Goal: Task Accomplishment & Management: Manage account settings

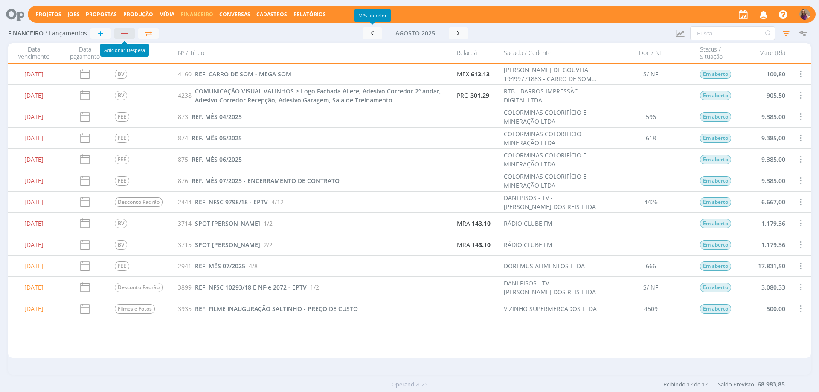
click at [126, 32] on div "button" at bounding box center [124, 34] width 11 height 6
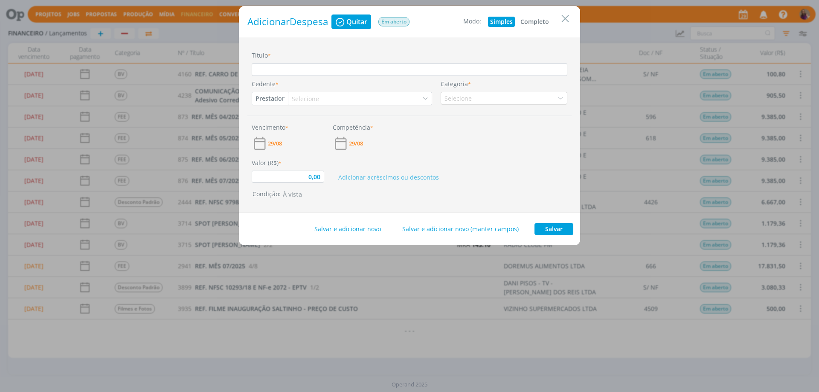
click at [531, 21] on button "Completo" at bounding box center [534, 22] width 33 height 10
type input "0,00"
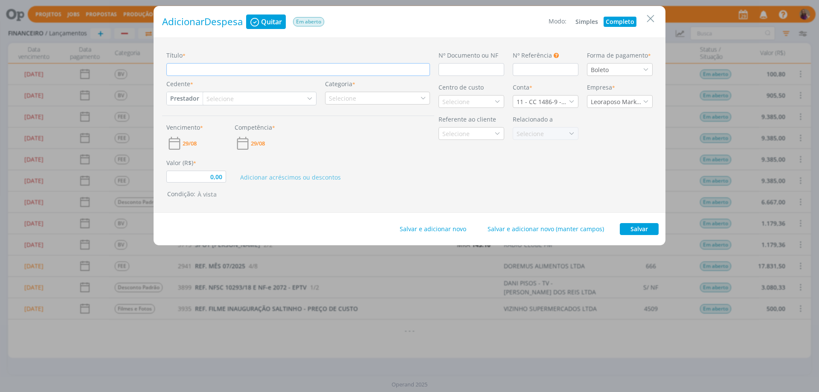
click at [232, 71] on input "Título *" at bounding box center [297, 69] width 263 height 13
type input "R"
type input "0,00"
type input "RE"
type input "0,00"
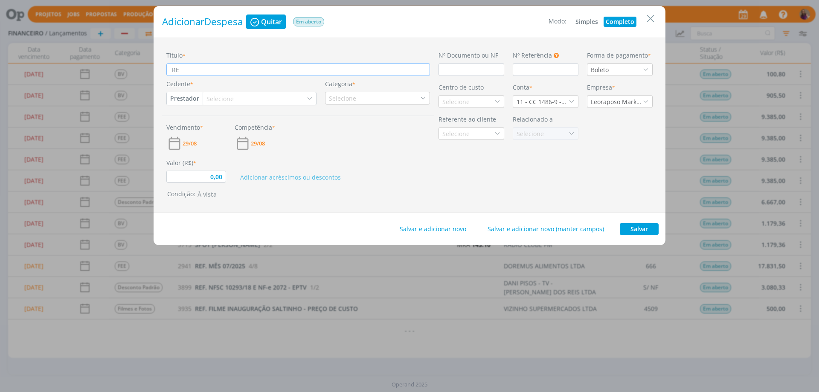
type input "REF"
type input "0,00"
type input "REF."
type input "0,00"
type input "REF."
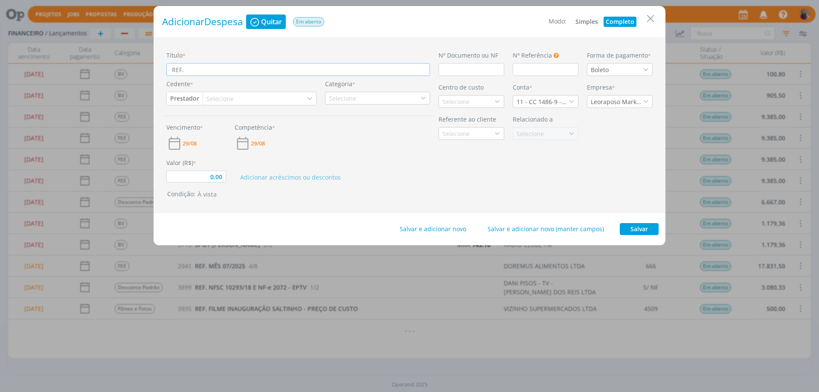
type input "0,00"
type input "REF. R"
type input "0,00"
type input "REF. RE"
type input "0,00"
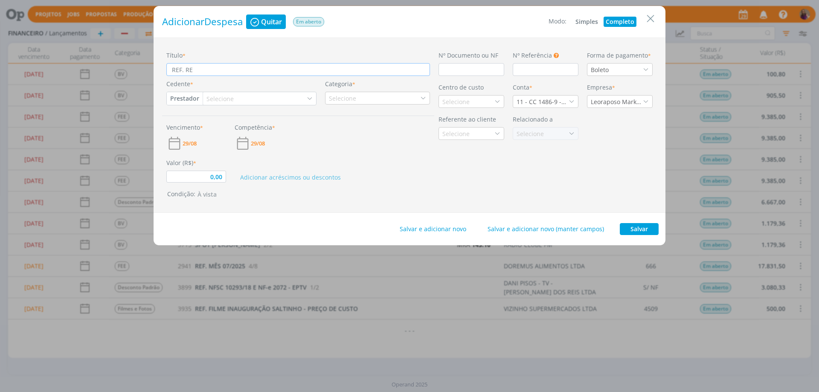
type input "REF. REN"
type input "0,00"
type input "REF. [GEOGRAPHIC_DATA]"
type input "0,00"
type input "REF. RENOV"
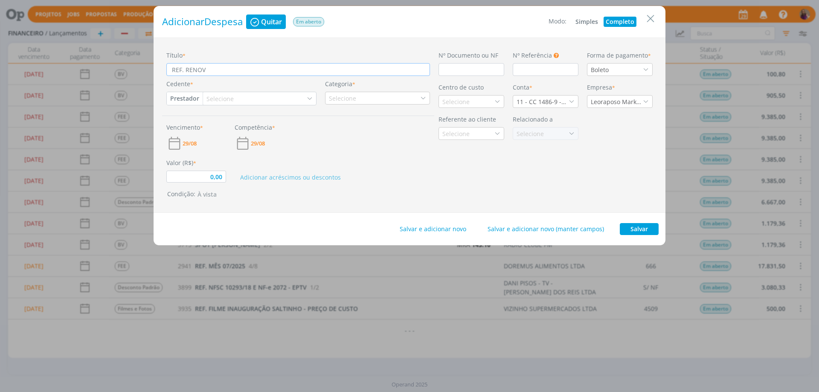
type input "0,00"
type input "REF. [MEDICAL_DATA]"
type input "0,00"
type input "REF. RENOVAÇ"
type input "0,00"
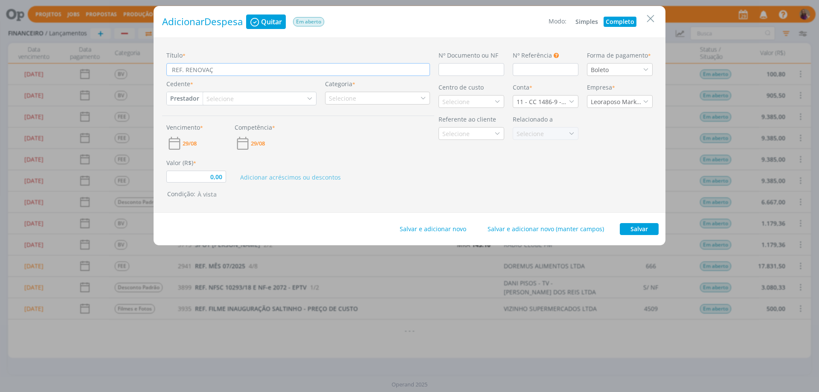
type input "REF. [GEOGRAPHIC_DATA]"
type input "0,00"
type input "REF. RENOVAÇÃO"
type input "0,00"
type input "REF. RENOVAÇÃO"
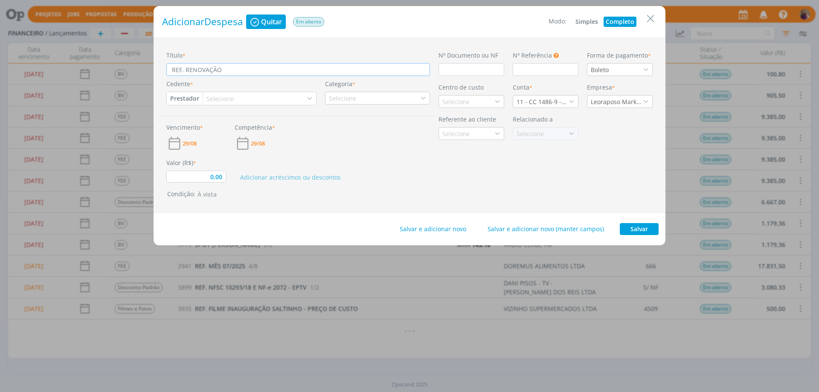
type input "0,00"
type input "REF. RENOVAÇÃO C"
type input "0,00"
type input "REF. RENOVAÇÃO CE"
type input "0,00"
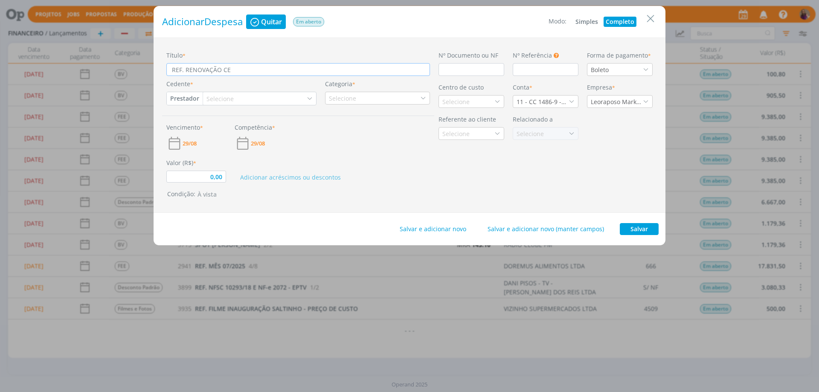
type input "REF. RENOVAÇÃO CER"
type input "0,00"
type input "REF. RENOVAÇÃO CERT"
type input "0,00"
type input "REF. RENOVAÇÃO CERTI"
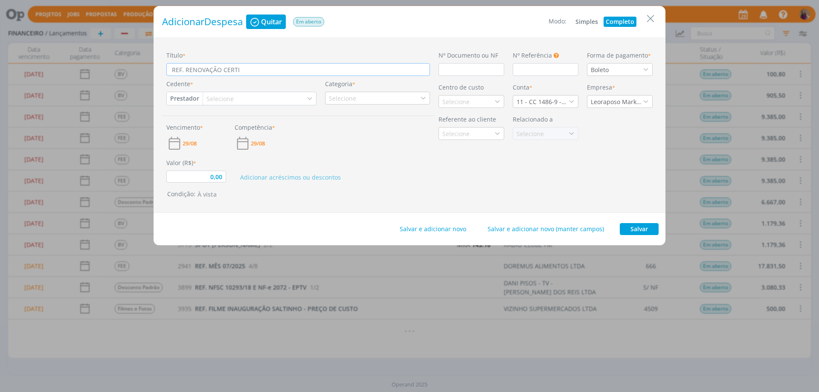
type input "0,00"
type input "REF. RENOVAÇÃO CERTIF"
type input "0,00"
type input "REF. RENOVAÇÃO CERTIFI"
type input "0,00"
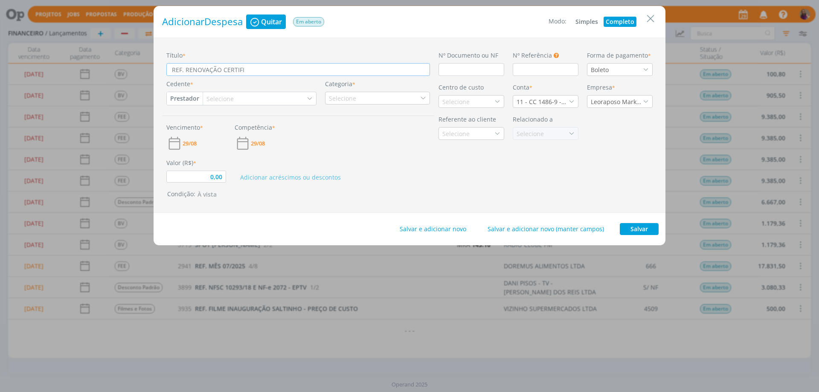
type input "REF. RENOVAÇÃO CERTIFIC"
type input "0,00"
type input "REF. RENOVAÇÃO CERTIFICA"
type input "0,00"
type input "REF. RENOVAÇÃO CERTIFICAD"
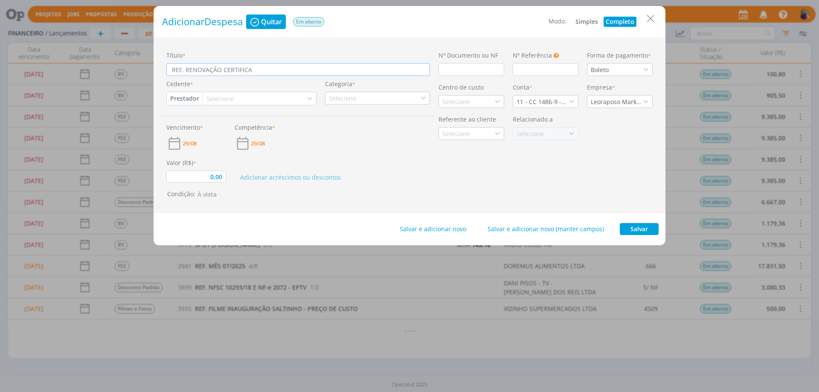
type input "0,00"
type input "REF. RENOVAÇÃO CERTIFICADO"
type input "0,00"
type input "REF. RENOVAÇÃO CERTIFICADO"
type input "0,00"
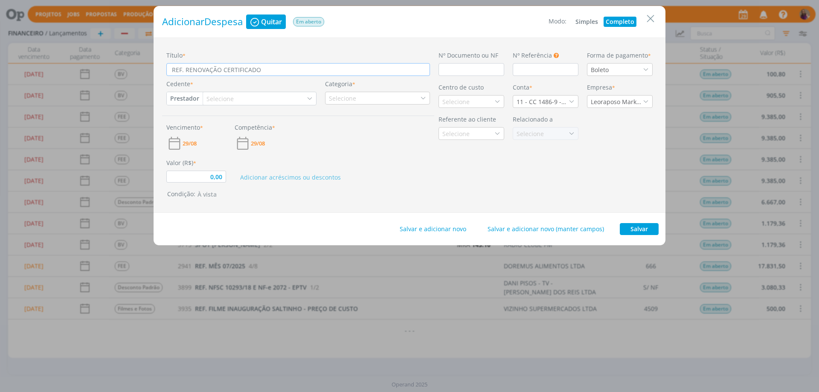
type input "REF. RENOVAÇÃO CERTIFICADO D"
type input "0,00"
type input "REF. RENOVAÇÃO CERTIFICADO DI"
type input "0,00"
type input "REF. RENOVAÇÃO CERTIFICADO DIG"
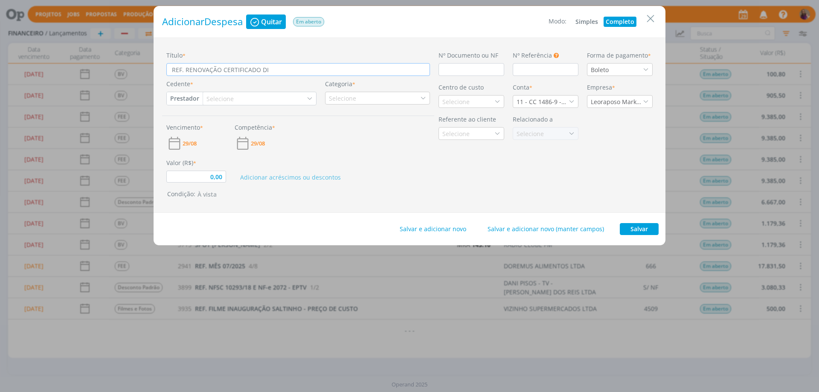
type input "0,00"
type input "REF. RENOVAÇÃO CERTIFICADO DIGI"
type input "0,00"
type input "REF. RENOVAÇÃO CERTIFICADO DIGIT"
type input "0,00"
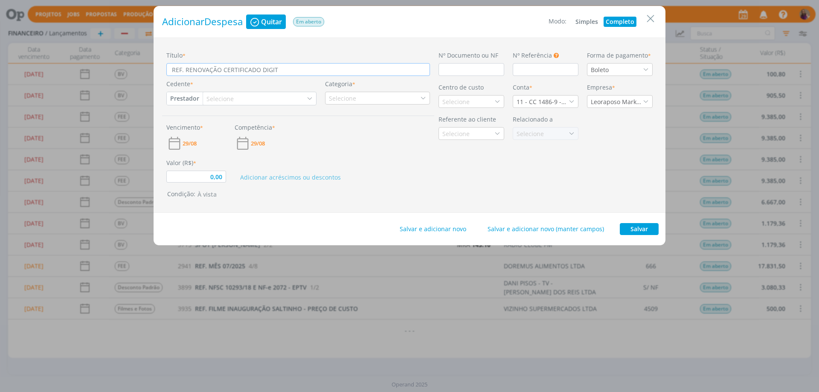
type input "REF. RENOVAÇÃO CERTIFICADO DIGITA"
type input "0,00"
type input "REF. RENOVAÇÃO CERTIFICADO DIGITAL"
type input "0,00"
type input "REF. RENOVAÇÃO CERTIFICADO DIGITAL"
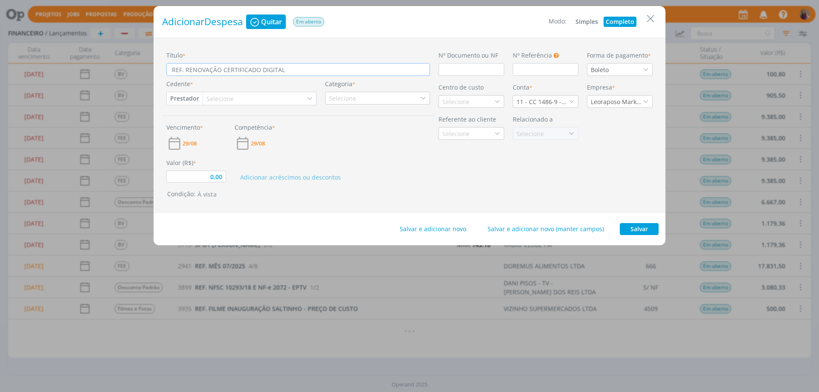
type input "0,00"
type input "REF. RENOVAÇÃO CERTIFICADO DIGITAL M"
type input "0,00"
type input "REF. RENOVAÇÃO CERTIFICADO DIGITAL MK"
type input "0,00"
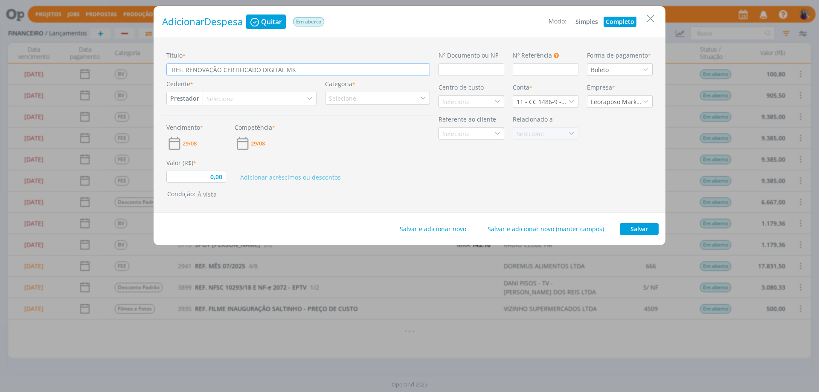
type input "REF. RENOVAÇÃO CERTIFICADO DIGITAL MKL"
type input "0,00"
type input "REF. RENOVAÇÃO CERTIFICADO DIGITAL MKLR"
type input "0,00"
type input "REF. RENOVAÇÃO CERTIFICADO DIGITAL MKLR"
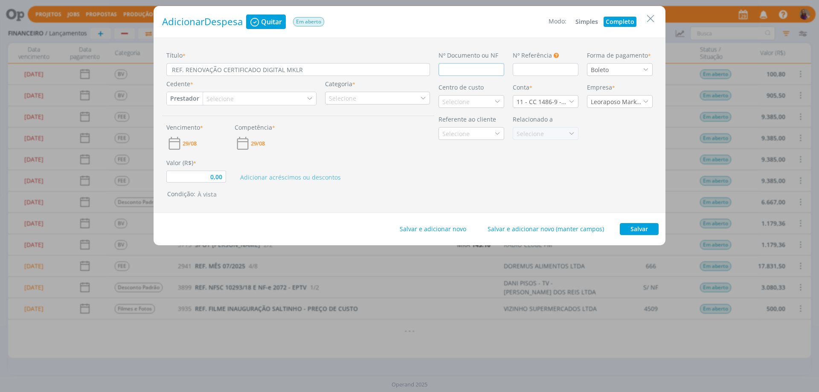
click at [463, 67] on input "dialog" at bounding box center [471, 69] width 66 height 13
type input "0,00"
type input "1"
type input "0,00"
type input "12"
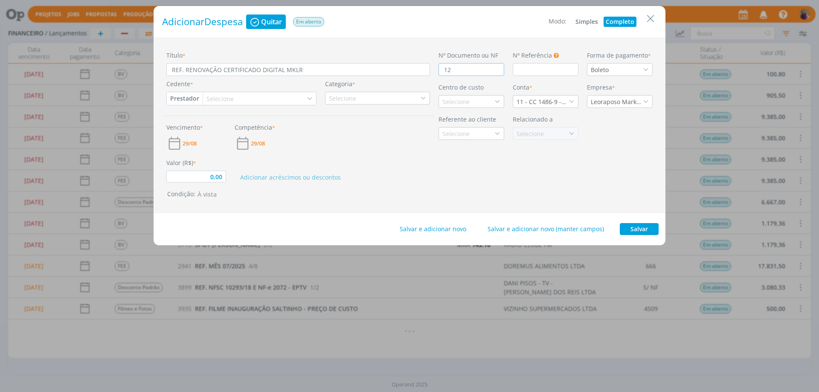
type input "0,00"
click at [195, 96] on button "Prestador" at bounding box center [185, 98] width 36 height 13
type input "123"
click at [200, 123] on link "Fornecedor" at bounding box center [200, 127] width 67 height 14
type input "0,00"
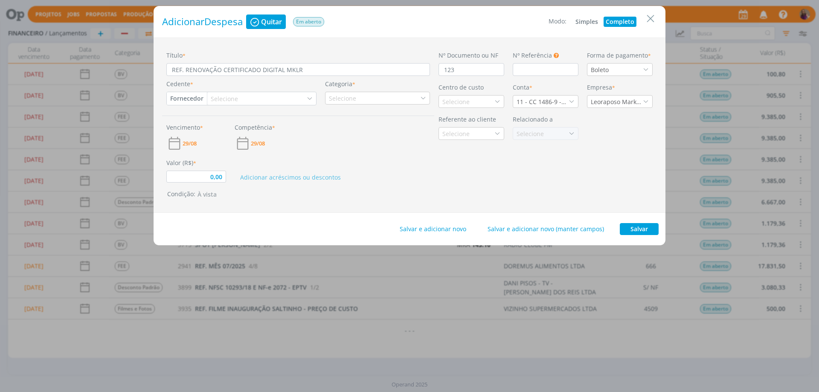
click at [229, 97] on div "Selecione" at bounding box center [225, 98] width 29 height 9
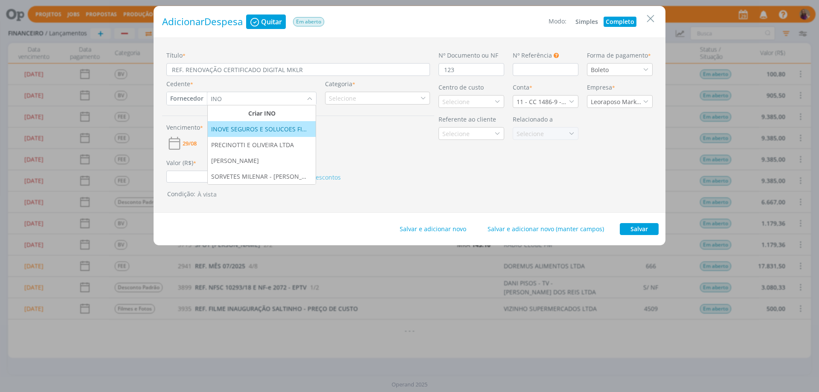
type input "INO"
click at [252, 131] on div "INOVE SEGUROS E SOLUCOES FINANCEIRAS LTDA" at bounding box center [261, 128] width 101 height 9
type input "0,00"
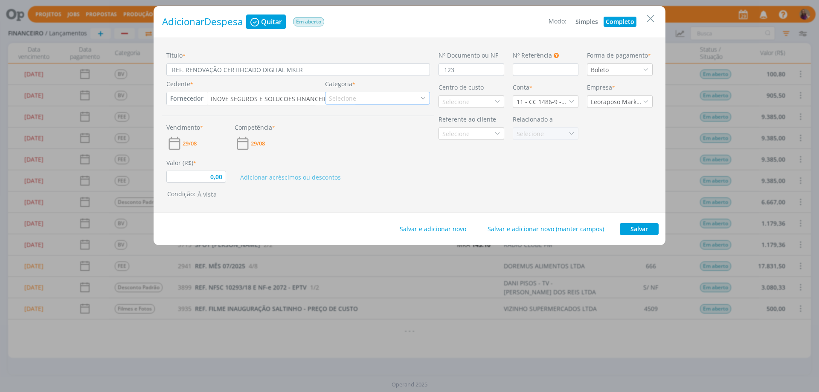
click at [363, 95] on div "Selecione" at bounding box center [377, 98] width 105 height 13
type input "CERT"
click at [365, 123] on div "Certificado Digital" at bounding box center [365, 124] width 64 height 9
type input "0,00"
click at [454, 99] on div "Selecione" at bounding box center [460, 101] width 29 height 9
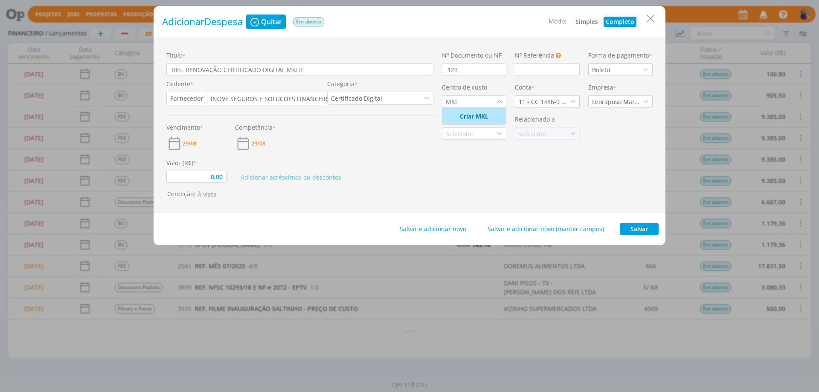
type input "MKL"
click at [499, 102] on icon "dialog" at bounding box center [499, 101] width 6 height 6
type input "MK"
click at [370, 172] on div "Adicionar acréscimos ou descontos" at bounding box center [334, 170] width 206 height 24
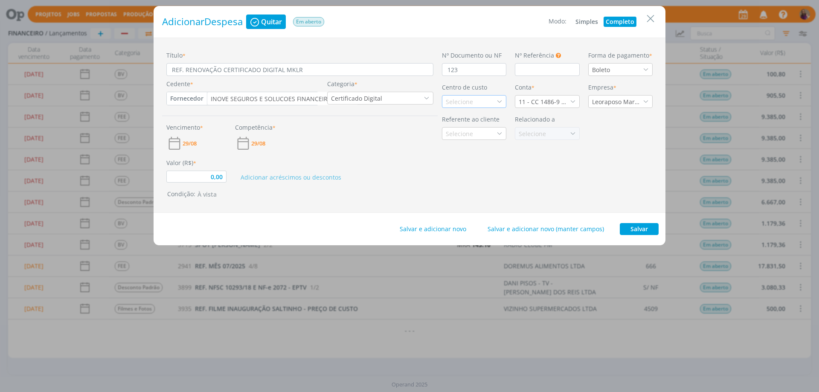
click at [500, 99] on icon "dialog" at bounding box center [499, 101] width 6 height 6
type input "LEO"
click at [469, 131] on div "Leo Particular" at bounding box center [466, 131] width 41 height 9
click at [572, 99] on icon "dialog" at bounding box center [573, 101] width 6 height 6
click at [555, 177] on div "11 - CC 46458-5 - [GEOGRAPHIC_DATA]" at bounding box center [546, 179] width 57 height 9
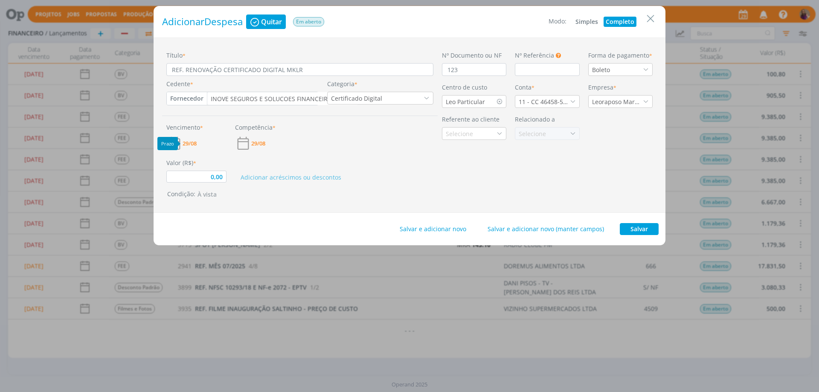
click at [192, 142] on span "29/08" at bounding box center [189, 144] width 14 height 6
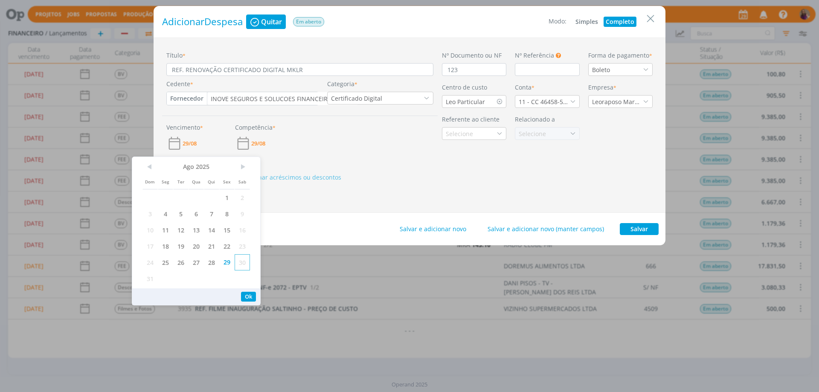
click at [242, 264] on span "30" at bounding box center [242, 262] width 15 height 16
click at [250, 299] on button "Ok" at bounding box center [248, 297] width 15 height 10
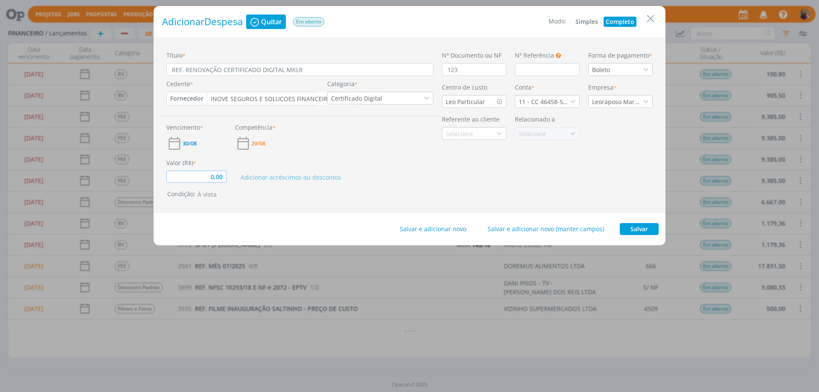
click at [225, 177] on input "0,00" at bounding box center [196, 177] width 60 height 12
click at [648, 229] on button "Salvar" at bounding box center [639, 229] width 39 height 12
type input "190,00"
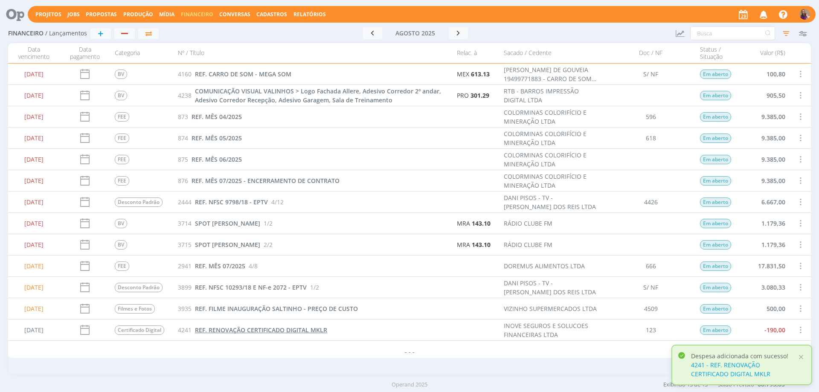
click at [302, 330] on span "REF. RENOVAÇÃO CERTIFICADO DIGITAL MKLR" at bounding box center [261, 330] width 132 height 8
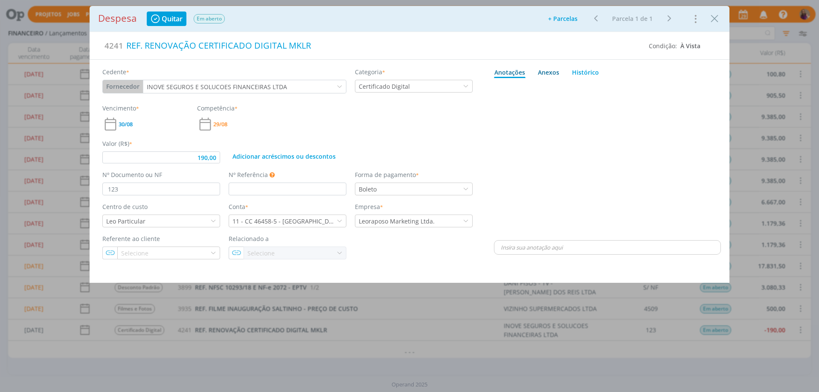
click at [553, 72] on div "Anexos 0" at bounding box center [548, 72] width 21 height 9
type input "190,00"
click at [640, 95] on span "procure em seu computador" at bounding box center [644, 96] width 73 height 8
click at [640, 87] on input "Arraste seus arquivos ou procure em seu computador" at bounding box center [607, 86] width 227 height 3
type input "C:\fakepath\NF 123 - INOVE.pdf"
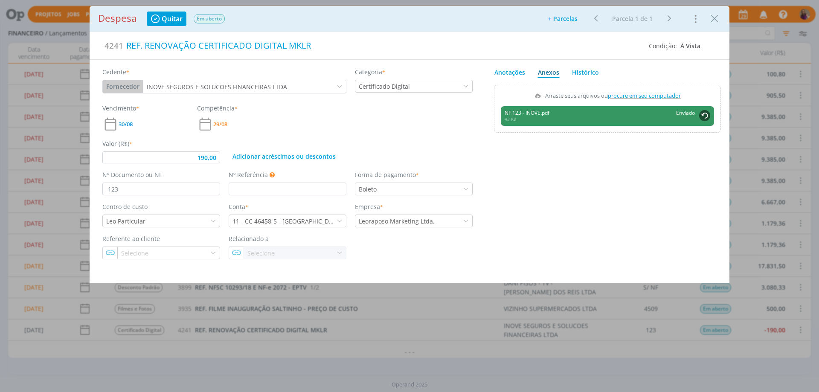
type input "190,00"
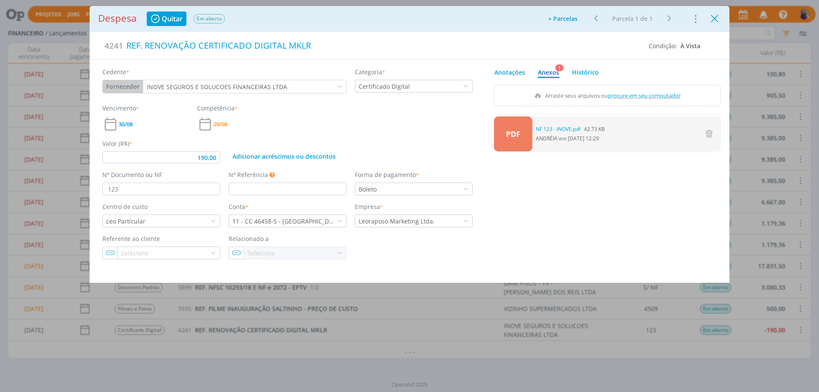
click at [716, 20] on icon "Close" at bounding box center [714, 18] width 13 height 13
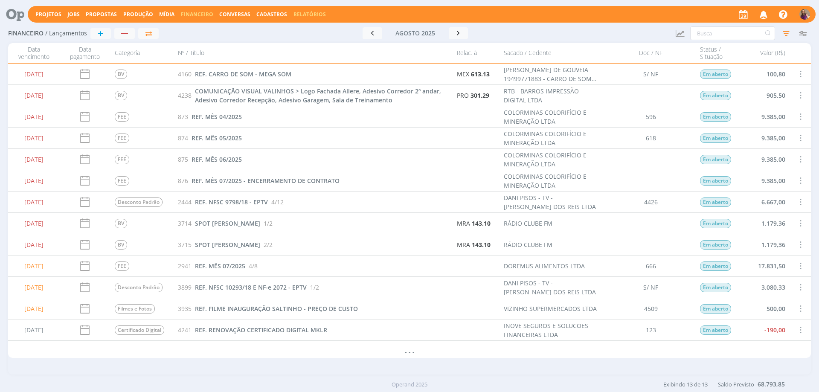
click at [306, 16] on link "Relatórios" at bounding box center [309, 14] width 32 height 7
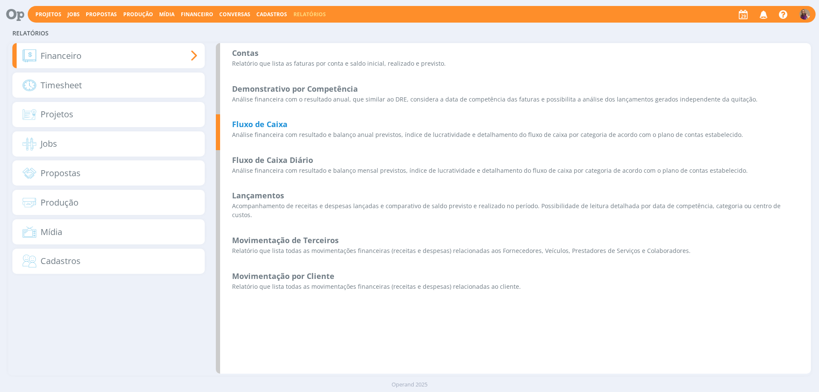
click at [261, 126] on b "Fluxo de Caixa" at bounding box center [259, 124] width 55 height 10
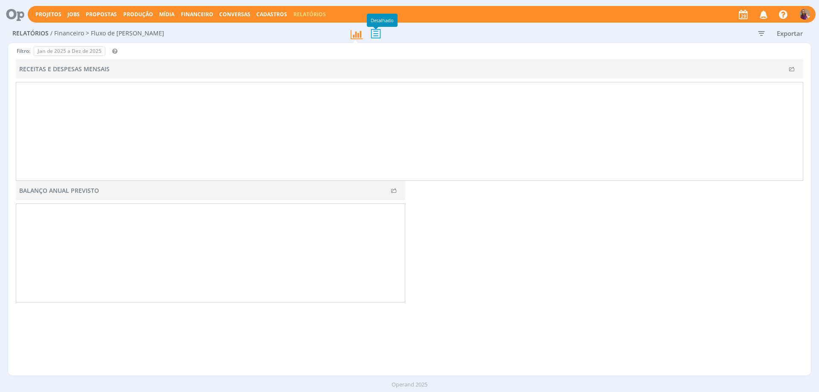
click at [376, 36] on icon at bounding box center [376, 33] width 18 height 17
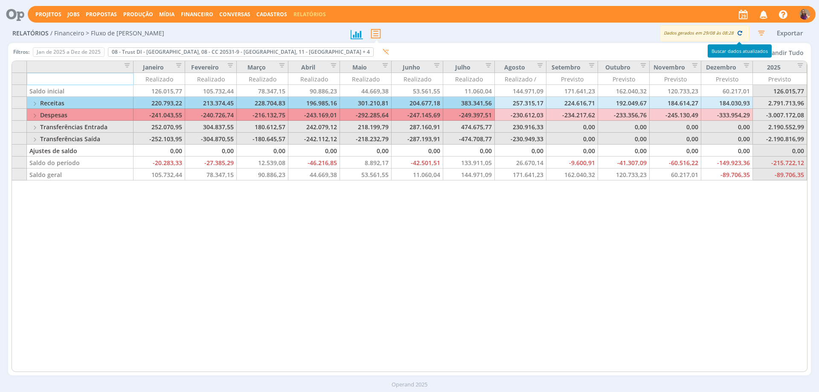
click at [740, 32] on icon "button" at bounding box center [739, 33] width 8 height 8
click at [782, 52] on button "Expandir Tudo" at bounding box center [782, 52] width 50 height 12
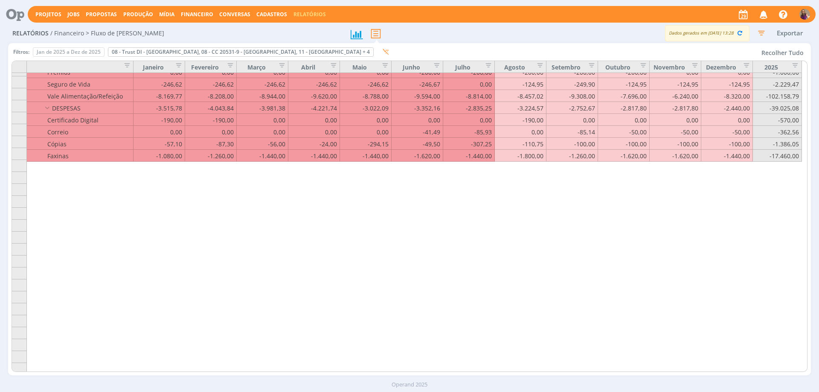
scroll to position [426, 0]
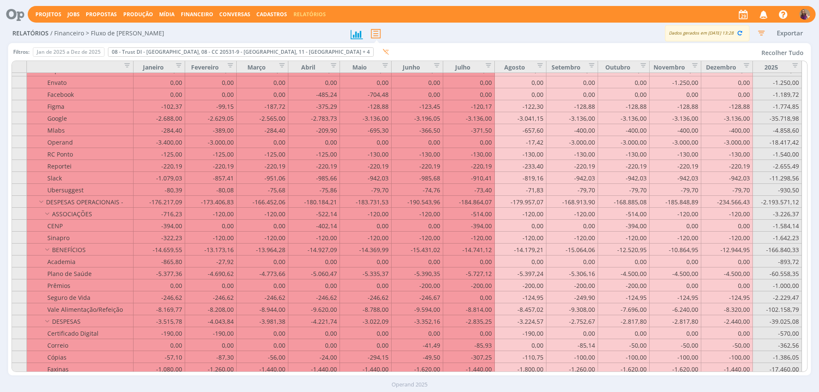
click at [207, 14] on span "Financeiro" at bounding box center [197, 14] width 32 height 7
click at [203, 29] on link "Lançamentos" at bounding box center [198, 28] width 72 height 13
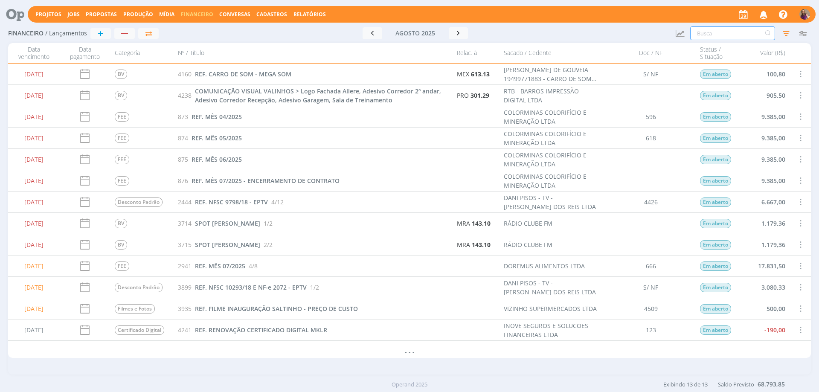
click at [709, 35] on input "text" at bounding box center [732, 33] width 85 height 14
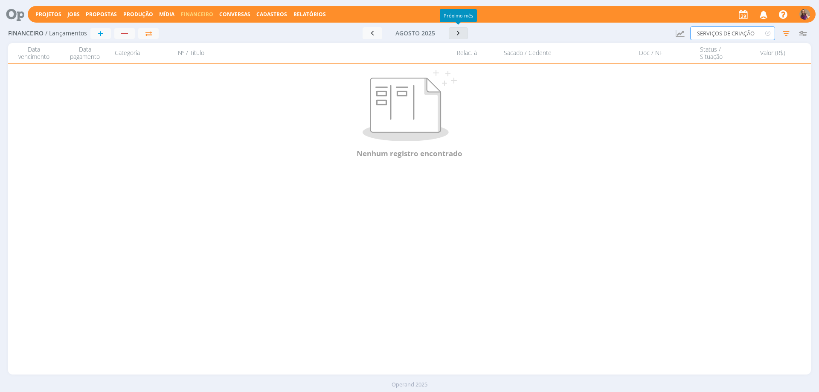
type input "SERVIÇOS DE CRIAÇÃO"
click at [461, 32] on icon "button" at bounding box center [458, 33] width 9 height 8
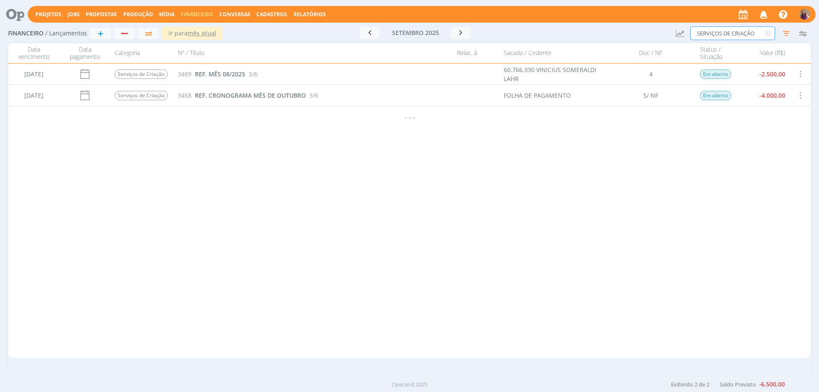
drag, startPoint x: 761, startPoint y: 30, endPoint x: 682, endPoint y: 19, distance: 79.7
click at [682, 19] on div "Projetos Jobs Propostas Produção [GEOGRAPHIC_DATA] Financeiro Conversas Cadastr…" at bounding box center [409, 196] width 819 height 392
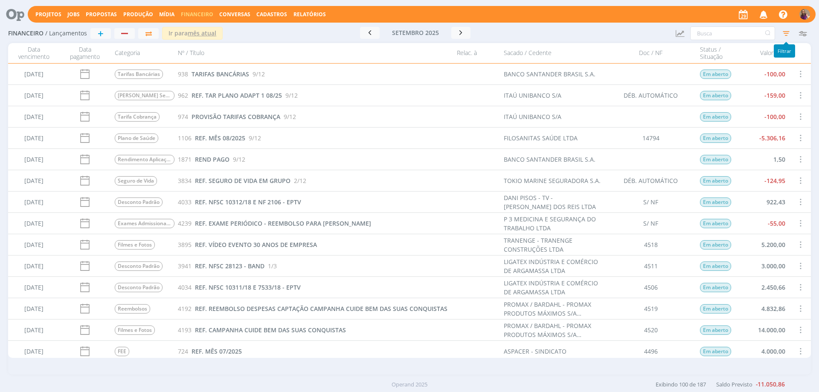
click at [788, 32] on icon "button" at bounding box center [785, 33] width 15 height 15
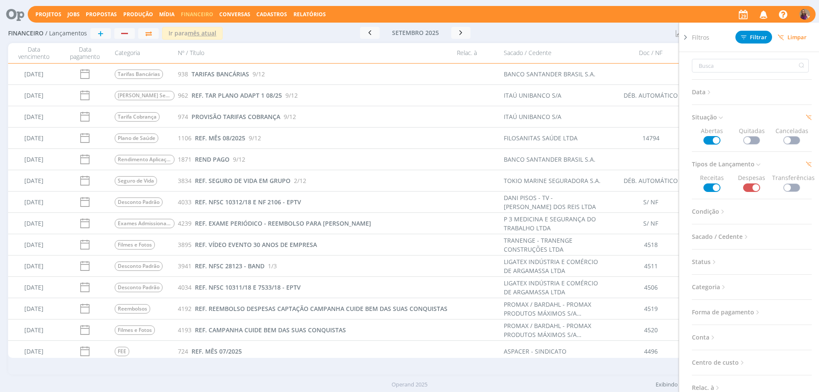
click at [709, 95] on icon at bounding box center [708, 92] width 7 height 7
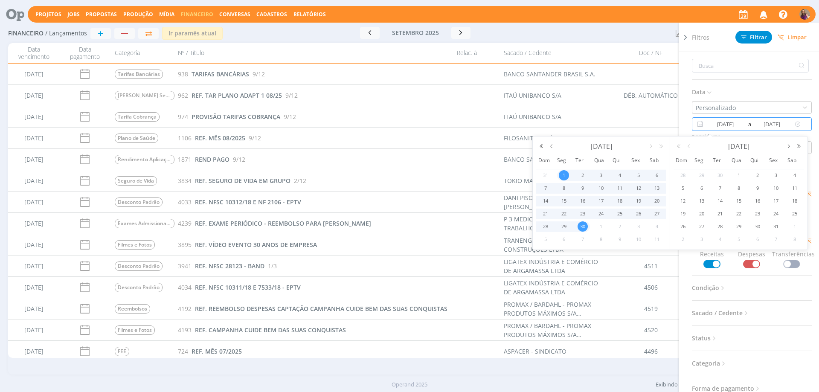
click at [783, 124] on input "[DATE]" at bounding box center [771, 124] width 41 height 10
click at [785, 146] on button "button" at bounding box center [788, 146] width 10 height 6
click at [734, 225] on span "31" at bounding box center [738, 226] width 10 height 10
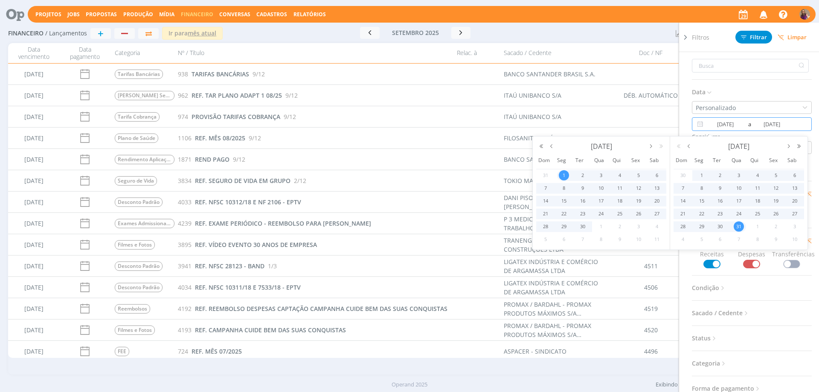
click at [566, 173] on span "1" at bounding box center [564, 175] width 10 height 10
type input "[DATE]"
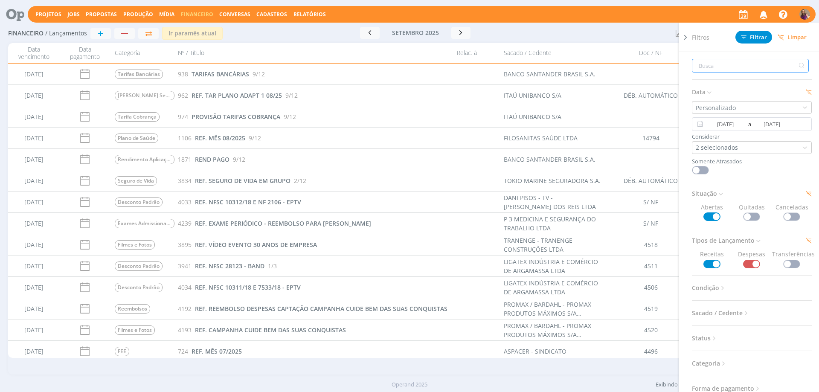
click at [716, 65] on input "text" at bounding box center [750, 66] width 117 height 14
type input "A"
type input "AD"
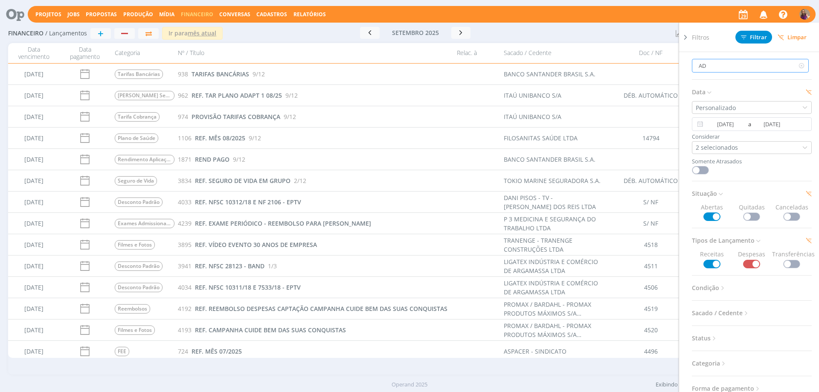
type input "ADI"
type input "ADIA"
type input "ADIAN"
type input "ADIANT"
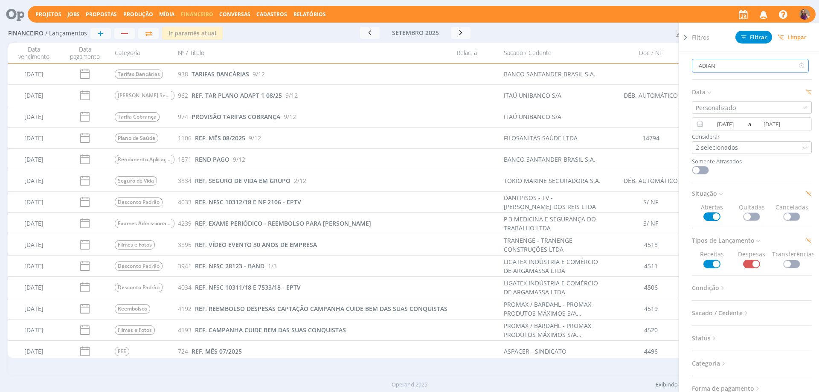
type input "ADIANT"
type input "ADIANTA"
type input "ADIANTAM"
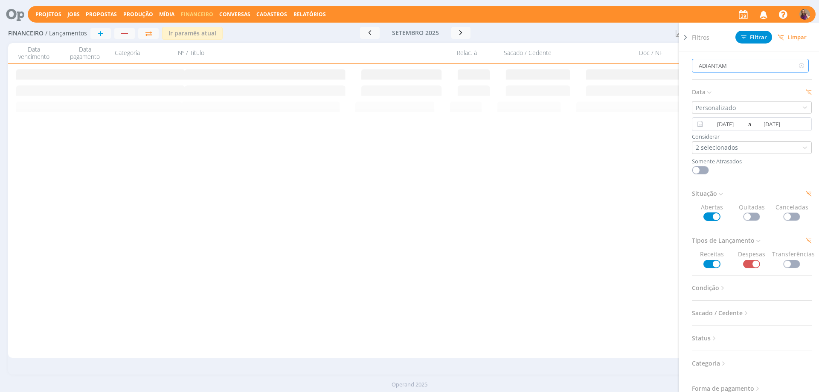
type input "ADIANTAM"
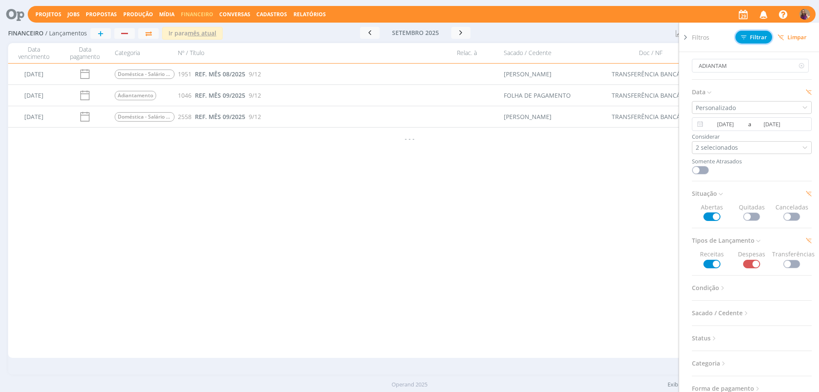
click at [755, 35] on span "Filtrar" at bounding box center [754, 38] width 26 height 6
click at [686, 35] on icon at bounding box center [685, 37] width 9 height 9
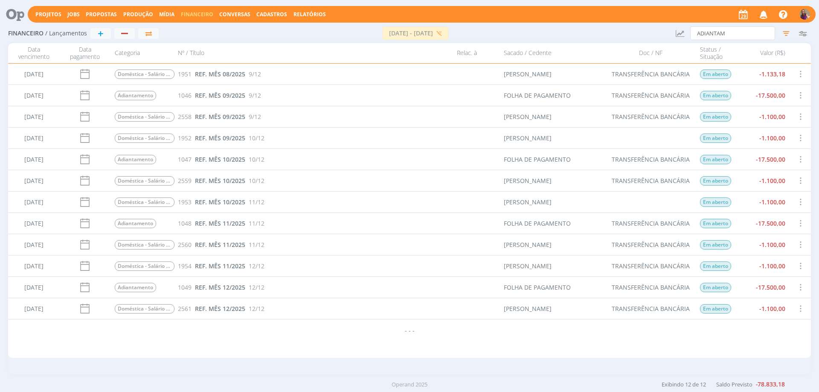
click at [801, 96] on span at bounding box center [799, 96] width 9 height 12
click at [759, 91] on div "Selecionar" at bounding box center [774, 90] width 84 height 12
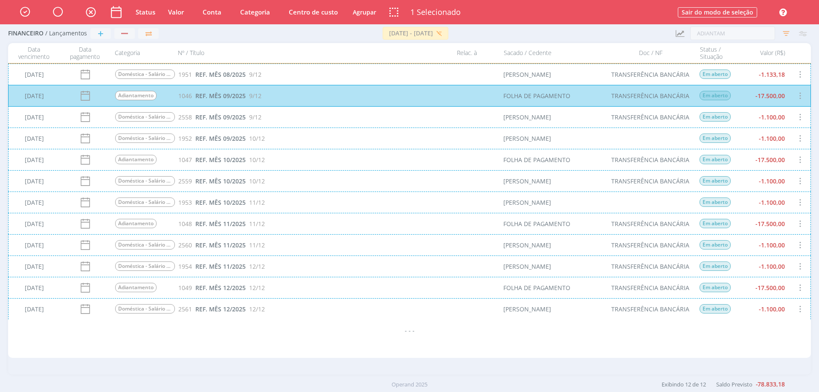
click at [802, 159] on div "[DATE] Adiantamento 1047 REF. MÊS 10/2025 10/12 FOLHA DE PAGAMENTO TRANSFERÊNCI…" at bounding box center [409, 159] width 802 height 21
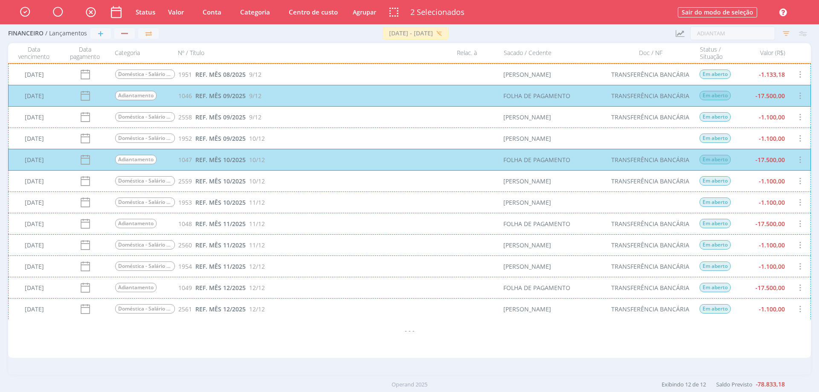
click at [799, 223] on div "[DATE] Adiantamento 1048 REF. MÊS 11/2025 11/12 FOLHA DE PAGAMENTO TRANSFERÊNCI…" at bounding box center [409, 223] width 802 height 21
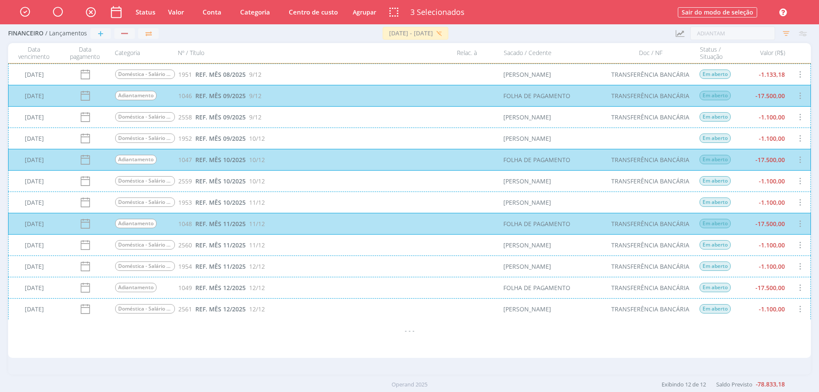
click at [800, 287] on div "[DATE] Adiantamento 1049 REF. MÊS 12/2025 12/12 FOLHA DE PAGAMENTO TRANSFERÊNCI…" at bounding box center [409, 287] width 802 height 21
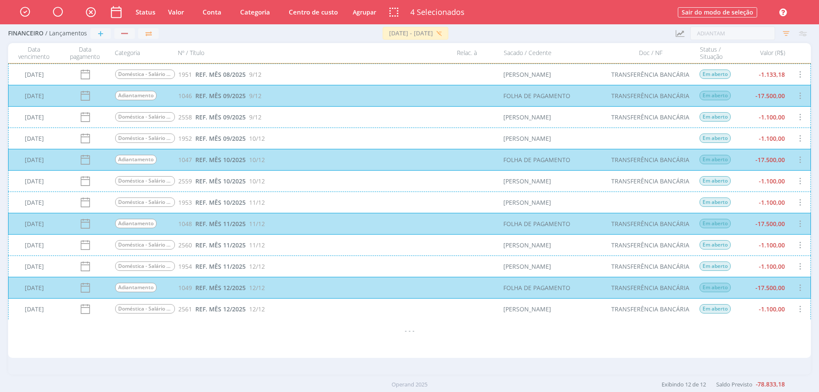
click at [173, 14] on button "Valor" at bounding box center [175, 12] width 23 height 11
type input "16.500,00"
click at [214, 59] on button "Ok" at bounding box center [215, 56] width 12 height 9
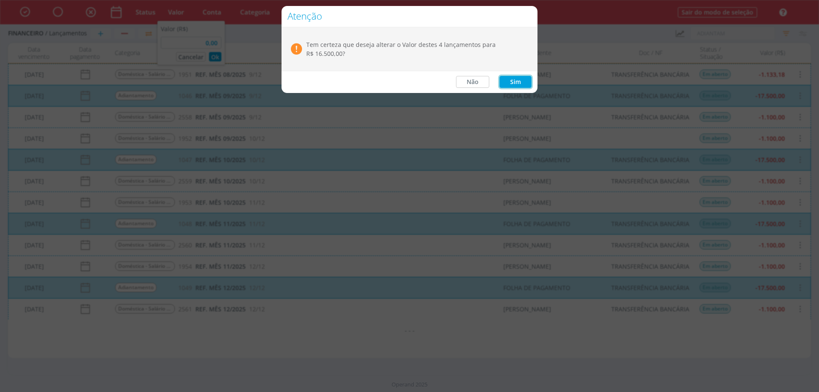
click at [525, 82] on button "Sim" at bounding box center [515, 82] width 32 height 12
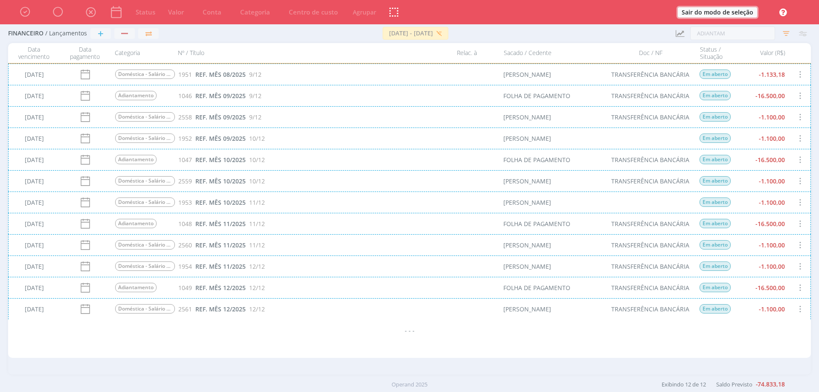
click at [727, 12] on button "Sair do modo de seleção" at bounding box center [716, 12] width 79 height 10
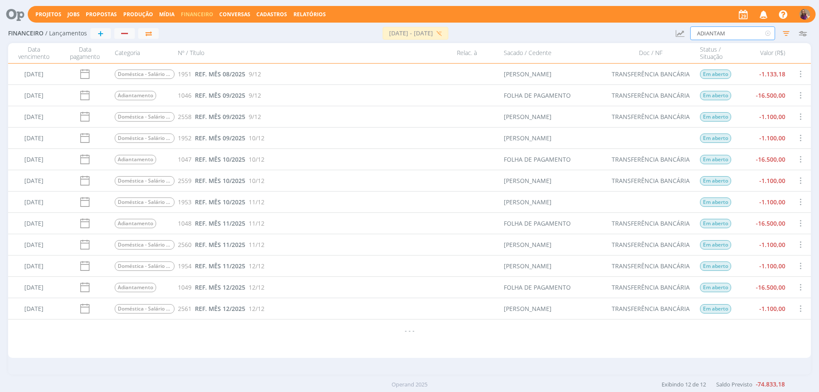
drag, startPoint x: 735, startPoint y: 29, endPoint x: 657, endPoint y: 25, distance: 78.6
click at [658, 25] on div "Financeiro / Lançamentos + [DATE] - [DATE] [GEOGRAPHIC_DATA] Atualizar Saldos R…" at bounding box center [409, 34] width 802 height 20
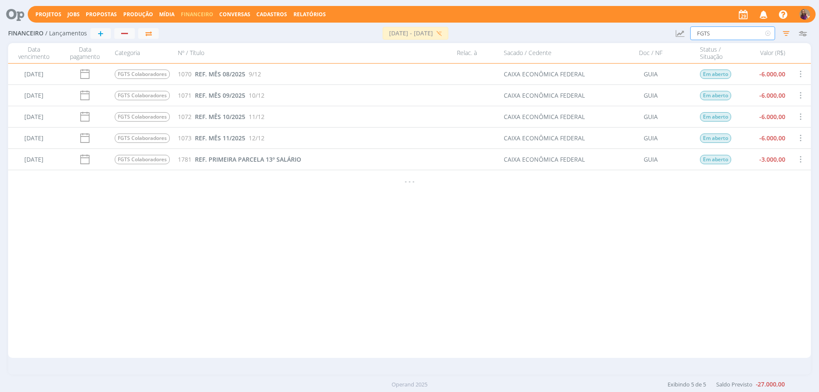
type input "FGTS"
click at [802, 75] on span at bounding box center [799, 74] width 9 height 12
drag, startPoint x: 747, startPoint y: 70, endPoint x: 768, endPoint y: 84, distance: 25.1
click at [748, 70] on div "Selecionar" at bounding box center [774, 69] width 84 height 12
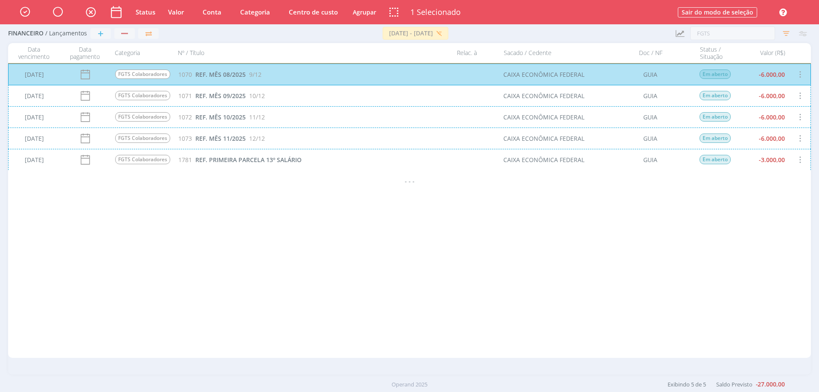
click at [773, 95] on div "[DATE] FGTS Colaboradores 1071 REF. MÊS 09/2025 10/12 CAIXA ECONÔMICA FEDERAL G…" at bounding box center [409, 95] width 802 height 21
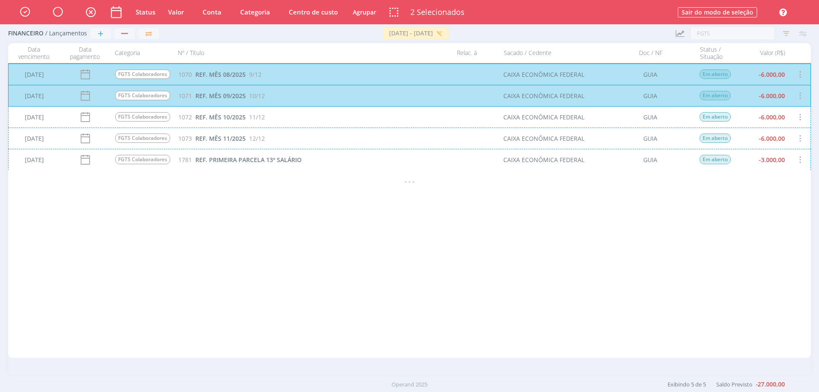
click at [785, 113] on div "[DATE] FGTS Colaboradores 1072 REF. MÊS 10/2025 11/12 CAIXA ECONÔMICA FEDERAL G…" at bounding box center [409, 116] width 802 height 21
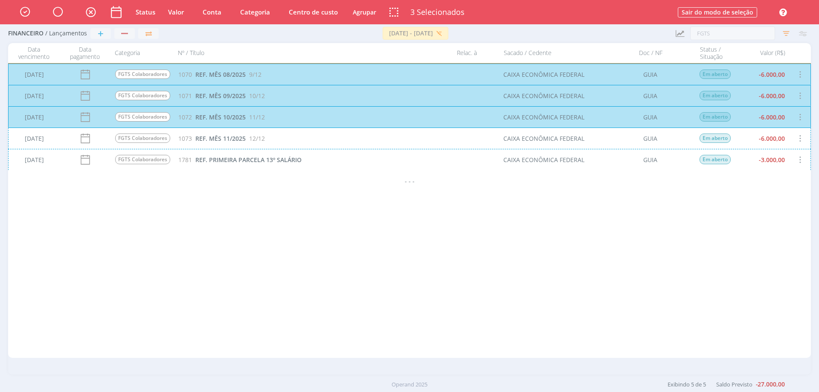
click at [785, 140] on div "[DATE] FGTS Colaboradores 1073 REF. MÊS 11/2025 12/12 CAIXA ECONÔMICA FEDERAL G…" at bounding box center [409, 137] width 802 height 21
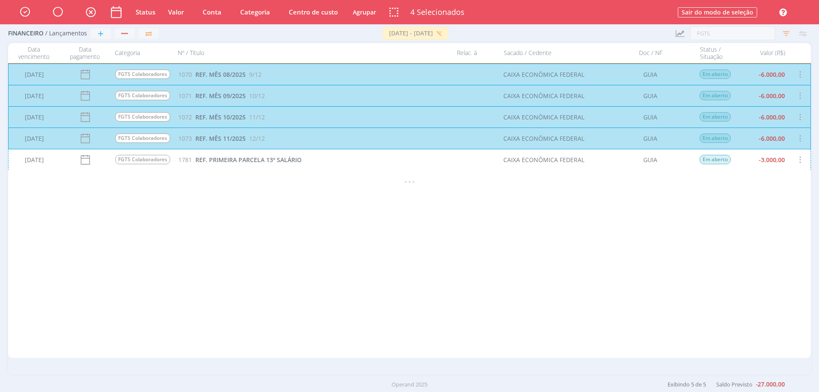
click at [175, 12] on button "Valor" at bounding box center [175, 12] width 23 height 11
type input "5.200,00"
click at [215, 54] on button "Ok" at bounding box center [215, 56] width 12 height 9
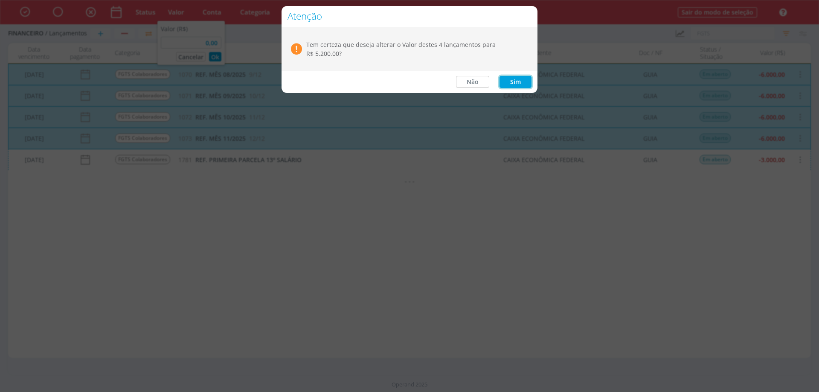
click at [511, 80] on button "Sim" at bounding box center [515, 82] width 32 height 12
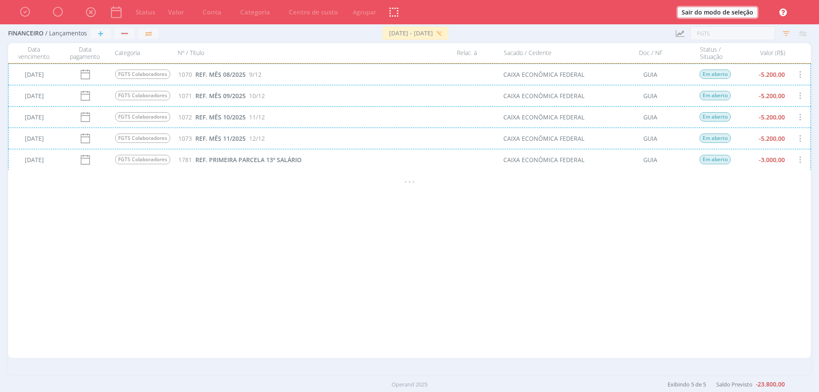
click at [724, 13] on button "Sair do modo de seleção" at bounding box center [716, 12] width 79 height 10
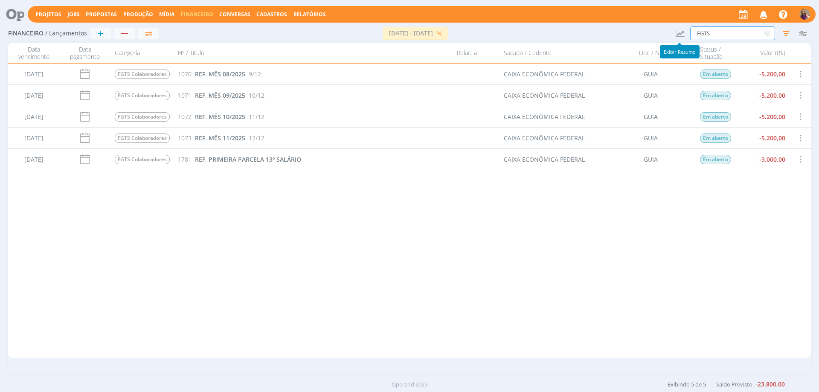
drag, startPoint x: 718, startPoint y: 33, endPoint x: 682, endPoint y: 31, distance: 36.7
click at [682, 31] on div "Financeiro / Lançamentos + [DATE] - [DATE] [GEOGRAPHIC_DATA] Atualizar Saldos R…" at bounding box center [409, 34] width 802 height 20
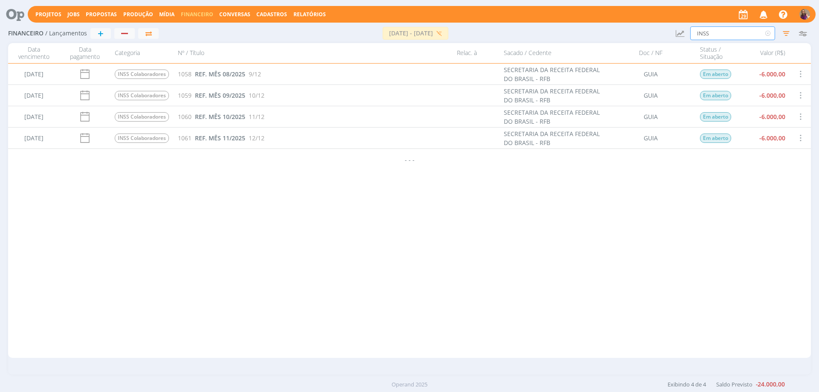
type input "INSS"
click at [802, 74] on span at bounding box center [799, 74] width 9 height 12
click at [755, 69] on div "Selecionar" at bounding box center [774, 69] width 84 height 12
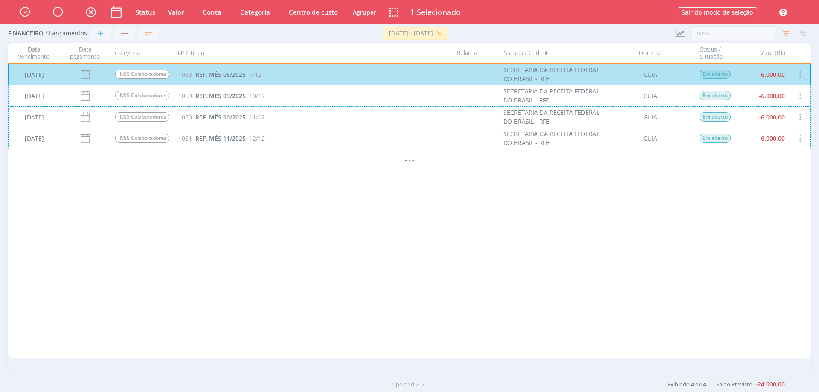
click at [802, 98] on div "[DATE] INSS Colaboradores 1059 REF. MÊS 09/2025 10/12 SECRETARIA DA RECEITA FED…" at bounding box center [409, 95] width 802 height 21
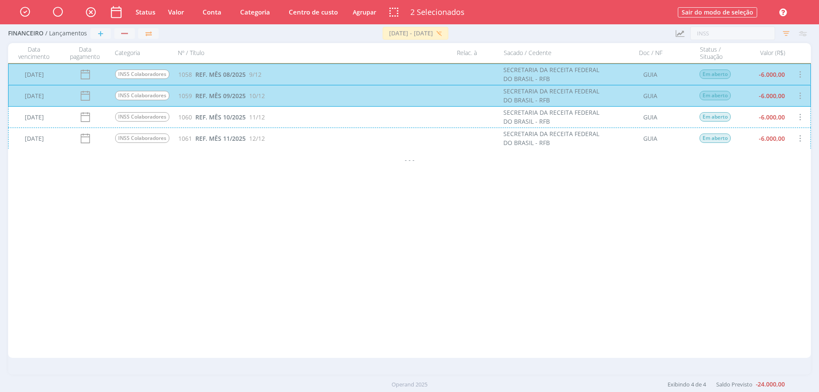
click at [801, 117] on div "[DATE] INSS Colaboradores 1060 REF. MÊS 10/2025 11/12 SECRETARIA DA RECEITA FED…" at bounding box center [409, 116] width 802 height 21
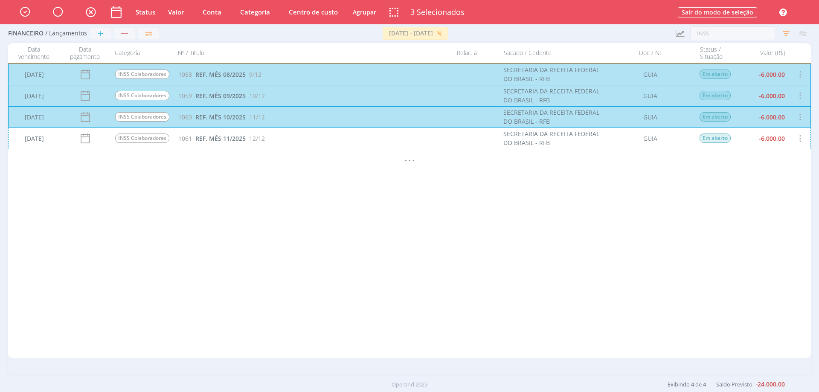
click at [799, 135] on div "[DATE] INSS Colaboradores 1061 REF. MÊS 11/2025 12/12 SECRETARIA DA RECEITA FED…" at bounding box center [409, 137] width 802 height 21
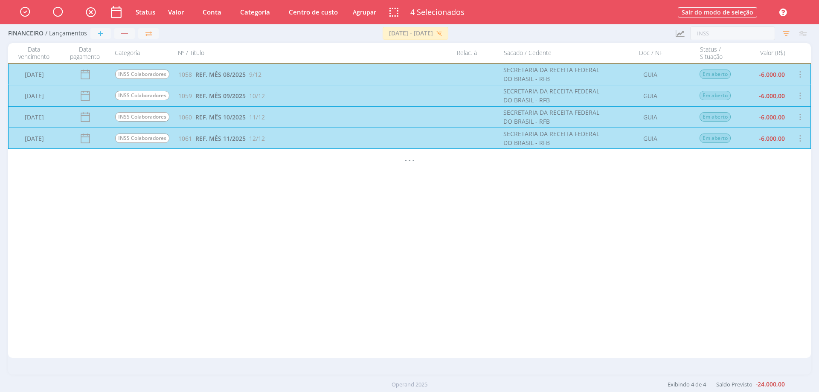
click at [175, 14] on button "Valor" at bounding box center [175, 12] width 23 height 11
type input "6.100,00"
click at [216, 55] on button "Ok" at bounding box center [215, 56] width 12 height 9
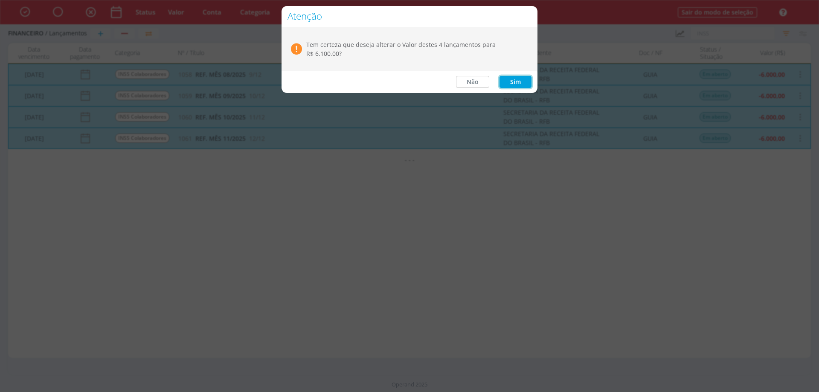
click at [523, 82] on button "Sim" at bounding box center [515, 82] width 32 height 12
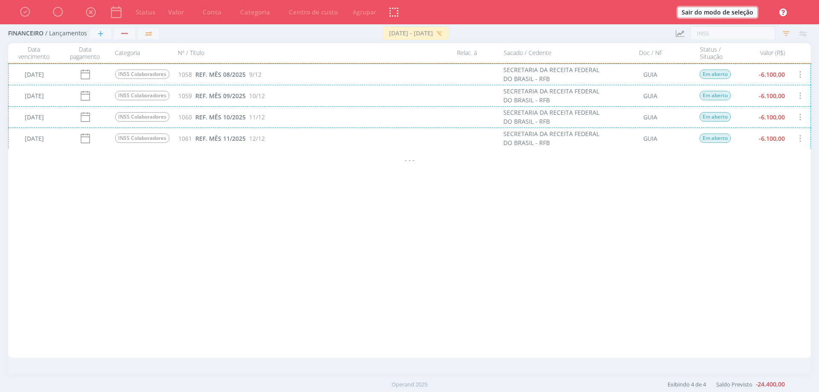
click at [711, 9] on button "Sair do modo de seleção" at bounding box center [716, 12] width 79 height 10
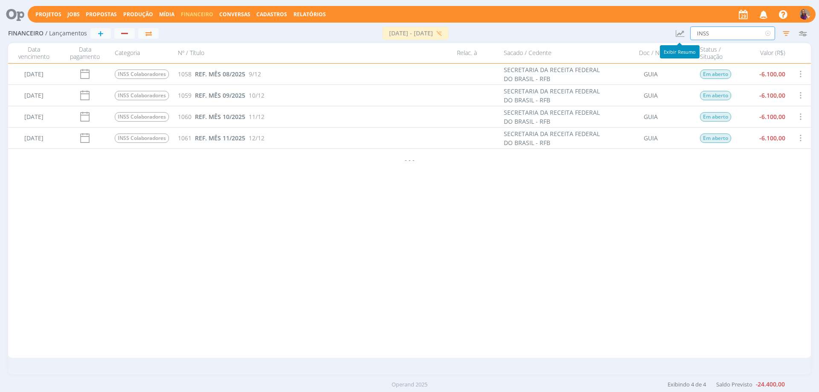
drag, startPoint x: 725, startPoint y: 30, endPoint x: 655, endPoint y: 27, distance: 70.0
click at [655, 27] on div "Financeiro / Lançamentos + [DATE] - [DATE] [GEOGRAPHIC_DATA] Atualizar Saldos R…" at bounding box center [409, 34] width 802 height 20
type input "IRRF"
click at [800, 75] on span at bounding box center [799, 74] width 9 height 12
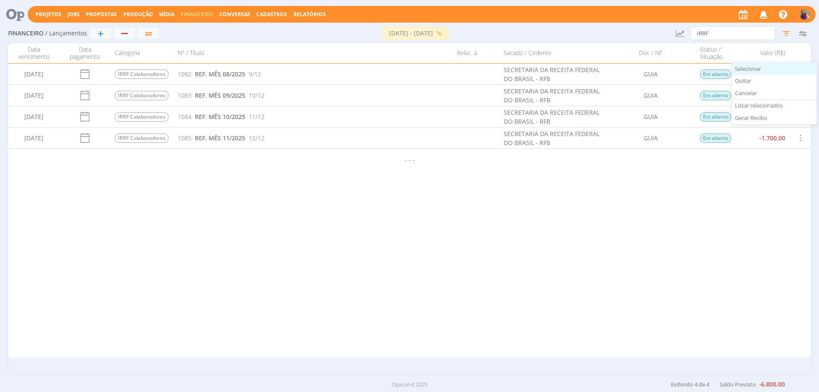
click at [758, 66] on div "Selecionar" at bounding box center [774, 69] width 84 height 12
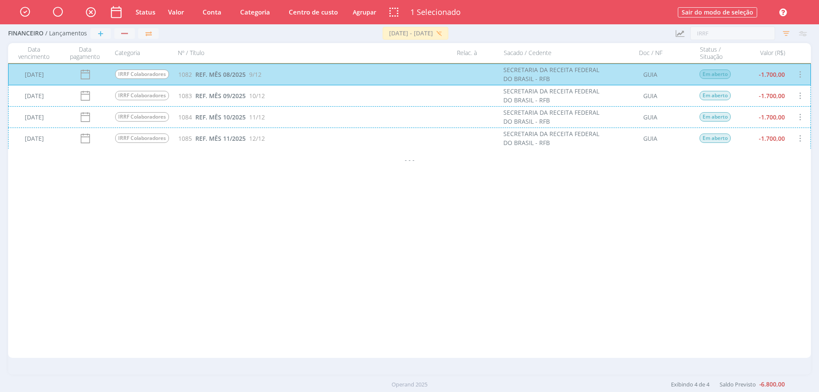
click at [800, 99] on div "[DATE] IRRF Colaboradores 1083 REF. MÊS 09/2025 10/12 SECRETARIA DA RECEITA FED…" at bounding box center [409, 95] width 802 height 21
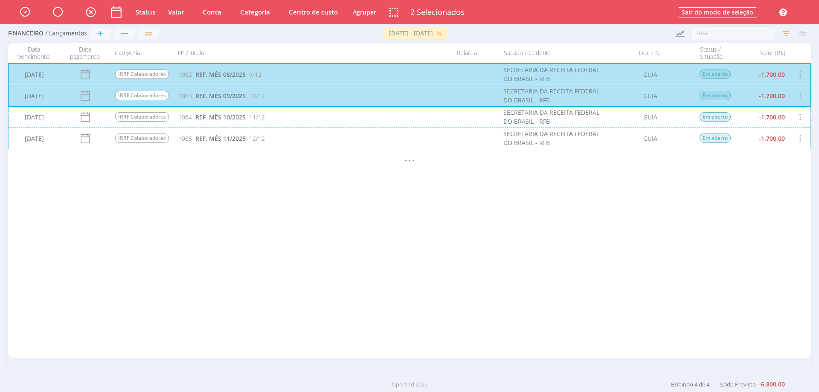
click at [801, 116] on div "[DATE] IRRF Colaboradores 1084 REF. MÊS 10/2025 11/12 SECRETARIA DA RECEITA FED…" at bounding box center [409, 116] width 802 height 21
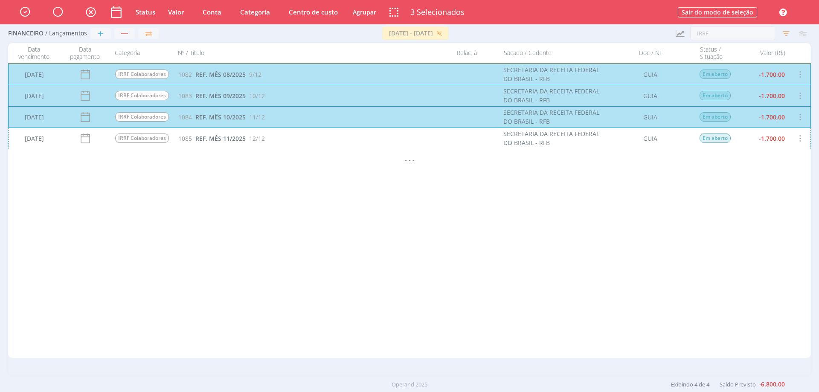
click at [798, 136] on div "[DATE] IRRF Colaboradores 1085 REF. MÊS 11/2025 12/12 SECRETARIA DA RECEITA FED…" at bounding box center [409, 137] width 802 height 21
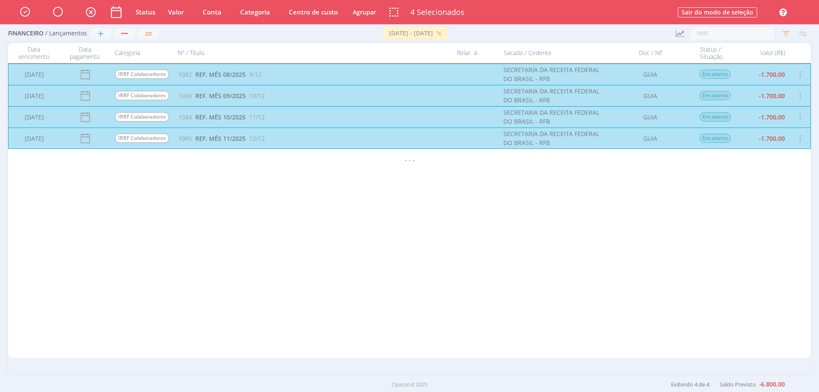
click at [177, 13] on button "Valor" at bounding box center [175, 12] width 23 height 11
type input "1.750,00"
click at [216, 56] on button "Ok" at bounding box center [215, 56] width 12 height 9
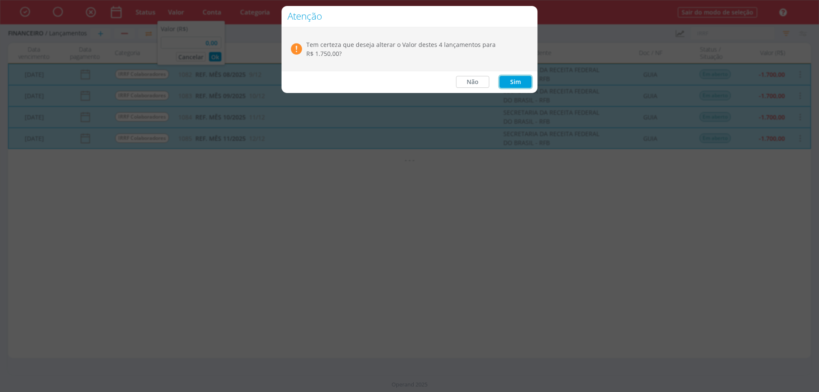
click at [511, 79] on button "Sim" at bounding box center [515, 82] width 32 height 12
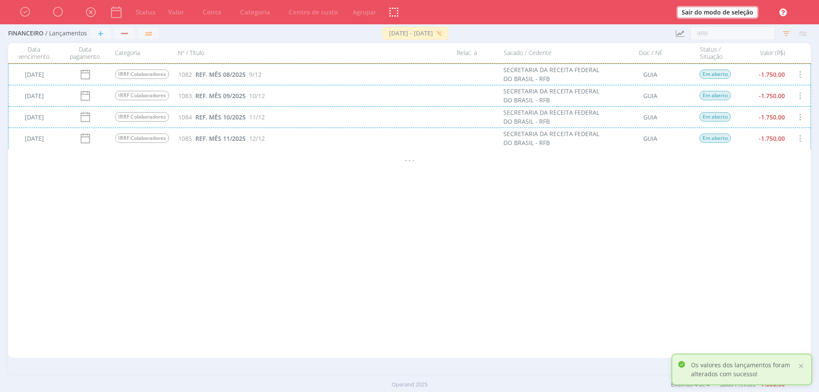
click at [717, 12] on button "Sair do modo de seleção" at bounding box center [716, 12] width 79 height 10
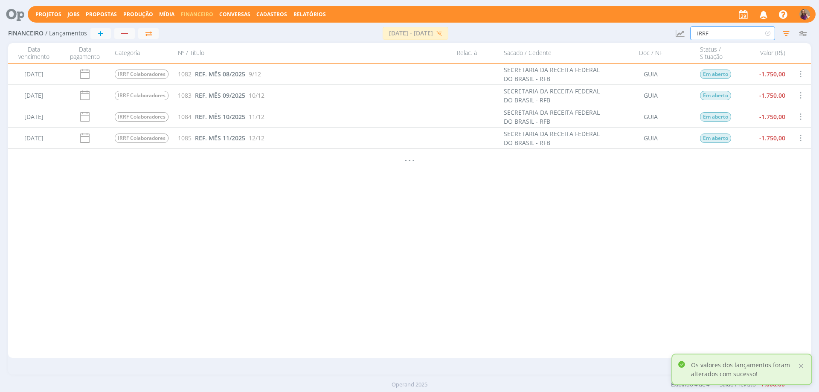
drag, startPoint x: 733, startPoint y: 31, endPoint x: 689, endPoint y: 26, distance: 45.1
click at [689, 26] on div "Financeiro / Lançamentos + [DATE] - [DATE] [GEOGRAPHIC_DATA] Atualizar Saldos R…" at bounding box center [409, 34] width 802 height 20
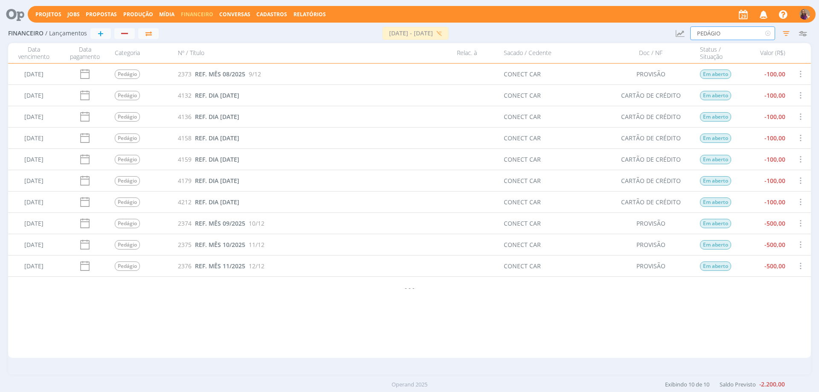
type input "PEDÁGIO"
click at [804, 220] on span at bounding box center [799, 223] width 9 height 12
click at [764, 219] on div "Selecionar" at bounding box center [774, 218] width 84 height 12
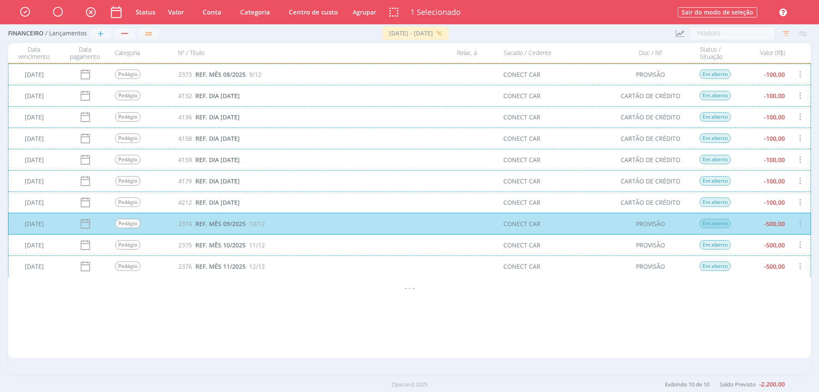
drag, startPoint x: 799, startPoint y: 246, endPoint x: 797, endPoint y: 250, distance: 4.8
click at [800, 246] on div "[DATE] Pedágio 2375 REF. MÊS 10/2025 11/12 CONECT CAR PROVISÃO Em aberto -500,00" at bounding box center [409, 244] width 802 height 21
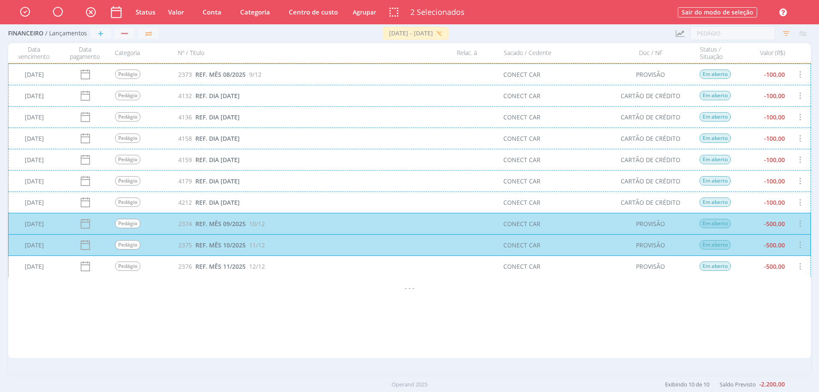
click at [794, 267] on div "[DATE] Pedágio 2376 REF. MÊS 11/2025 12/12 CONECT CAR PROVISÃO Em aberto -500,00" at bounding box center [409, 265] width 802 height 21
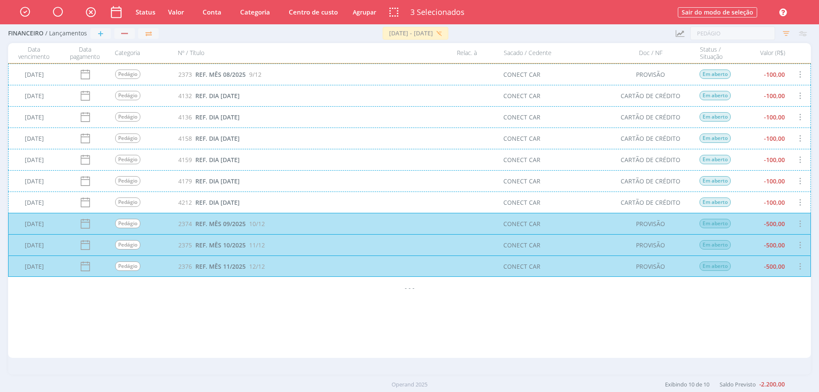
click at [177, 12] on button "Valor" at bounding box center [175, 12] width 23 height 11
type input "700,00"
click at [218, 56] on button "Ok" at bounding box center [215, 56] width 12 height 9
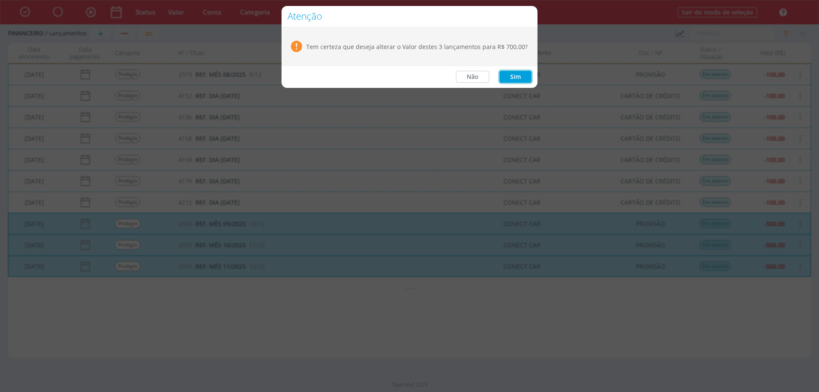
click at [523, 78] on button "Sim" at bounding box center [515, 77] width 32 height 12
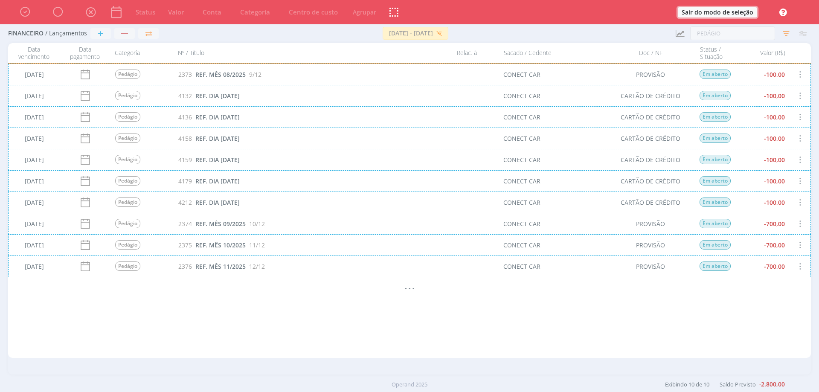
click at [735, 13] on button "Sair do modo de seleção" at bounding box center [716, 12] width 79 height 10
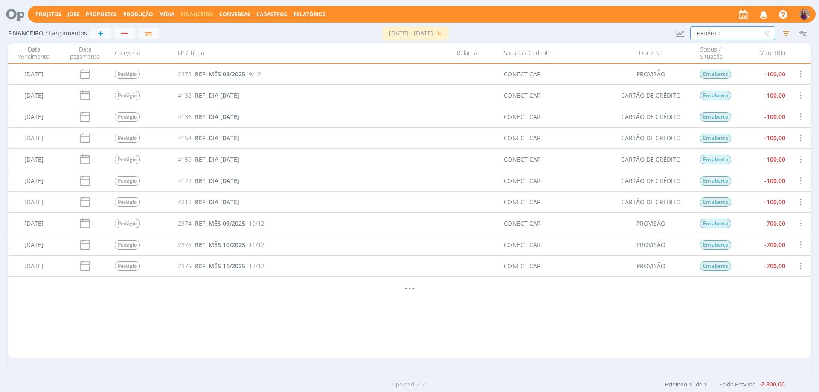
drag, startPoint x: 744, startPoint y: 30, endPoint x: 673, endPoint y: 25, distance: 70.9
click at [673, 25] on div "Financeiro / Lançamentos + [DATE] - [DATE] [GEOGRAPHIC_DATA] Atualizar Saldos R…" at bounding box center [409, 34] width 802 height 20
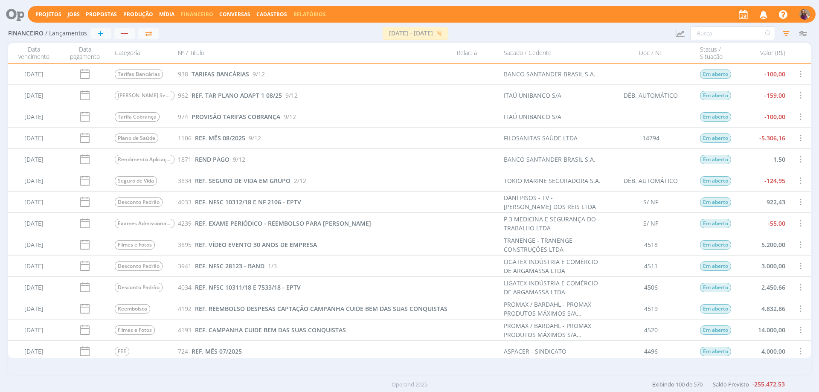
click at [315, 17] on link "Relatórios" at bounding box center [309, 14] width 32 height 7
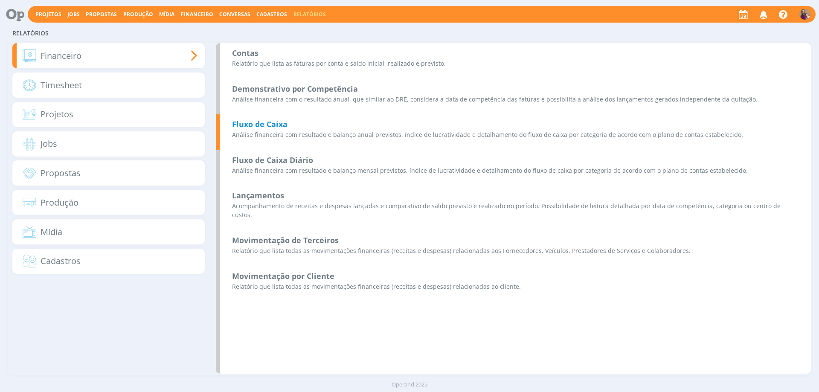
click at [278, 124] on b "Fluxo de Caixa" at bounding box center [259, 124] width 55 height 10
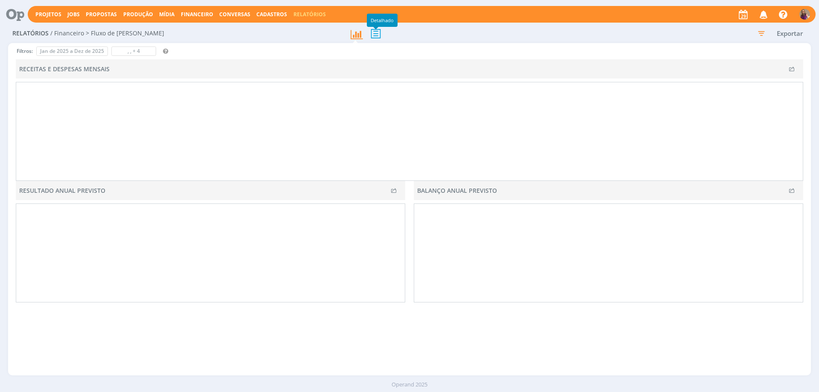
click at [378, 37] on icon at bounding box center [376, 33] width 18 height 17
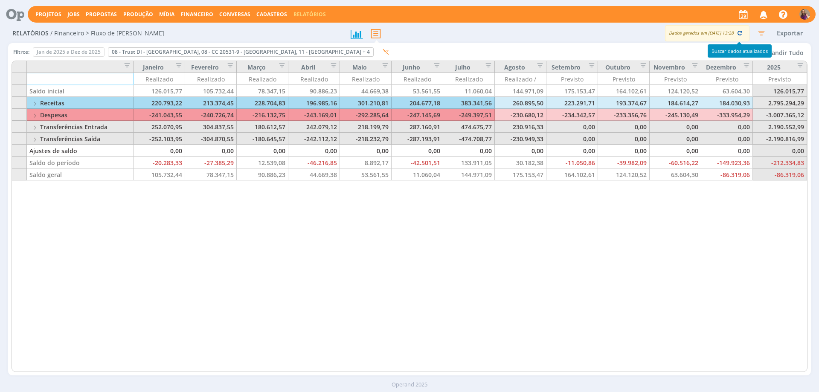
click at [741, 32] on icon "button" at bounding box center [739, 33] width 8 height 8
click at [778, 54] on button "Expandir Tudo" at bounding box center [782, 52] width 50 height 12
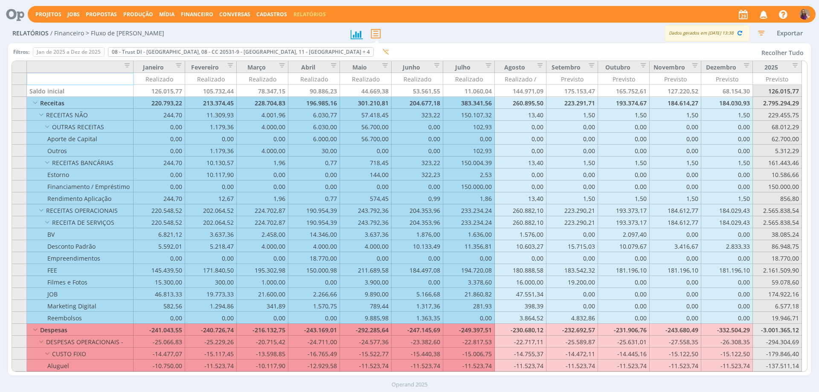
click at [203, 11] on span "Financeiro" at bounding box center [197, 14] width 32 height 7
click at [196, 28] on link "Lançamentos" at bounding box center [198, 28] width 72 height 13
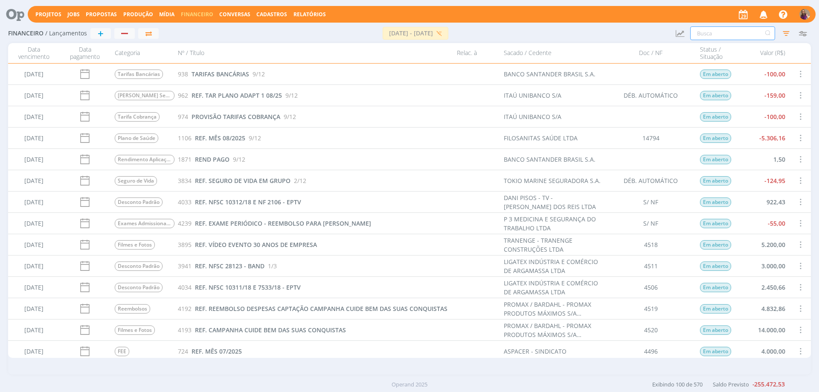
click at [715, 33] on input "text" at bounding box center [732, 33] width 85 height 14
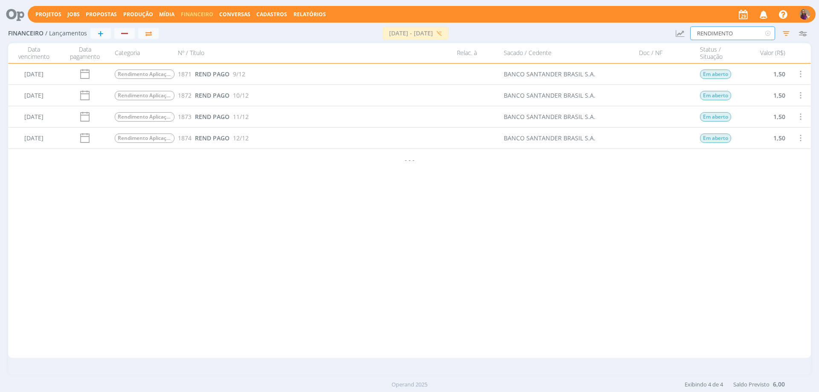
type input "RENDIMENTO"
click at [799, 77] on span at bounding box center [799, 74] width 9 height 12
click at [763, 68] on div "Selecionar" at bounding box center [774, 69] width 84 height 12
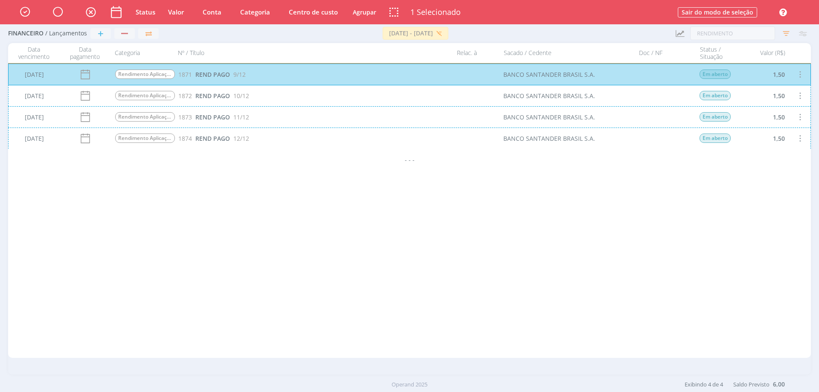
click at [794, 93] on div "[DATE] Rendimento Aplicação 1872 REND PAGO 10/12 BANCO SANTANDER BRASIL S.A. Em…" at bounding box center [409, 95] width 802 height 21
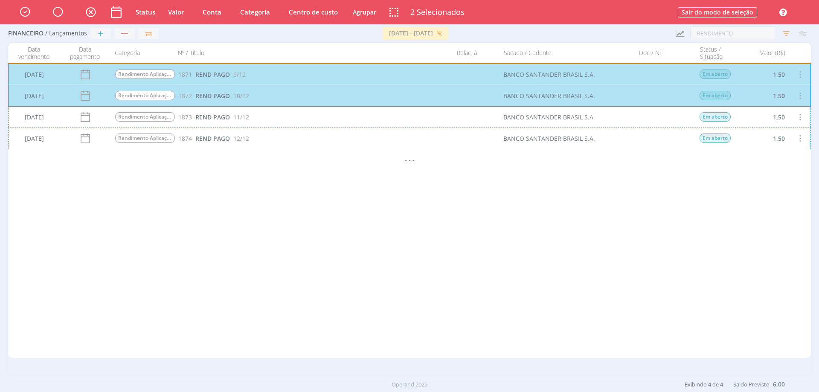
click at [799, 118] on div "[DATE] Rendimento Aplicação 1873 REND PAGO 11/12 BANCO SANTANDER BRASIL S.A. Em…" at bounding box center [409, 116] width 802 height 21
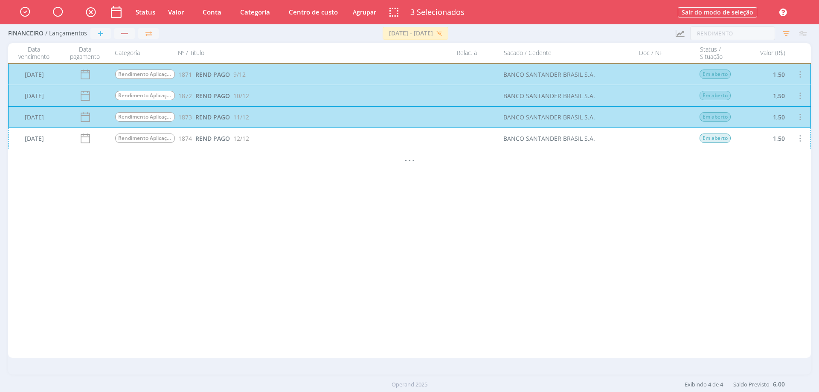
click at [798, 139] on div "[DATE] Rendimento Aplicação 1874 REND PAGO 12/12 BANCO SANTANDER BRASIL S.A. Em…" at bounding box center [409, 137] width 802 height 21
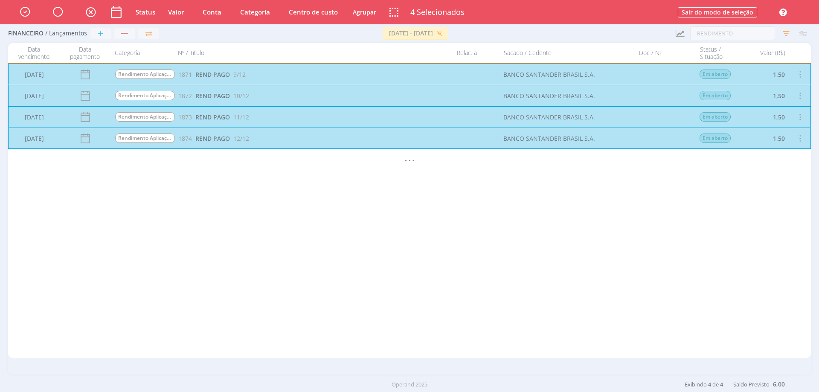
click at [179, 11] on button "Valor" at bounding box center [175, 12] width 23 height 11
type input "2,50"
click at [216, 56] on button "Ok" at bounding box center [215, 56] width 12 height 9
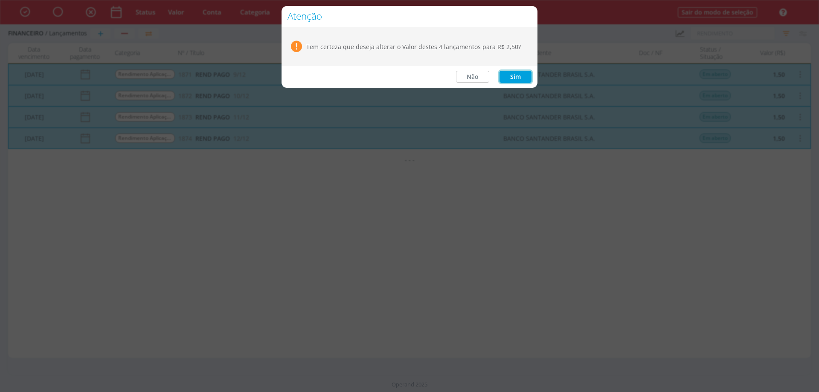
click at [509, 76] on button "Sim" at bounding box center [515, 77] width 32 height 12
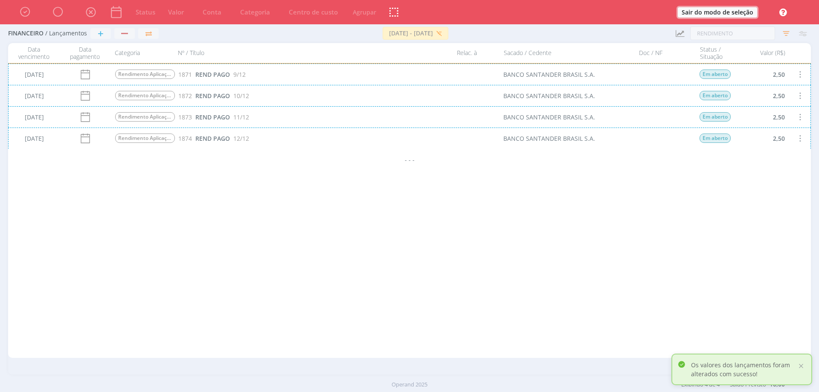
click at [709, 12] on button "Sair do modo de seleção" at bounding box center [716, 12] width 79 height 10
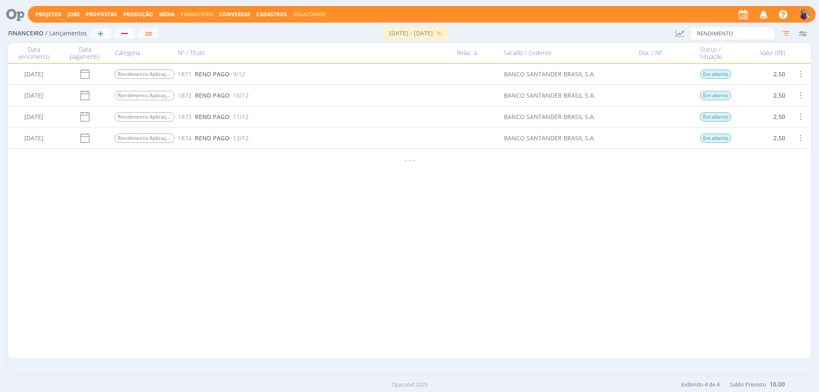
click at [307, 15] on link "Relatórios" at bounding box center [309, 14] width 32 height 7
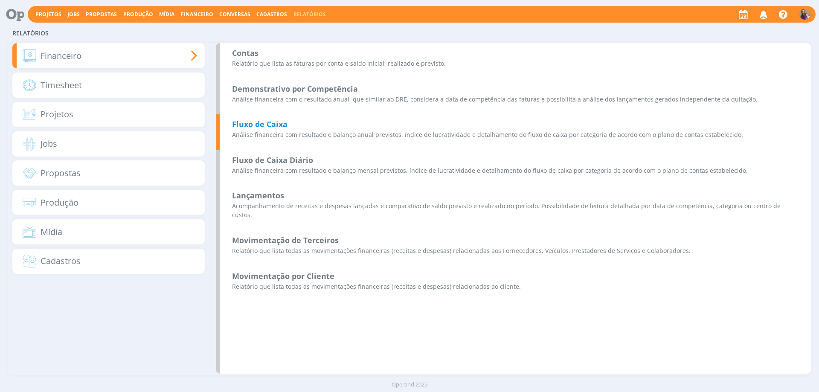
click at [278, 123] on b "Fluxo de Caixa" at bounding box center [259, 124] width 55 height 10
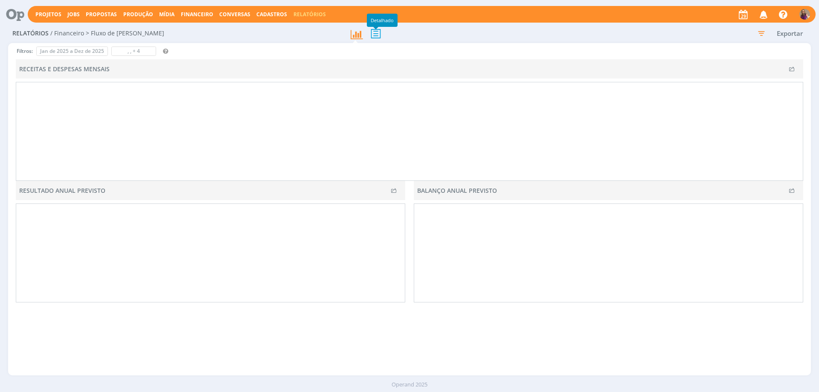
click at [373, 33] on icon at bounding box center [376, 33] width 18 height 17
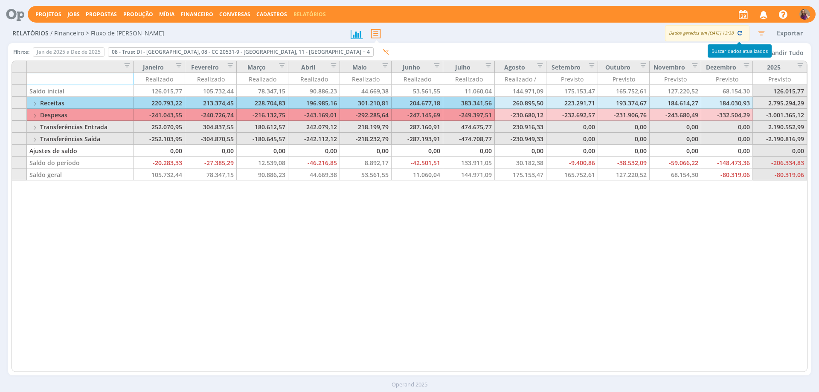
click at [740, 31] on icon "button" at bounding box center [739, 33] width 8 height 8
click at [776, 52] on button "Expandir Tudo" at bounding box center [782, 52] width 50 height 12
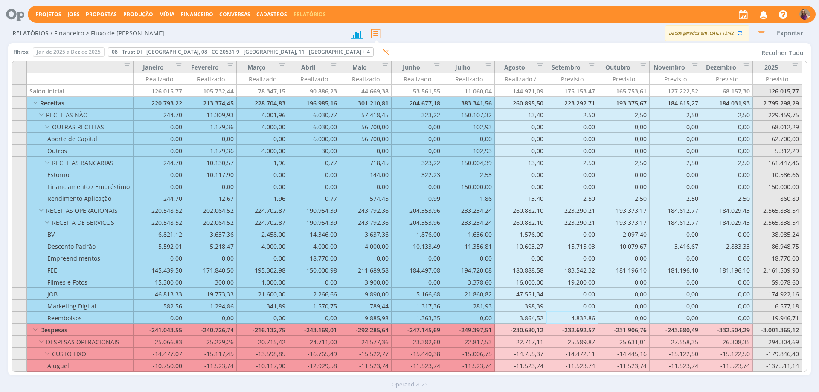
click at [581, 318] on div "4.832,86" at bounding box center [572, 318] width 52 height 12
click at [573, 220] on div "223.290,21" at bounding box center [572, 222] width 52 height 12
click at [198, 13] on span "Financeiro" at bounding box center [197, 14] width 32 height 7
click at [191, 14] on span "Financeiro" at bounding box center [197, 14] width 32 height 7
click at [196, 11] on span "Financeiro" at bounding box center [197, 14] width 32 height 7
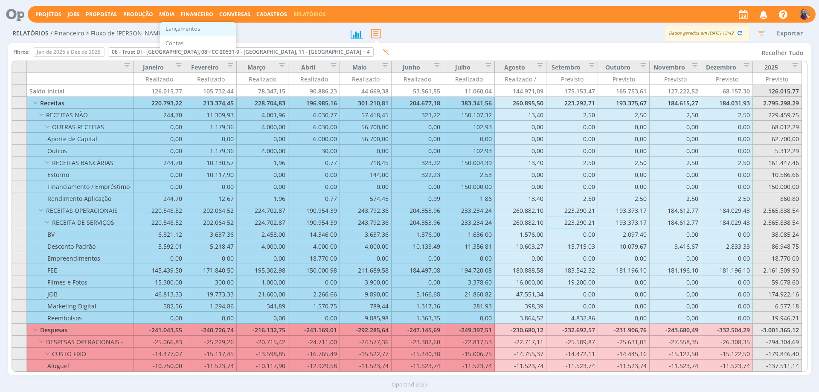
click at [195, 26] on link "Lançamentos" at bounding box center [198, 28] width 72 height 13
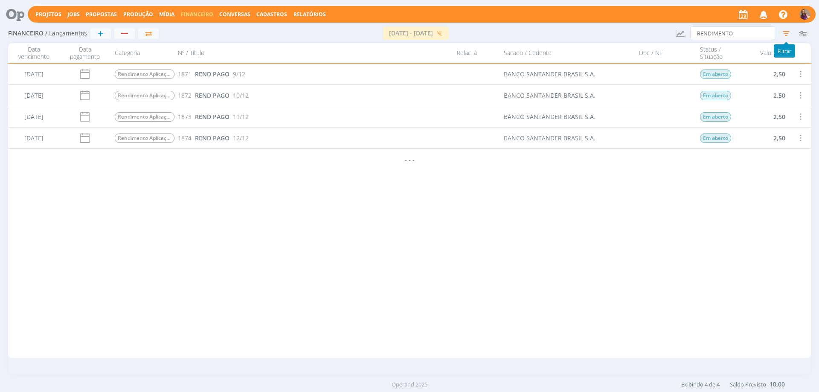
click at [787, 30] on icon "button" at bounding box center [785, 33] width 15 height 15
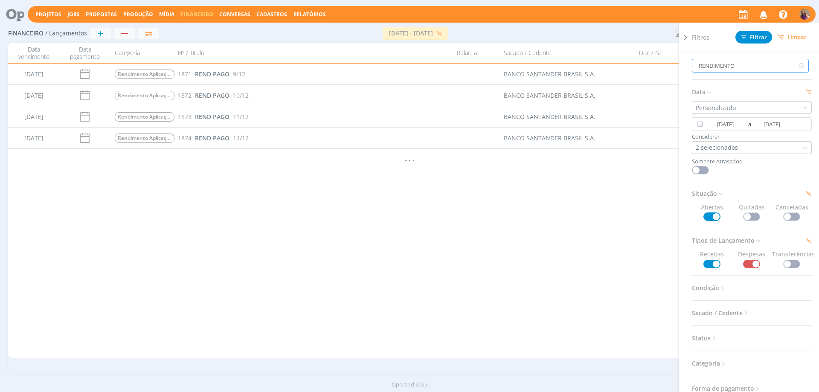
drag, startPoint x: 748, startPoint y: 63, endPoint x: 648, endPoint y: 66, distance: 100.7
click at [648, 66] on div "Financeiro / Lançamentos + [DATE] - [DATE] [GEOGRAPHIC_DATA] Atualizar Saldos R…" at bounding box center [409, 199] width 819 height 351
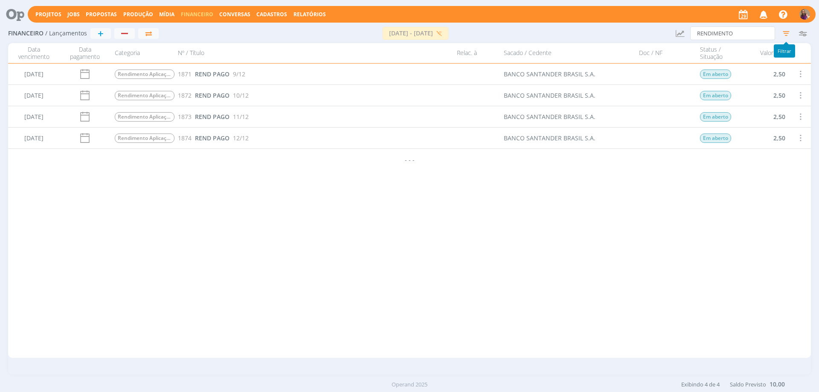
click at [787, 33] on icon "button" at bounding box center [785, 33] width 15 height 15
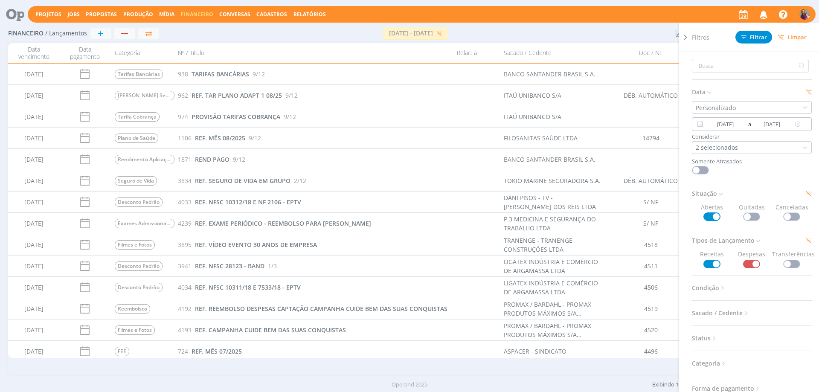
click at [792, 121] on icon at bounding box center [797, 124] width 11 height 10
click at [742, 104] on div "Personalizado" at bounding box center [752, 107] width 120 height 13
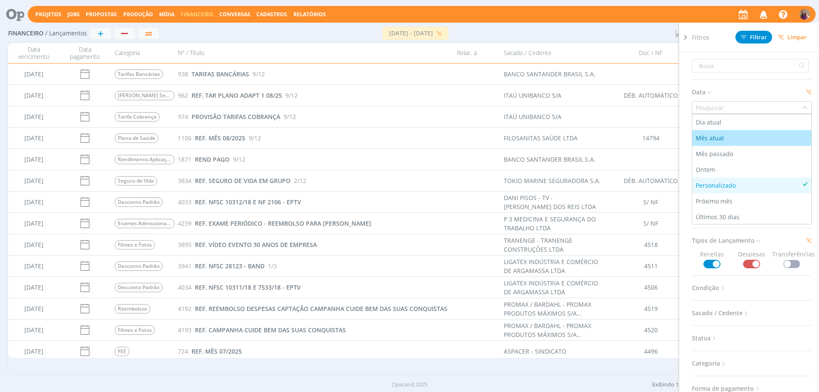
click at [729, 135] on div "Mês atual" at bounding box center [751, 137] width 112 height 9
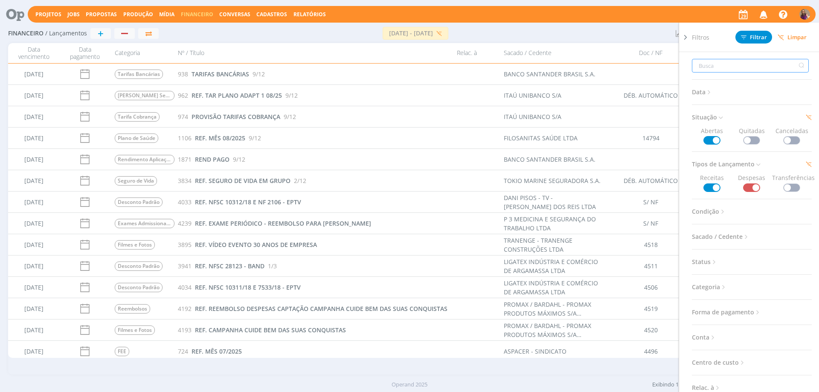
click at [709, 67] on input "text" at bounding box center [750, 66] width 117 height 14
type input "d"
type input "de"
type input "des"
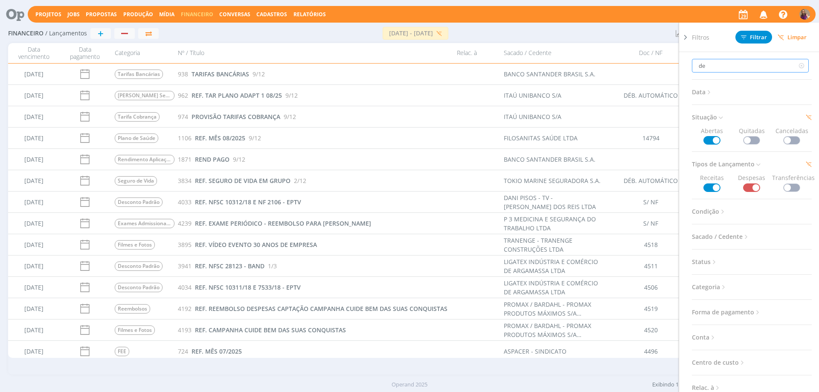
type input "des"
type input "desc"
type input "desco"
type input "descon"
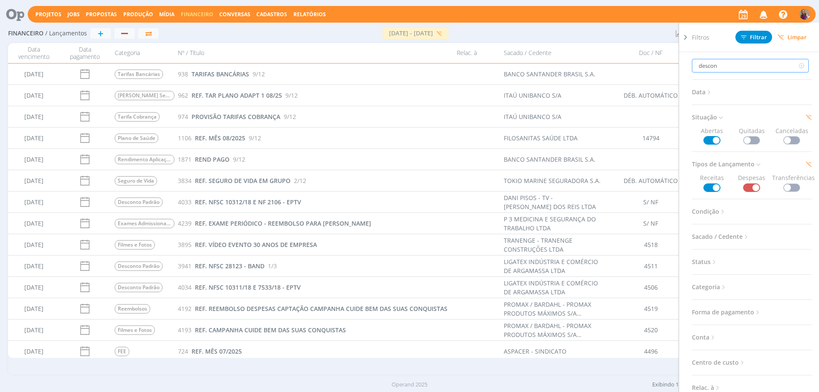
type input "descont"
type input "desconto"
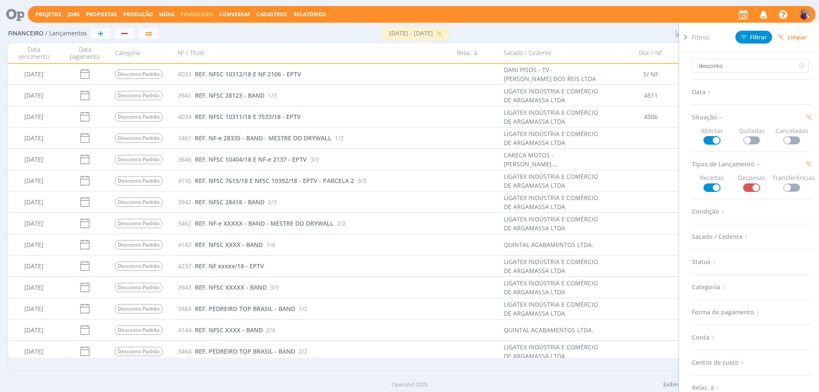
click at [712, 92] on icon at bounding box center [708, 92] width 7 height 7
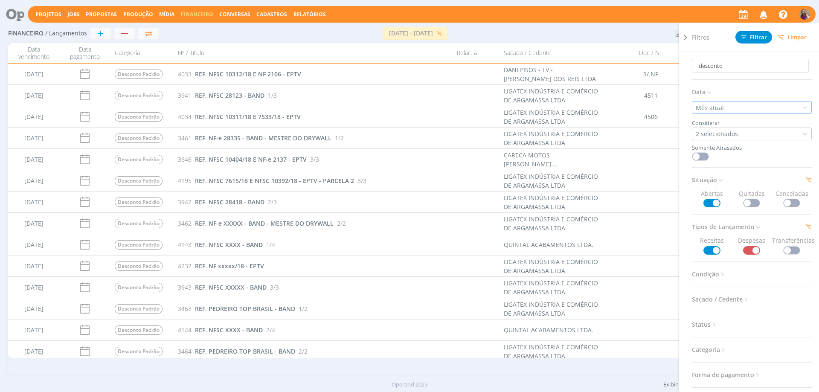
click at [733, 109] on div "Mês atual" at bounding box center [752, 107] width 120 height 13
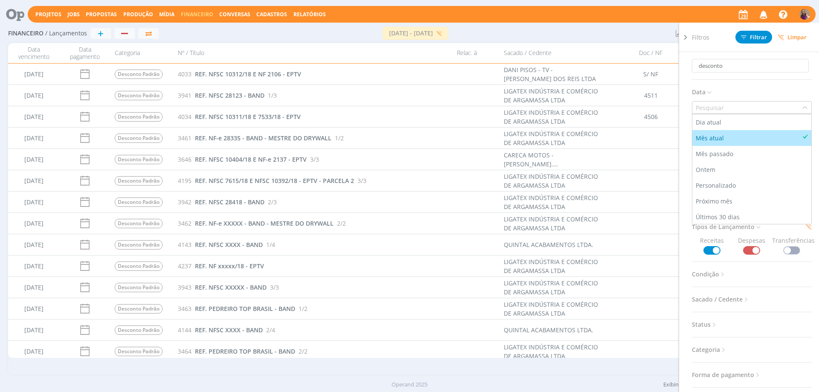
click at [731, 140] on div "Mês atual" at bounding box center [751, 137] width 112 height 9
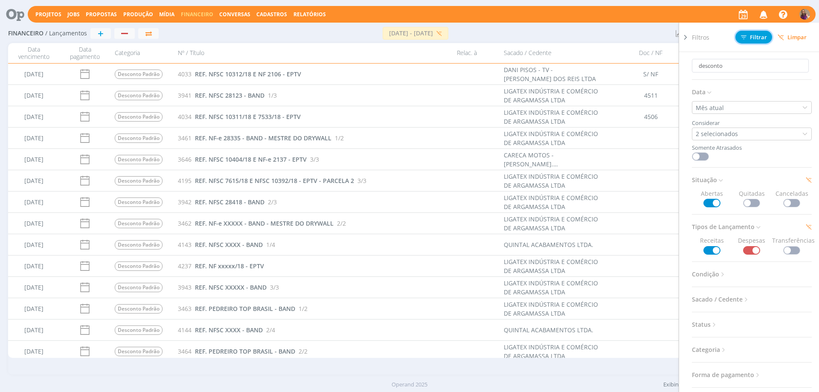
click at [756, 36] on span "Filtrar" at bounding box center [754, 38] width 26 height 6
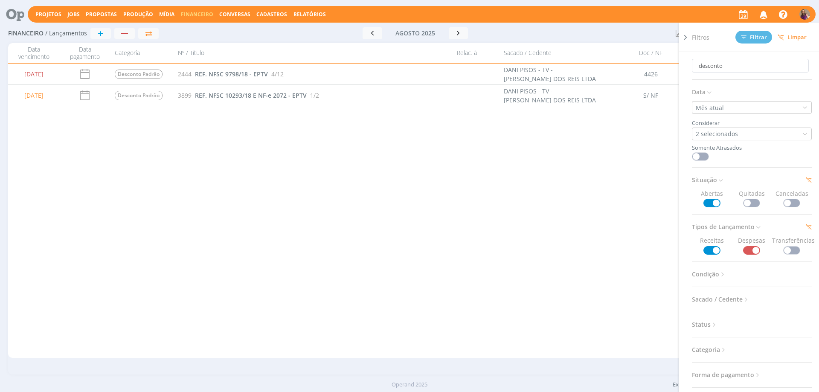
click at [685, 38] on icon at bounding box center [685, 37] width 9 height 9
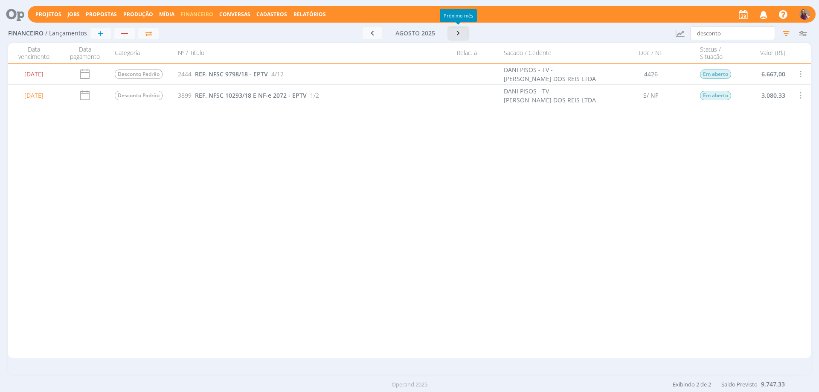
click at [460, 35] on icon "button" at bounding box center [458, 33] width 9 height 8
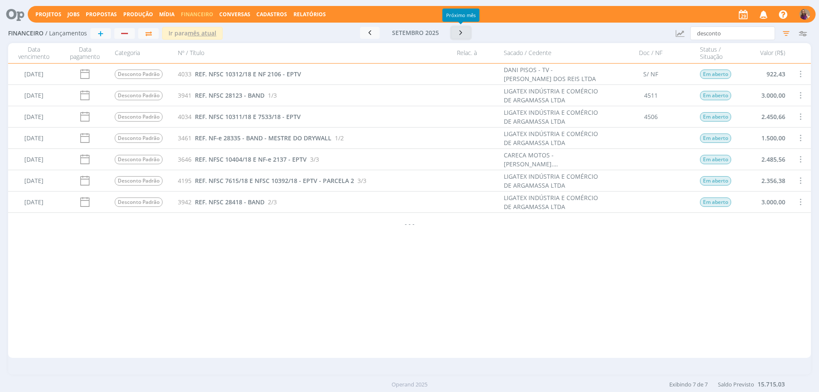
click at [460, 33] on icon "button" at bounding box center [461, 33] width 9 height 8
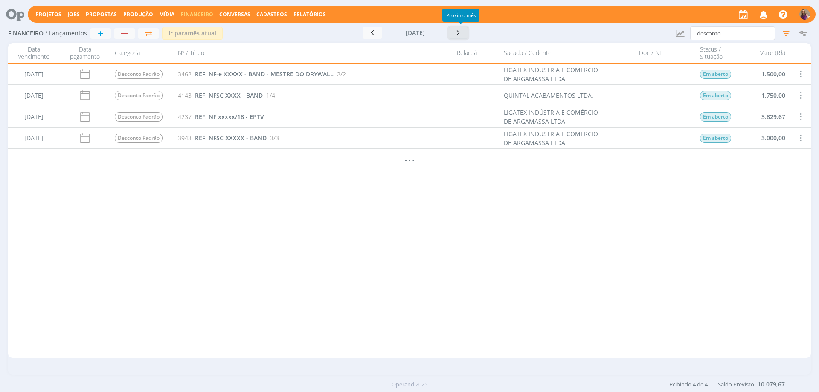
click at [460, 33] on icon "button" at bounding box center [458, 33] width 9 height 8
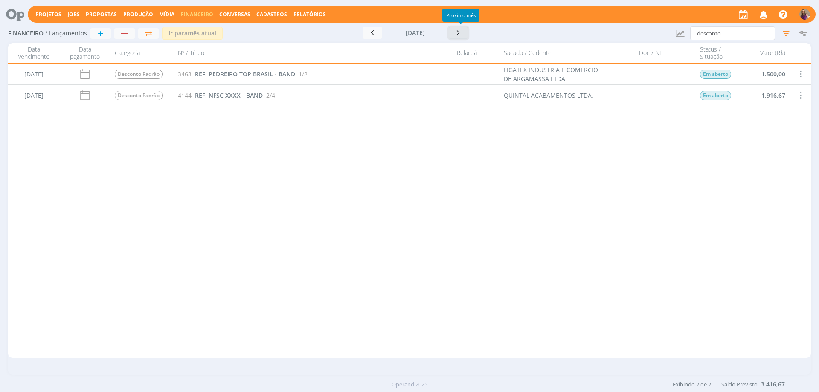
click at [460, 33] on icon "button" at bounding box center [458, 33] width 9 height 8
drag, startPoint x: 724, startPoint y: 34, endPoint x: 658, endPoint y: 28, distance: 66.8
click at [658, 28] on div "Financeiro / Lançamentos + Ir para mês atual [DATE] < 2025 > Janeiro Fevereiro …" at bounding box center [409, 34] width 802 height 20
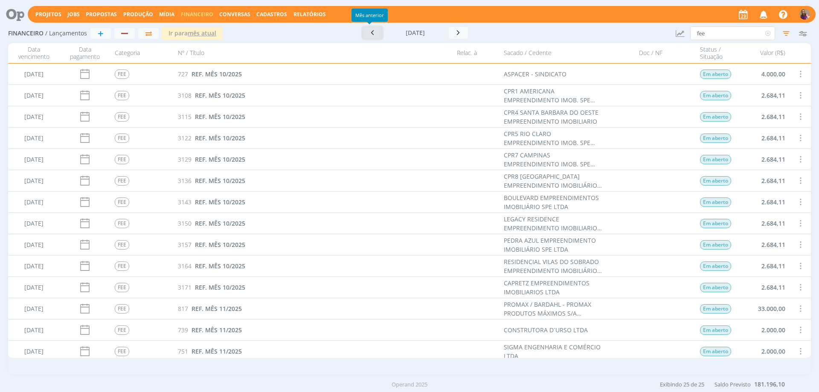
click at [369, 34] on icon "button" at bounding box center [372, 33] width 9 height 8
click at [461, 34] on icon "button" at bounding box center [461, 33] width 9 height 8
click at [461, 34] on icon "button" at bounding box center [458, 33] width 9 height 8
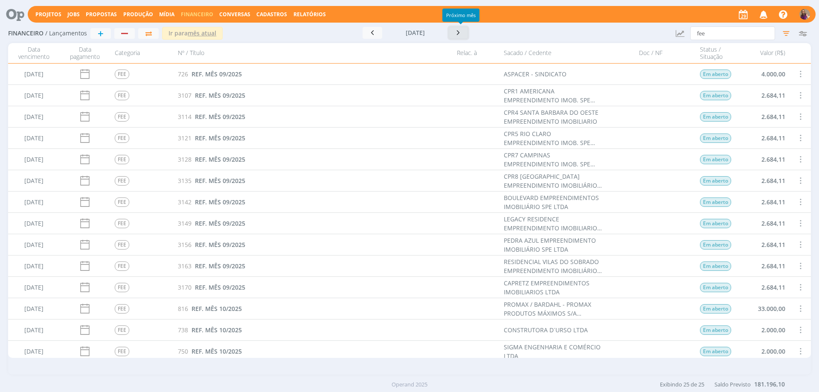
click at [461, 34] on icon "button" at bounding box center [458, 33] width 9 height 8
click at [368, 34] on icon "button" at bounding box center [372, 33] width 9 height 8
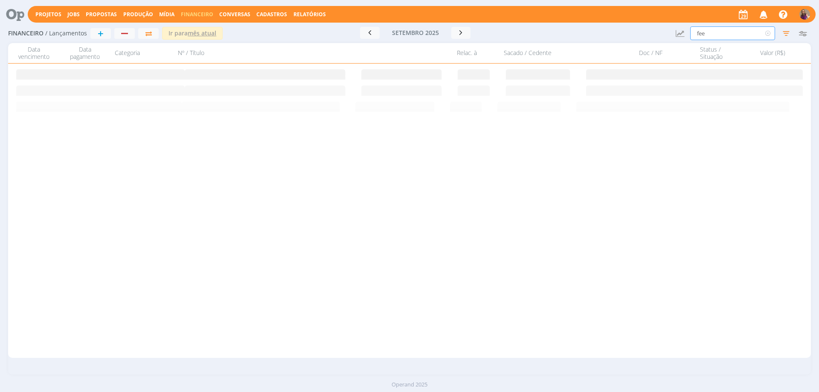
drag, startPoint x: 718, startPoint y: 34, endPoint x: 677, endPoint y: 32, distance: 41.8
click at [677, 32] on div "Financeiro / Lançamentos + Ir para mês atual [DATE] < 2025 > Janeiro Fevereiro …" at bounding box center [409, 34] width 802 height 20
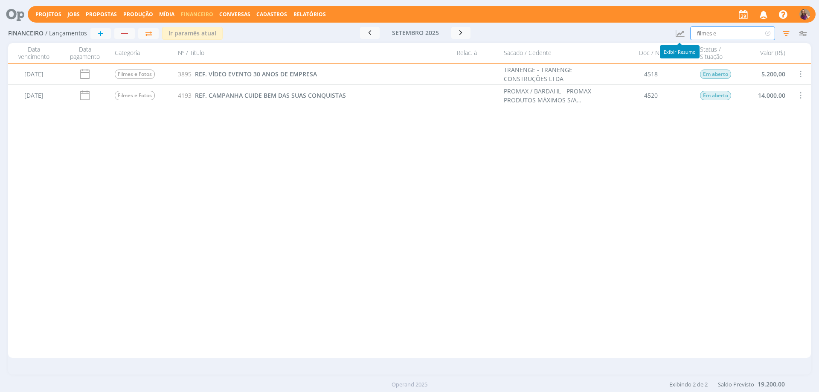
drag, startPoint x: 728, startPoint y: 30, endPoint x: 686, endPoint y: 29, distance: 42.7
click at [686, 29] on div "Financeiro / Lançamentos + Ir para mês atual [DATE] < 2025 > Janeiro Fevereiro …" at bounding box center [409, 34] width 802 height 20
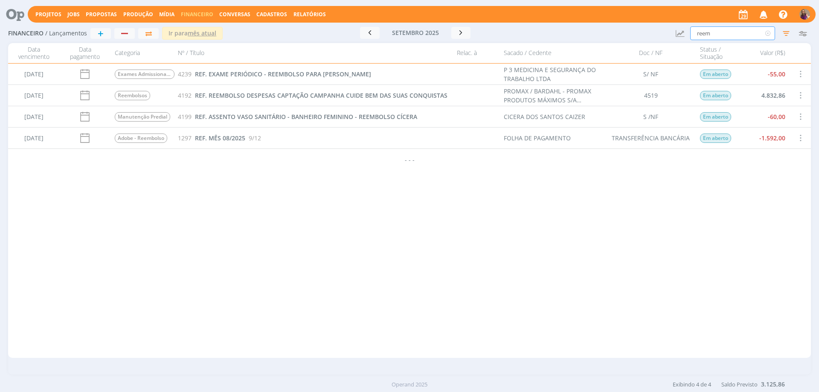
type input "reem"
click at [210, 246] on div "[DATE] FEE 724 REF. MÊS 07/2025 ASPACER - SINDICATO 4496 Em aberto 4.000,00 [DA…" at bounding box center [409, 211] width 802 height 294
drag, startPoint x: 720, startPoint y: 34, endPoint x: 664, endPoint y: 26, distance: 56.5
click at [666, 26] on div "Financeiro / Lançamentos + Ir para mês atual [DATE] < 2025 > Janeiro Fevereiro …" at bounding box center [409, 34] width 802 height 20
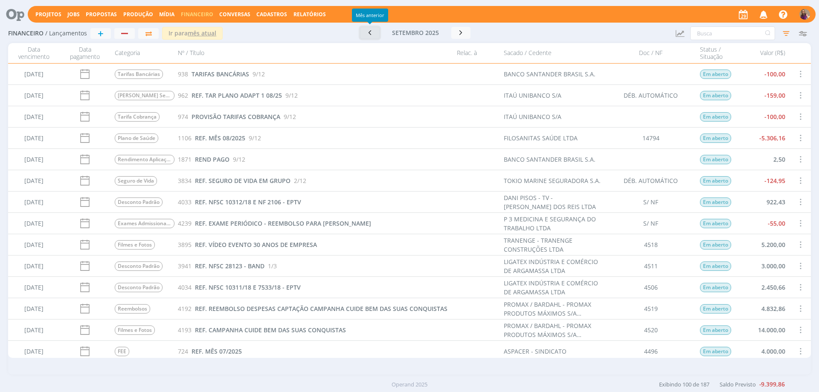
click at [369, 32] on icon "button" at bounding box center [369, 33] width 9 height 8
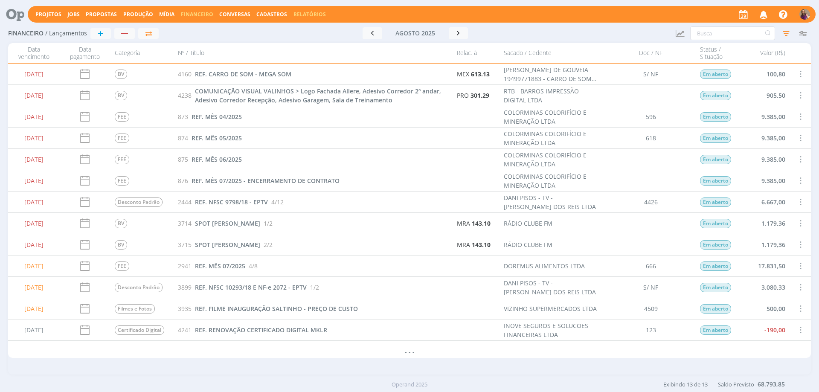
click at [312, 14] on link "Relatórios" at bounding box center [309, 14] width 32 height 7
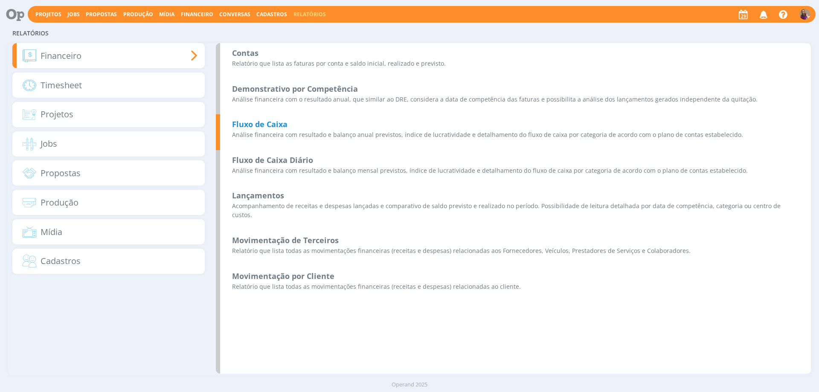
click at [284, 123] on b "Fluxo de Caixa" at bounding box center [259, 124] width 55 height 10
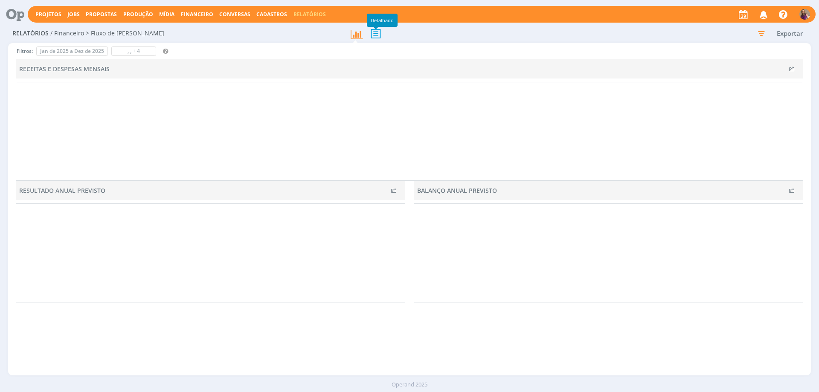
click at [375, 36] on icon at bounding box center [376, 33] width 18 height 17
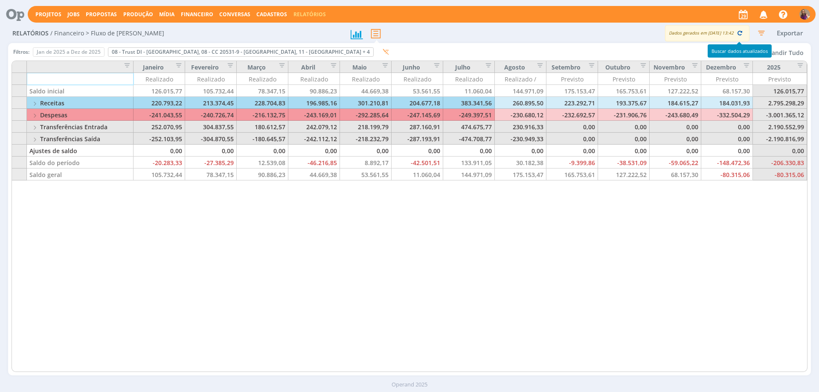
click at [740, 33] on icon "button" at bounding box center [739, 33] width 8 height 8
click at [784, 54] on button "Expandir Tudo" at bounding box center [782, 52] width 50 height 12
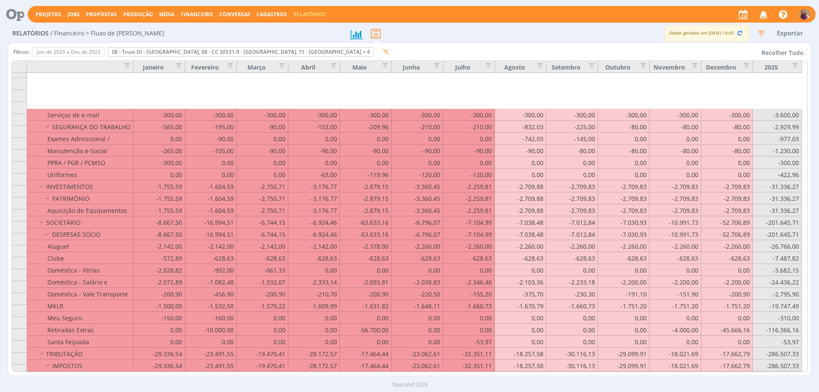
scroll to position [1535, 0]
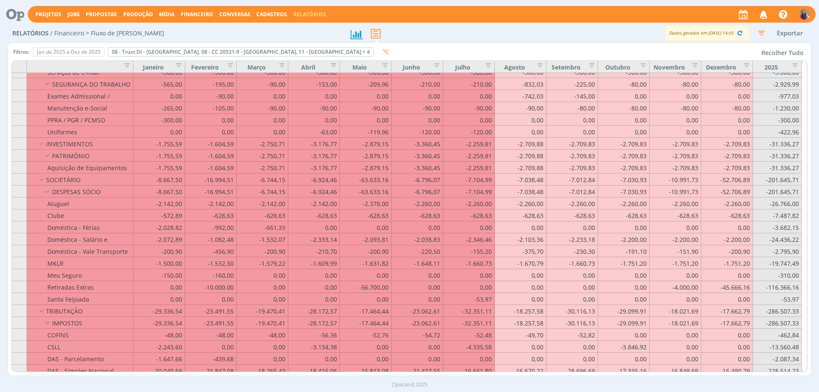
click at [197, 13] on span "Financeiro" at bounding box center [197, 14] width 32 height 7
click at [197, 27] on link "Lançamentos" at bounding box center [198, 28] width 72 height 13
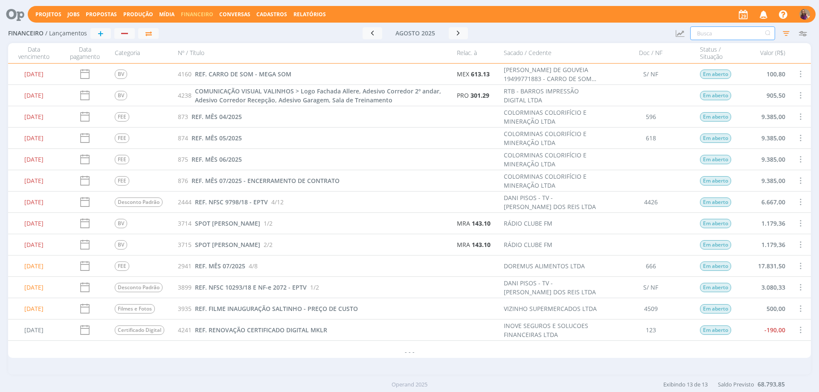
click at [711, 29] on input "text" at bounding box center [732, 33] width 85 height 14
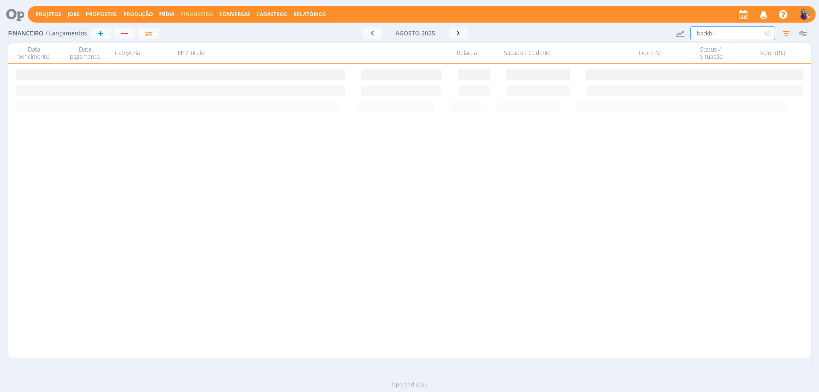
type input "backbl"
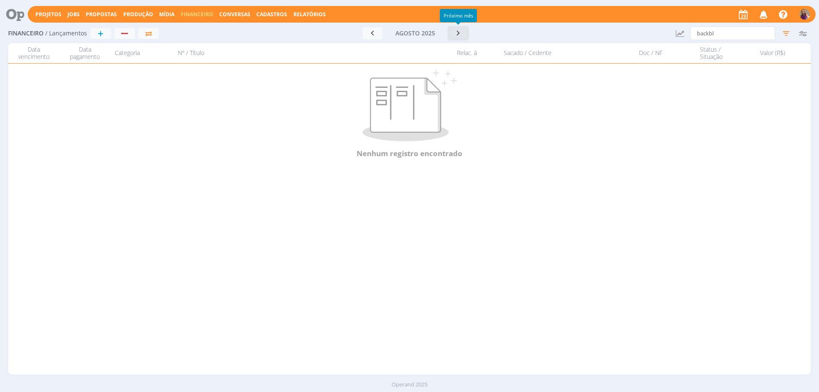
click at [457, 32] on icon "button" at bounding box center [458, 33] width 9 height 8
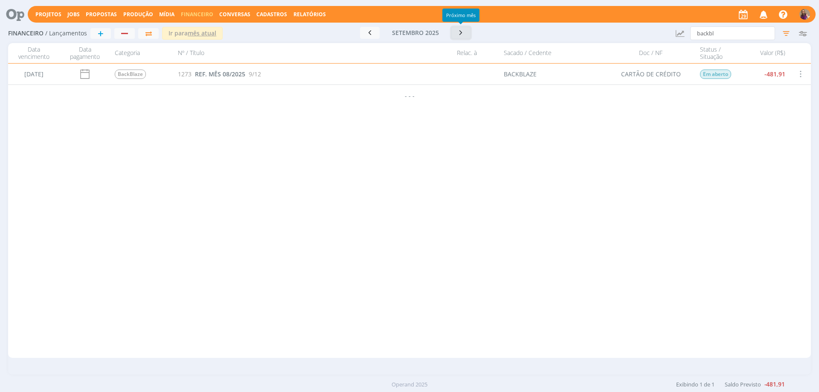
click at [459, 31] on icon "button" at bounding box center [461, 33] width 9 height 8
click at [786, 32] on icon "button" at bounding box center [785, 33] width 15 height 15
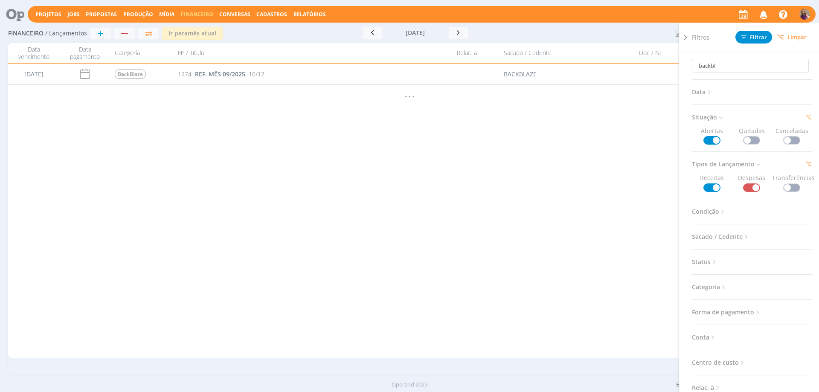
click at [710, 92] on icon at bounding box center [708, 92] width 7 height 7
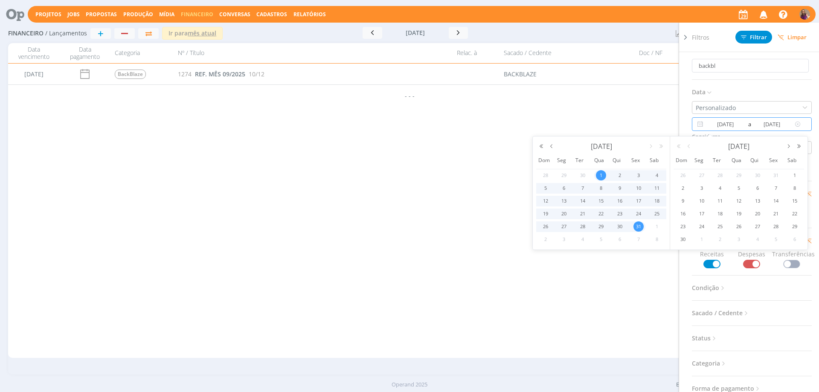
drag, startPoint x: 740, startPoint y: 123, endPoint x: 704, endPoint y: 119, distance: 36.4
click at [704, 119] on div "[DATE] a [DATE]" at bounding box center [752, 124] width 120 height 14
click at [550, 145] on button "button" at bounding box center [551, 146] width 10 height 6
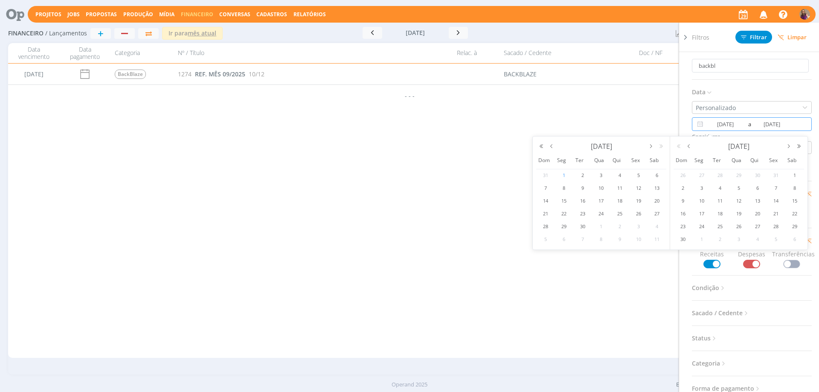
click at [564, 177] on span "1" at bounding box center [564, 175] width 10 height 10
click at [787, 146] on button "button" at bounding box center [788, 146] width 10 height 6
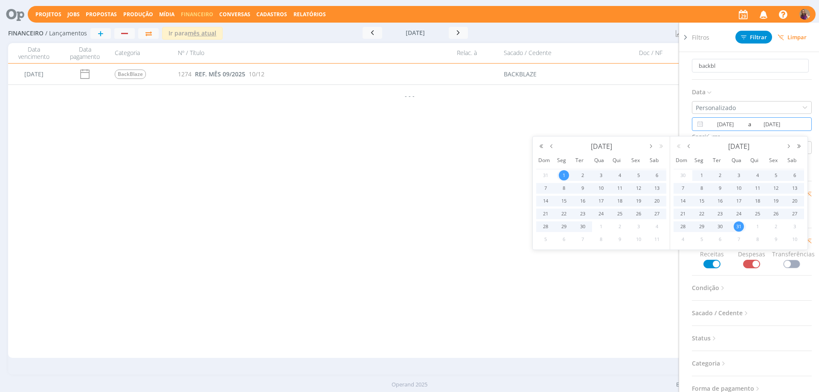
click at [738, 228] on span "31" at bounding box center [738, 226] width 10 height 10
type input "[DATE]"
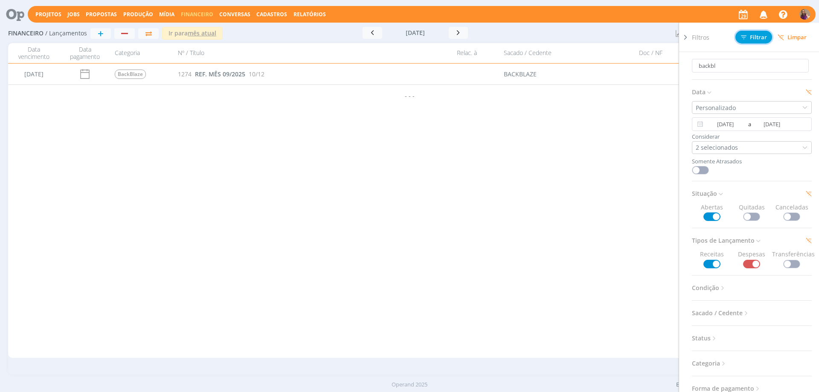
click at [753, 38] on span "Filtrar" at bounding box center [754, 38] width 26 height 6
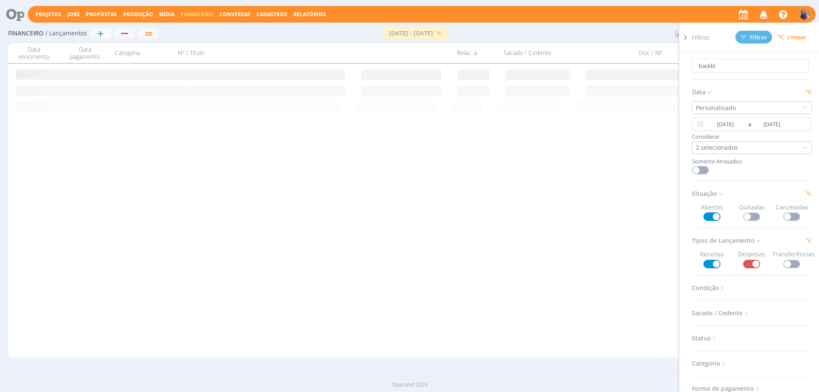
click at [684, 37] on icon at bounding box center [685, 37] width 9 height 9
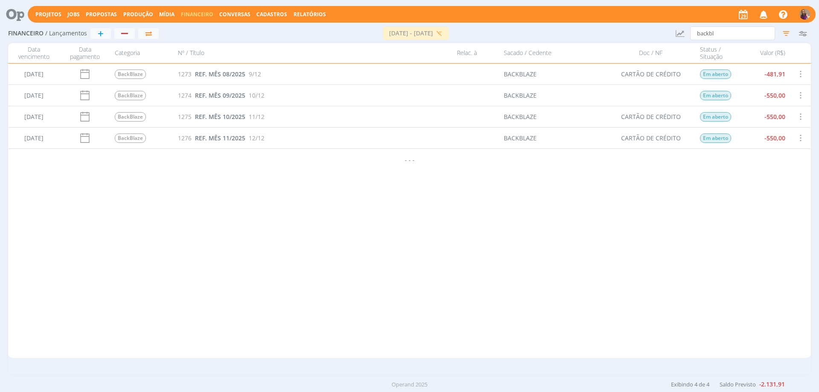
click at [800, 92] on span at bounding box center [799, 96] width 9 height 12
drag, startPoint x: 767, startPoint y: 91, endPoint x: 811, endPoint y: 125, distance: 55.3
click at [767, 92] on div "Selecionar" at bounding box center [774, 90] width 84 height 12
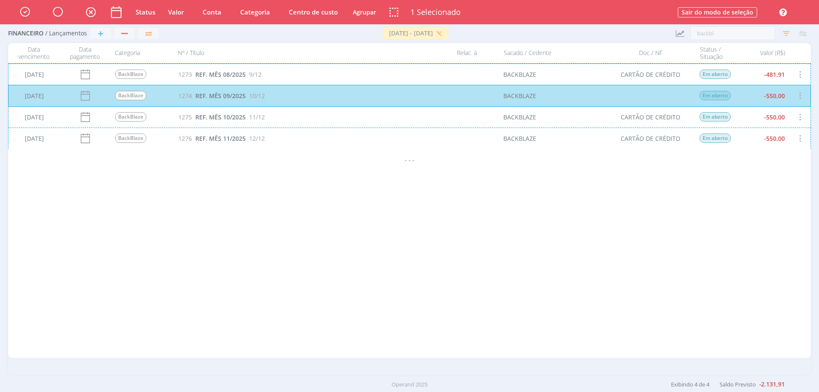
click at [802, 117] on div "[DATE] BackBlaze 1275 REF. MÊS 10/2025 11/12 BACKBLAZE CARTÃO DE CRÉDITO Em abe…" at bounding box center [409, 116] width 802 height 21
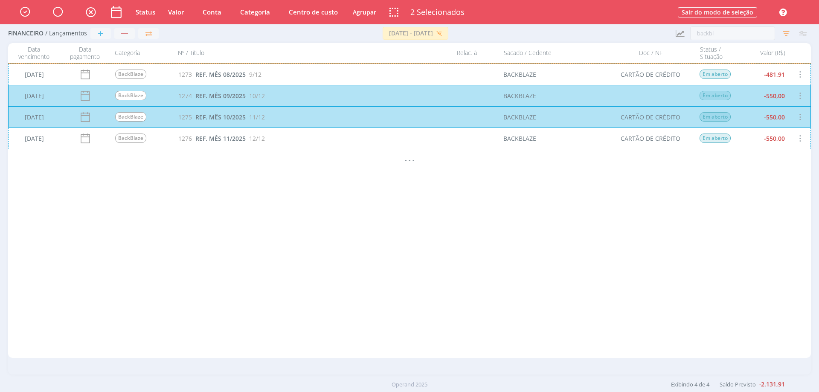
click at [800, 138] on div "[DATE] BackBlaze 1276 REF. MÊS 11/2025 12/12 BACKBLAZE CARTÃO DE CRÉDITO Em abe…" at bounding box center [409, 137] width 802 height 21
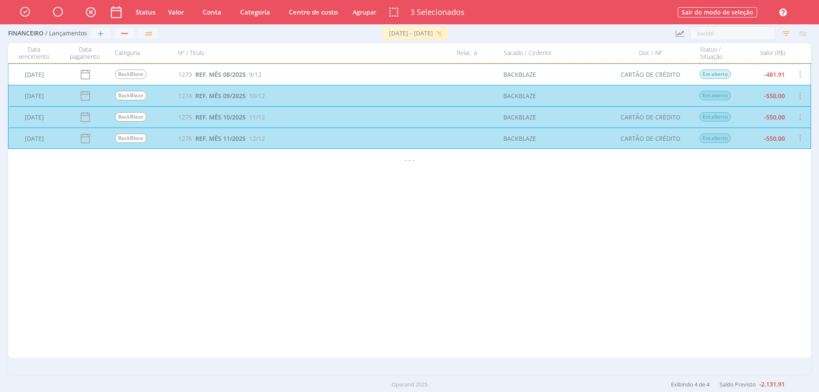
click at [180, 12] on button "Valor" at bounding box center [175, 12] width 23 height 11
type input "500,00"
click at [217, 61] on button "Ok" at bounding box center [215, 56] width 12 height 9
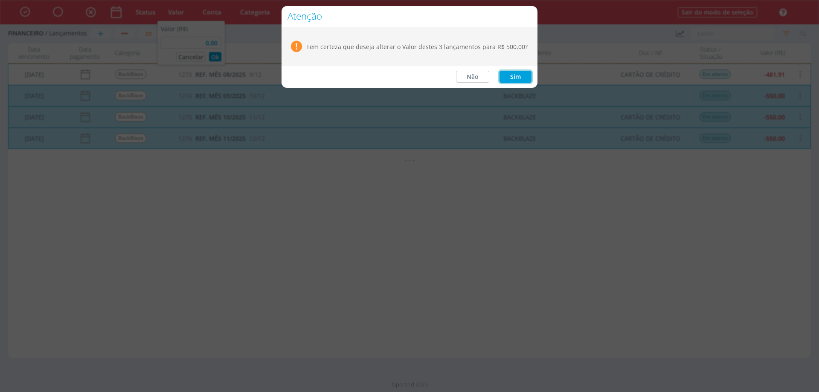
click at [524, 78] on button "Sim" at bounding box center [515, 77] width 32 height 12
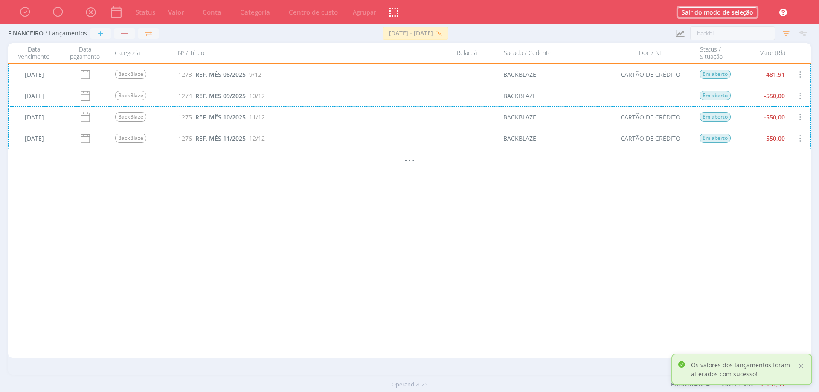
click at [721, 15] on button "Sair do modo de seleção" at bounding box center [716, 12] width 79 height 10
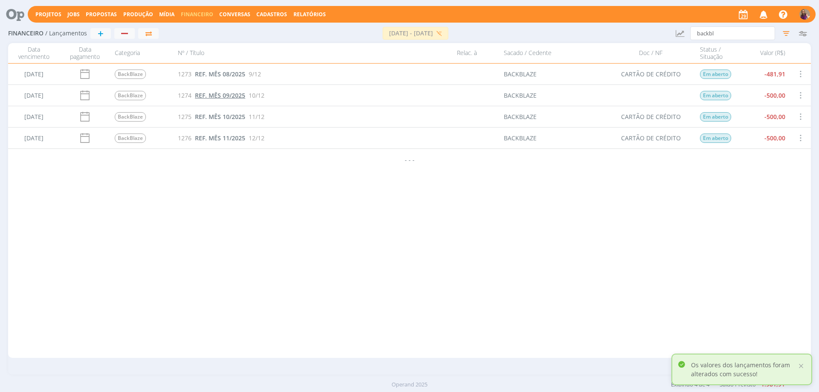
click at [218, 95] on span "REF. MÊS 09/2025" at bounding box center [220, 95] width 50 height 8
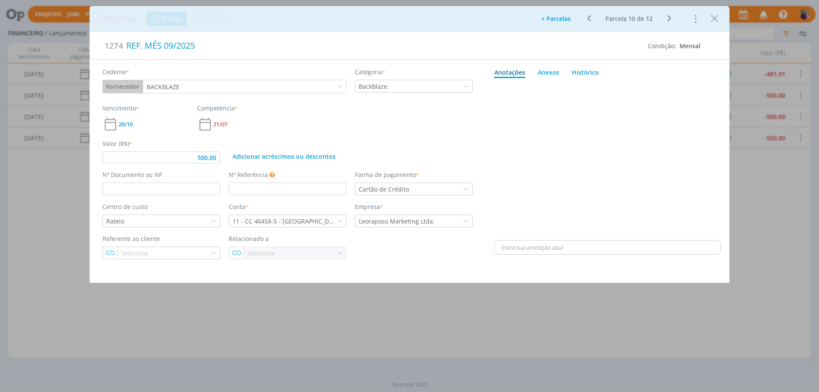
type input "500,00"
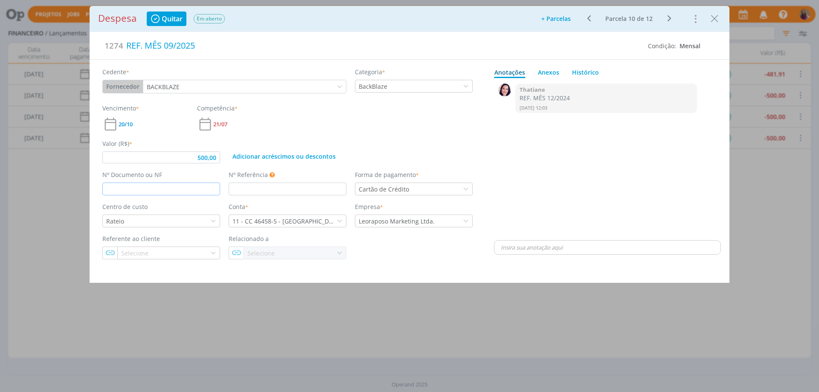
click at [154, 190] on input "dialog" at bounding box center [161, 188] width 118 height 13
type input "c"
type input "CARTÃO DE CR"
type input "500,00"
type input "CARTÃO DE CRÉDITO"
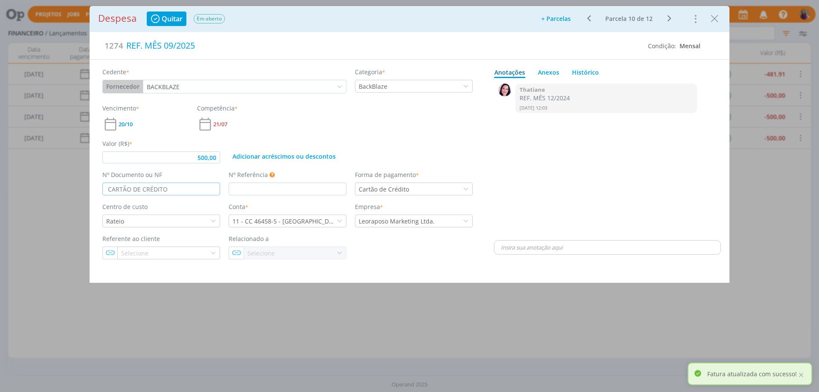
type input "500,00"
type input "CARTÃO DE CRÉDITO"
click at [714, 16] on icon "Close" at bounding box center [714, 18] width 13 height 13
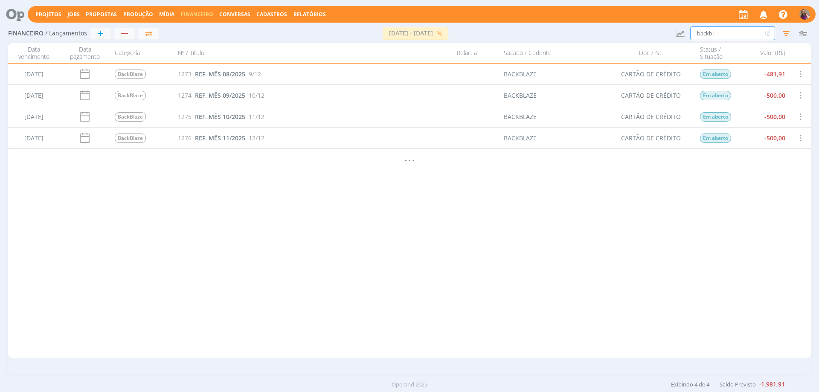
drag, startPoint x: 722, startPoint y: 31, endPoint x: 573, endPoint y: -6, distance: 153.8
click at [573, 0] on html "Projetos Jobs Propostas Produção [GEOGRAPHIC_DATA] Financeiro Conversas Cadastr…" at bounding box center [409, 196] width 819 height 392
type input "FIGMA"
click at [801, 96] on span at bounding box center [799, 96] width 9 height 12
click at [784, 92] on div "Selecionar" at bounding box center [774, 90] width 84 height 12
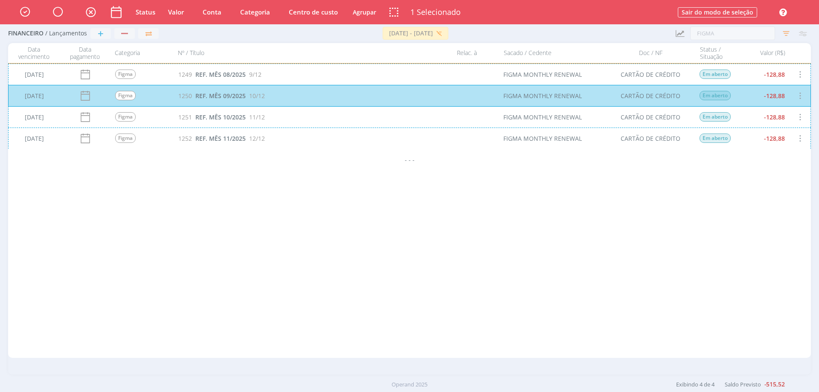
click at [799, 119] on div "[DATE] Figma 1251 REF. MÊS 10/2025 11/12 FIGMA MONTHLY RENEWAL CARTÃO DE CRÉDIT…" at bounding box center [409, 116] width 802 height 21
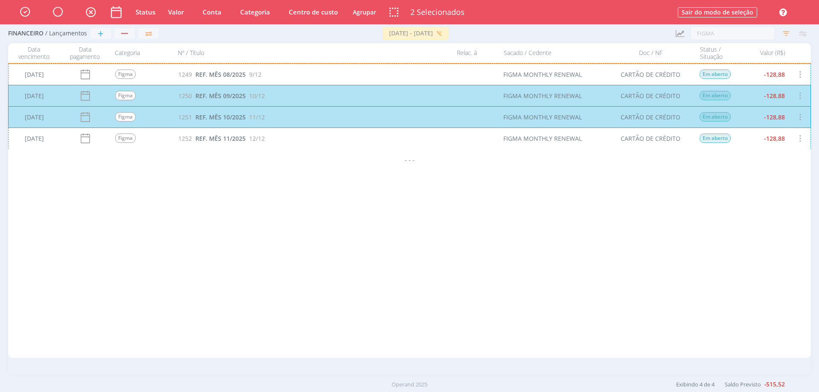
click at [799, 138] on div "[DATE] Figma 1252 REF. MÊS 11/2025 12/12 FIGMA MONTHLY RENEWAL CARTÃO DE CRÉDIT…" at bounding box center [409, 137] width 802 height 21
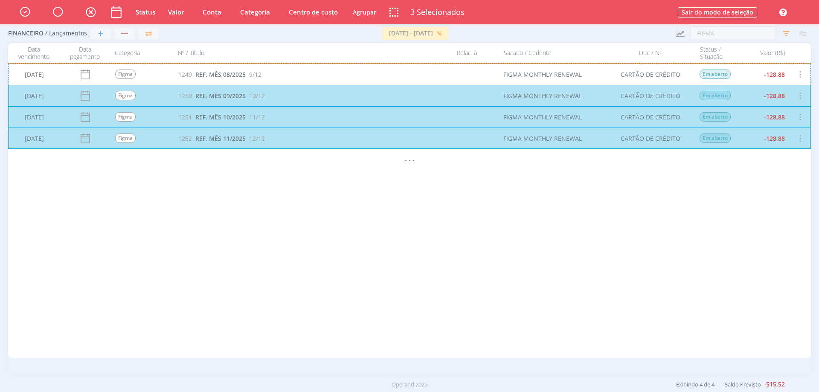
click at [175, 13] on button "Valor" at bounding box center [175, 12] width 23 height 11
type input "125,00"
click at [216, 58] on button "Ok" at bounding box center [215, 56] width 12 height 9
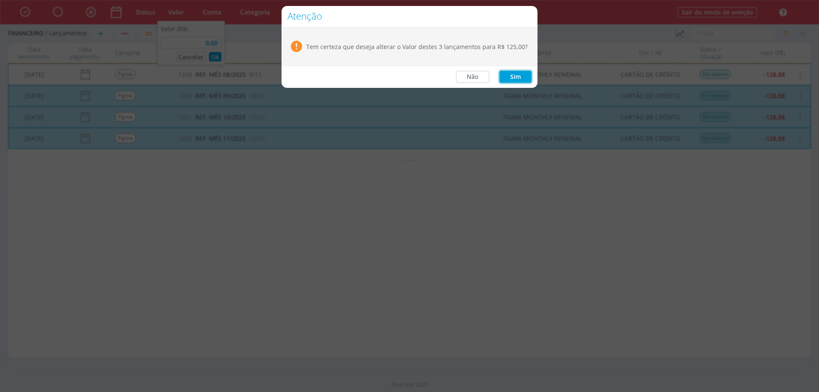
click at [505, 81] on button "Sim" at bounding box center [515, 77] width 32 height 12
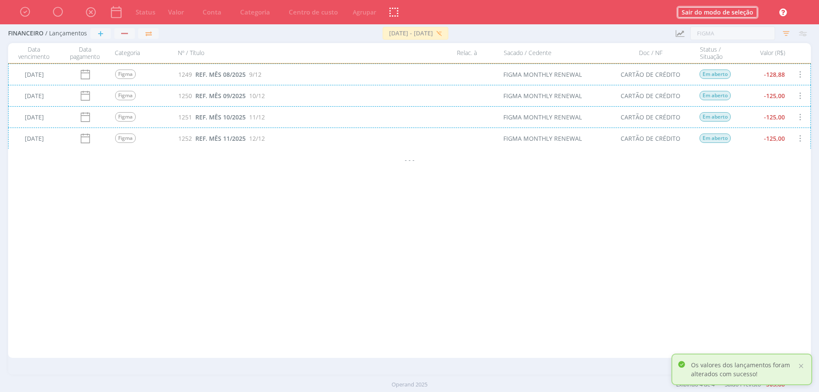
drag, startPoint x: 734, startPoint y: 9, endPoint x: 752, endPoint y: 35, distance: 31.9
click at [735, 9] on button "Sair do modo de seleção" at bounding box center [716, 12] width 79 height 10
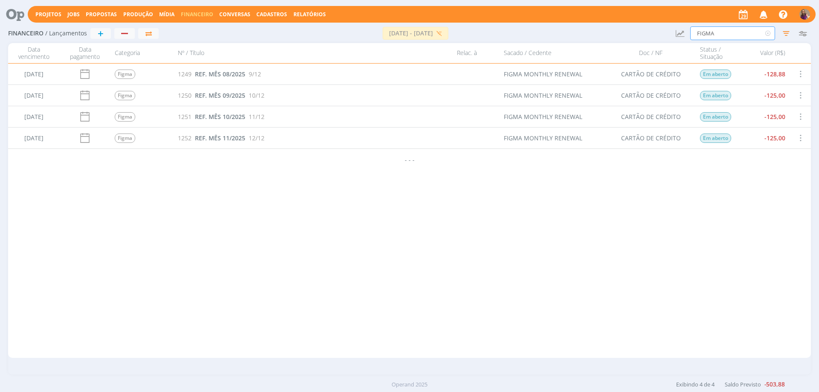
drag, startPoint x: 697, startPoint y: 26, endPoint x: 664, endPoint y: 26, distance: 32.4
click at [664, 26] on div "Financeiro / Lançamentos + [DATE] - [DATE] [GEOGRAPHIC_DATA] Atualizar Saldos R…" at bounding box center [409, 34] width 802 height 20
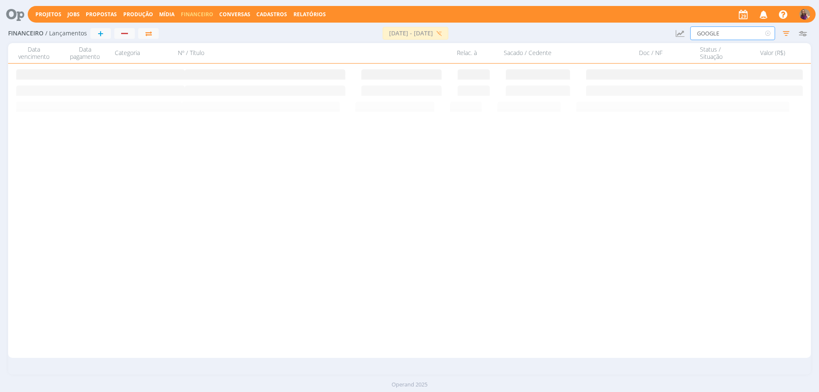
type input "GOOGLE"
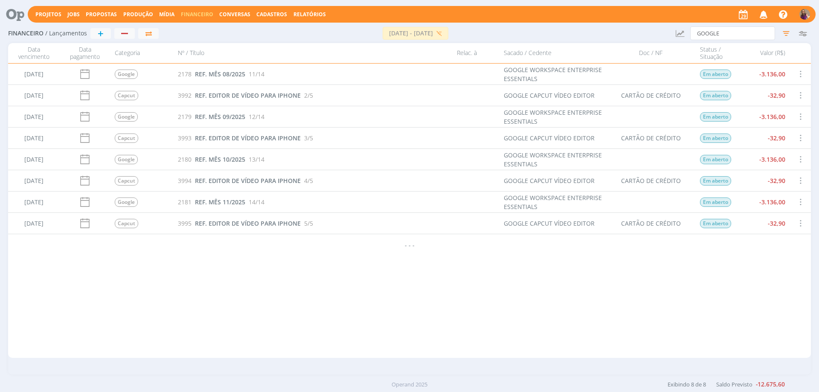
click at [803, 116] on span at bounding box center [799, 117] width 9 height 12
click at [754, 112] on div "Selecionar" at bounding box center [774, 111] width 84 height 12
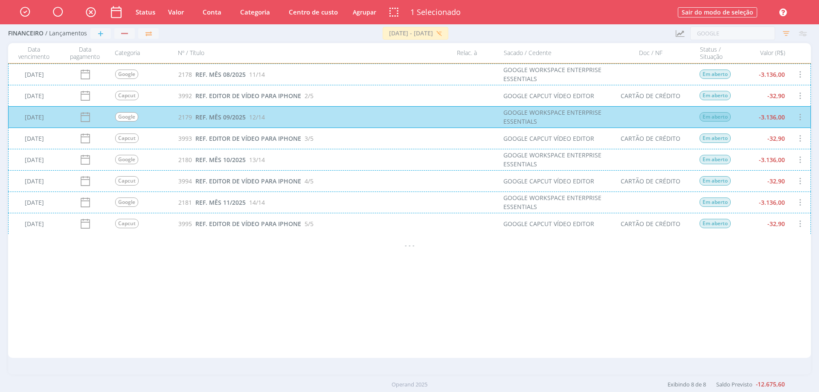
click at [802, 160] on div "[DATE] Google 2180 REF. MÊS 10/2025 13/14 GOOGLE WORKSPACE ENTERPRISE ESSENTIAL…" at bounding box center [409, 159] width 802 height 21
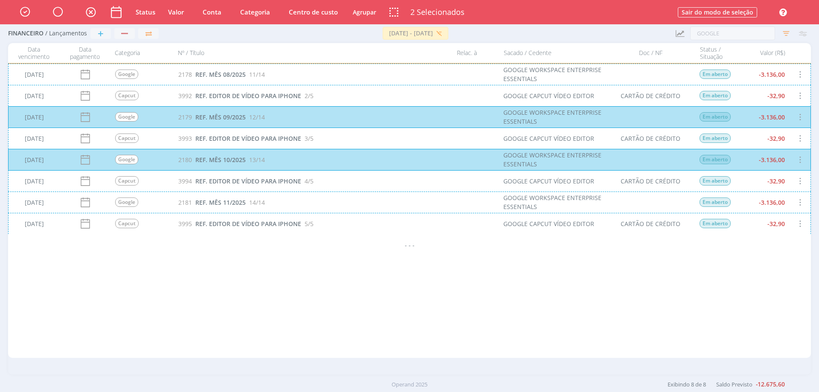
click at [798, 202] on div "[DATE] Google 2181 REF. MÊS 11/2025 14/14 GOOGLE WORKSPACE ENTERPRISE ESSENTIAL…" at bounding box center [409, 201] width 802 height 21
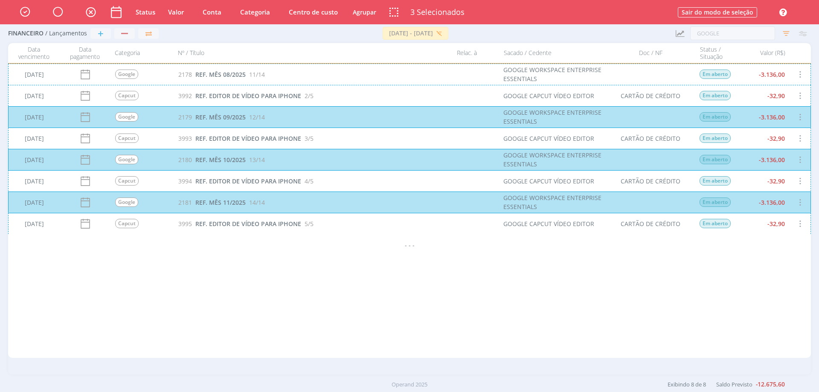
click at [176, 12] on button "Valor" at bounding box center [175, 12] width 23 height 11
type input "3.100,00"
click at [217, 58] on button "Ok" at bounding box center [215, 56] width 12 height 9
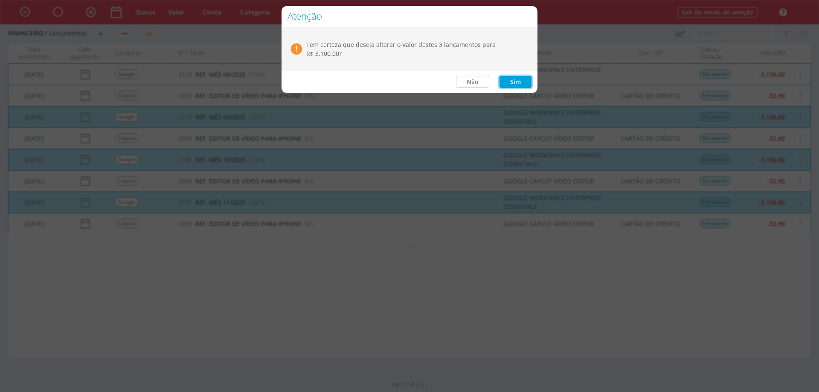
click at [519, 77] on button "Sim" at bounding box center [515, 82] width 32 height 12
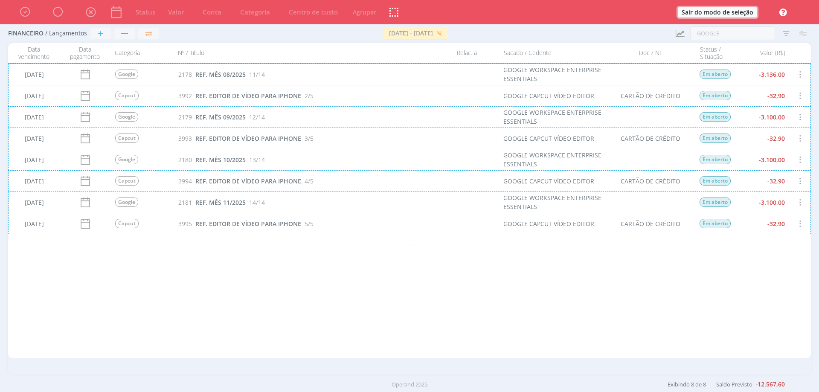
click at [721, 12] on button "Sair do modo de seleção" at bounding box center [716, 12] width 79 height 10
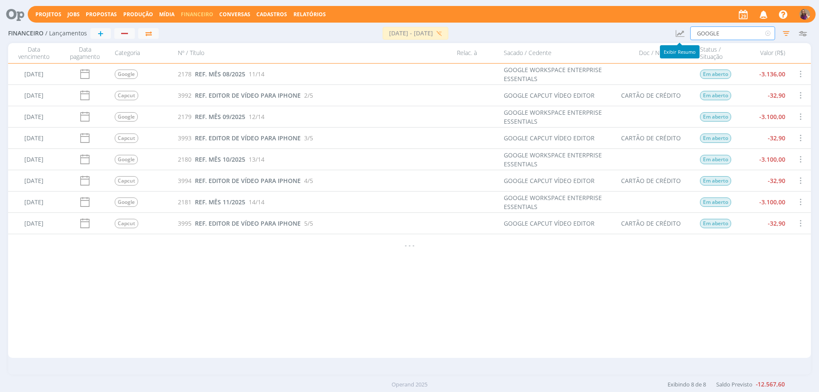
drag, startPoint x: 741, startPoint y: 30, endPoint x: 681, endPoint y: 30, distance: 60.5
click at [681, 30] on div "Financeiro / Lançamentos + [DATE] - [DATE] [GEOGRAPHIC_DATA] Atualizar Saldos R…" at bounding box center [409, 34] width 802 height 20
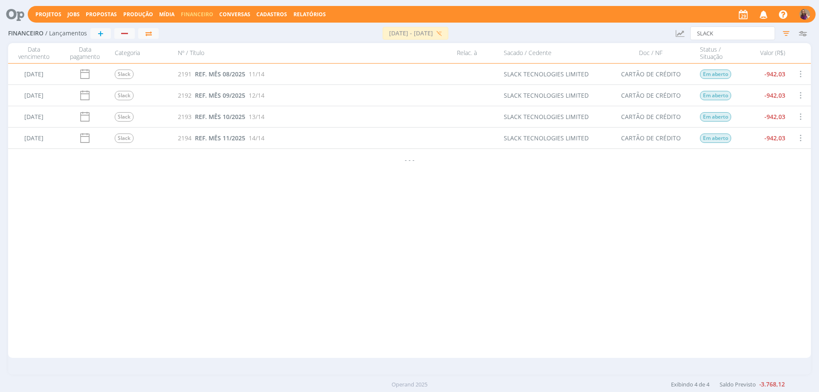
click at [802, 94] on span at bounding box center [799, 96] width 9 height 12
click at [769, 191] on div "[DATE] BV 4160 REF. CARRO DE SOM - MEGA SOM MEX 613.13 [PERSON_NAME] DE GOUVEIA…" at bounding box center [409, 211] width 802 height 294
drag, startPoint x: 732, startPoint y: 30, endPoint x: 650, endPoint y: 29, distance: 82.7
click at [650, 29] on div "Financeiro / Lançamentos + [DATE] - [DATE] [GEOGRAPHIC_DATA] Atualizar Saldos R…" at bounding box center [409, 34] width 802 height 20
type input "UBER"
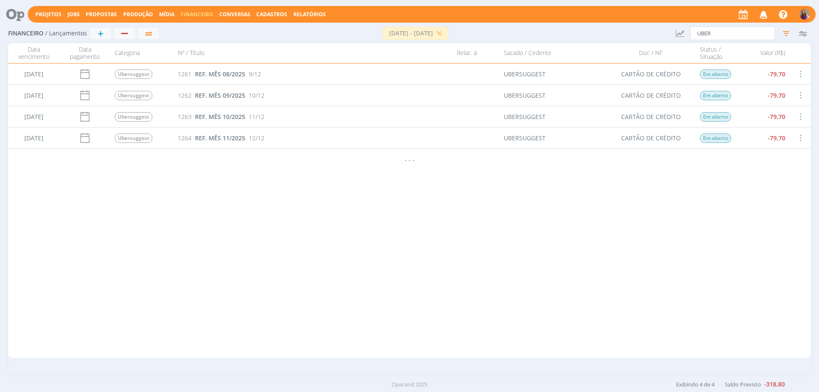
click at [799, 95] on span at bounding box center [799, 96] width 9 height 12
click at [758, 89] on div "Selecionar" at bounding box center [774, 90] width 84 height 12
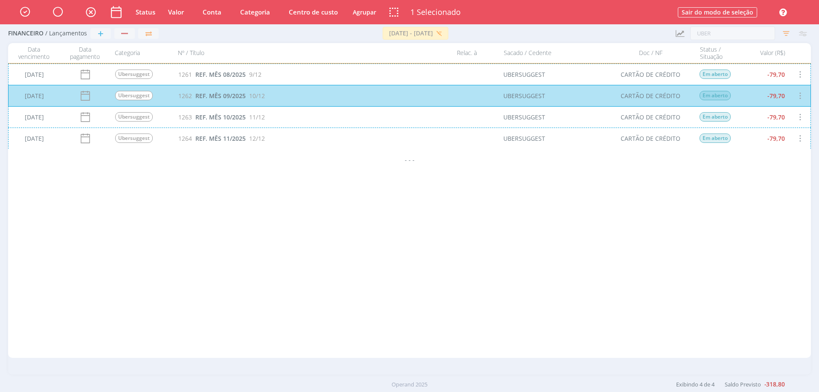
click at [802, 118] on div "[DATE] Ubersuggest 1263 REF. MÊS 10/2025 11/12 UBERSUGGEST CARTÃO DE CRÉDITO Em…" at bounding box center [409, 116] width 802 height 21
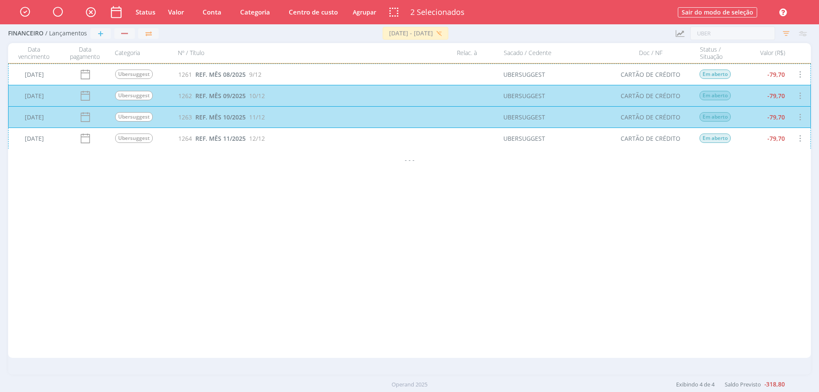
click at [799, 138] on div "[DATE] Ubersuggest 1264 REF. MÊS 11/2025 12/12 UBERSUGGEST CARTÃO DE CRÉDITO Em…" at bounding box center [409, 137] width 802 height 21
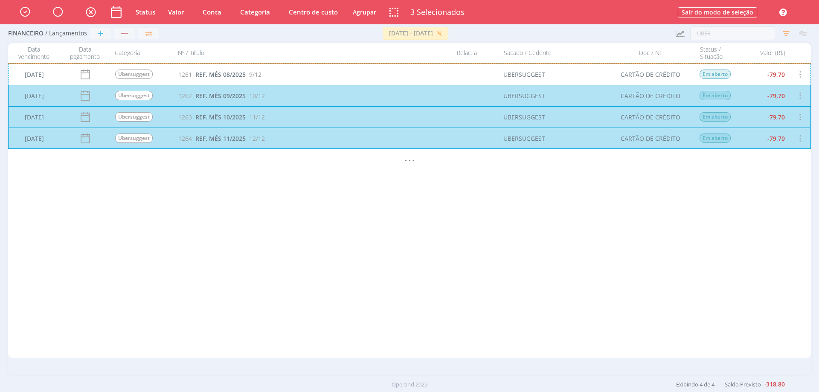
click at [176, 11] on button "Valor" at bounding box center [175, 12] width 23 height 11
type input "75,00"
click at [218, 58] on button "Ok" at bounding box center [215, 56] width 12 height 9
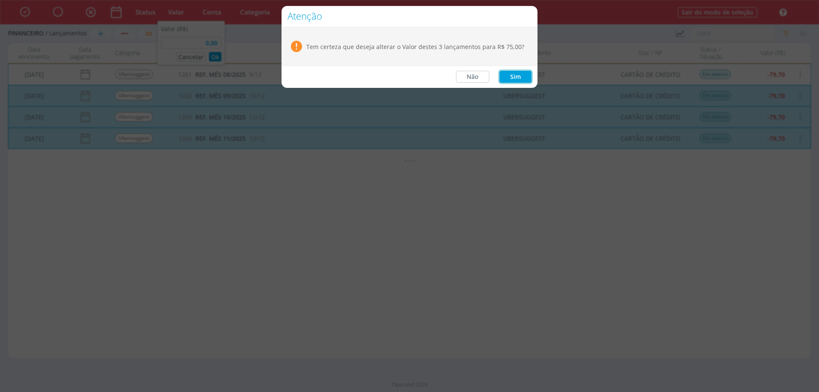
click at [524, 78] on button "Sim" at bounding box center [515, 77] width 32 height 12
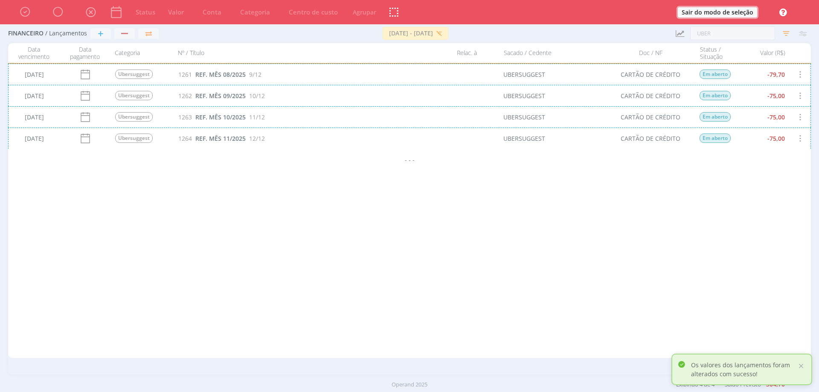
click at [738, 13] on button "Sair do modo de seleção" at bounding box center [716, 12] width 79 height 10
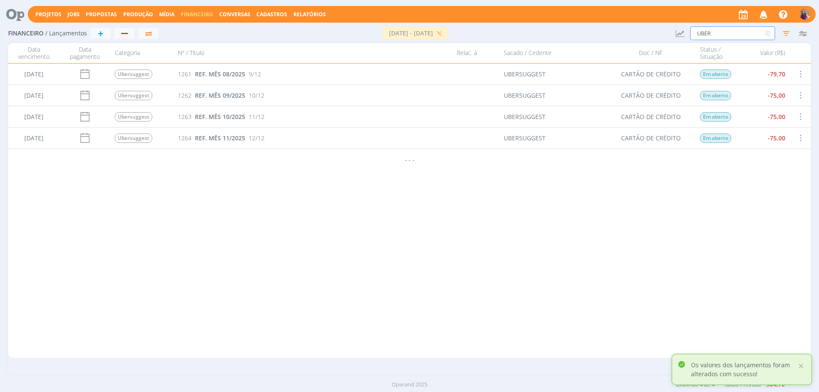
drag, startPoint x: 733, startPoint y: 32, endPoint x: 657, endPoint y: 20, distance: 77.7
click at [659, 20] on div "Projetos Jobs Propostas Produção [GEOGRAPHIC_DATA] Financeiro Conversas Cadastr…" at bounding box center [409, 196] width 819 height 392
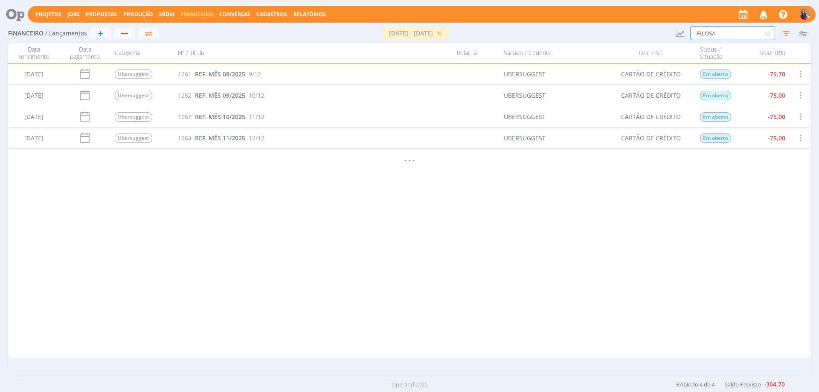
type input "FILOSA"
click at [799, 94] on span at bounding box center [799, 96] width 9 height 12
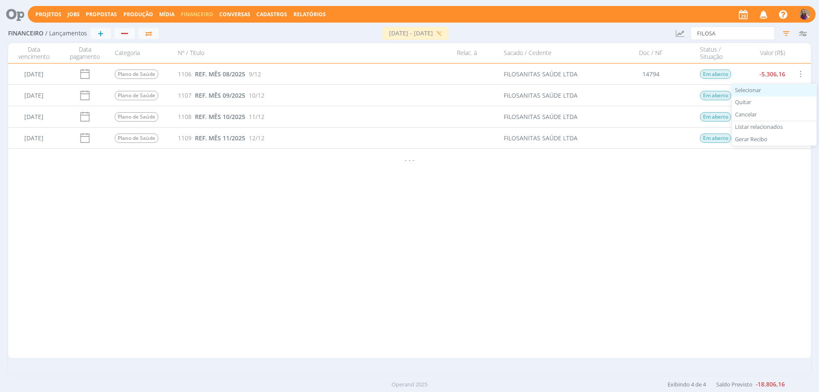
click at [753, 91] on div "Selecionar" at bounding box center [774, 90] width 84 height 12
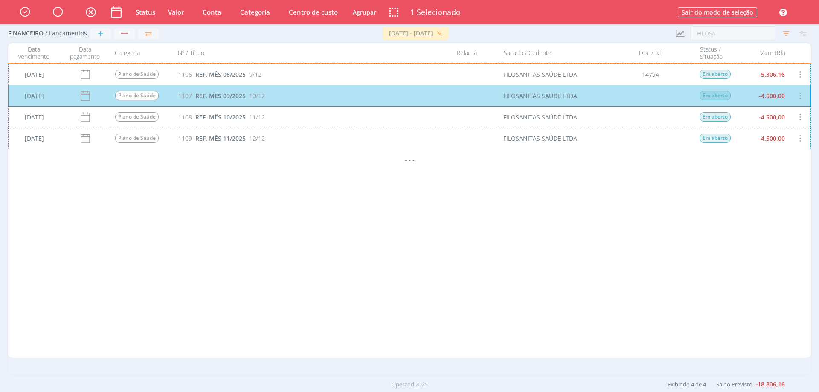
click at [799, 113] on div "[DATE] Plano de Saúde 1108 REF. MÊS 10/2025 11/12 FILOSANITAS SAÚDE LTDA Em abe…" at bounding box center [409, 116] width 802 height 21
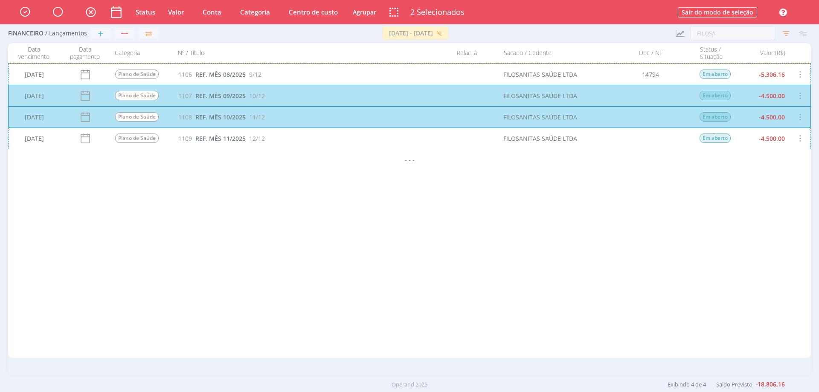
click at [795, 138] on div "[DATE] Plano de Saúde 1109 REF. MÊS 11/2025 12/12 FILOSANITAS SAÚDE LTDA Em abe…" at bounding box center [409, 137] width 802 height 21
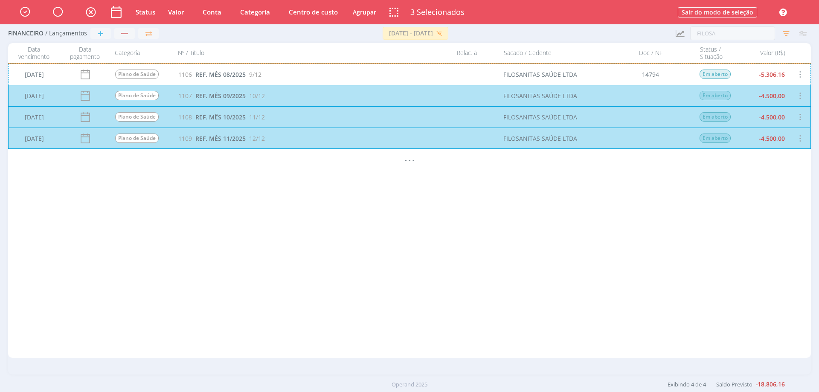
click at [178, 8] on button "Valor" at bounding box center [175, 12] width 23 height 11
type input "5.000,00"
click at [217, 59] on button "Ok" at bounding box center [215, 56] width 12 height 9
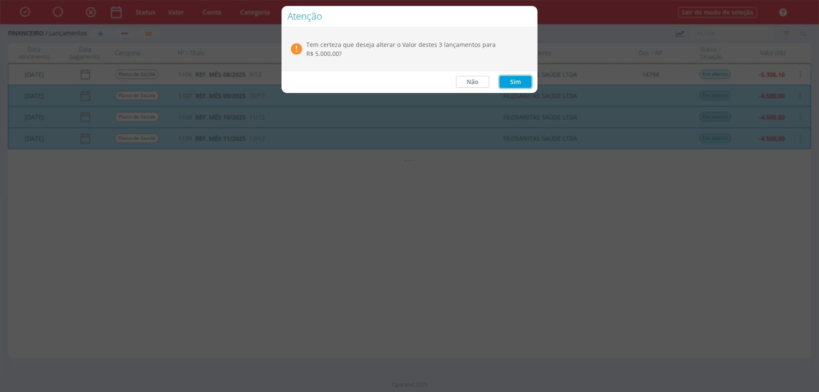
click at [516, 78] on button "Sim" at bounding box center [515, 82] width 32 height 12
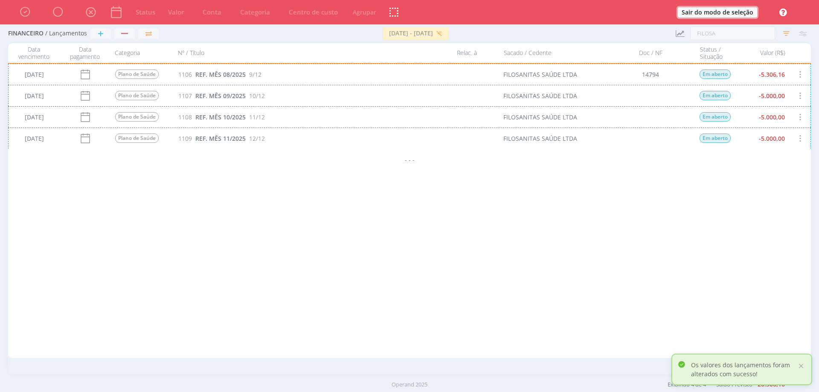
click at [724, 14] on button "Sair do modo de seleção" at bounding box center [716, 12] width 79 height 10
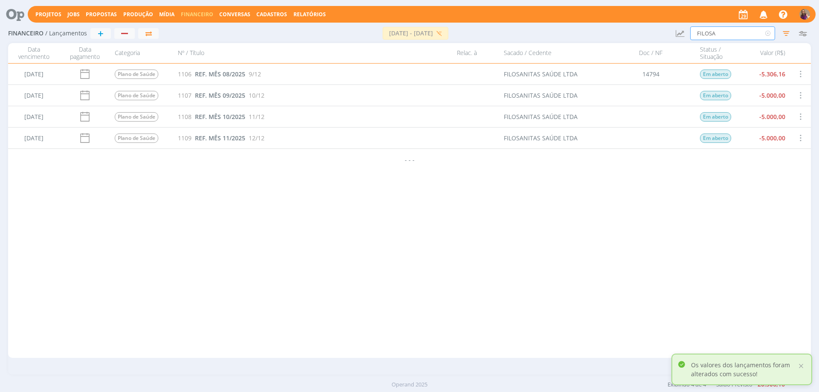
drag, startPoint x: 724, startPoint y: 35, endPoint x: 660, endPoint y: 17, distance: 65.4
click at [660, 17] on div "Projetos Jobs Propostas Produção [GEOGRAPHIC_DATA] Financeiro Conversas Cadastr…" at bounding box center [409, 196] width 819 height 392
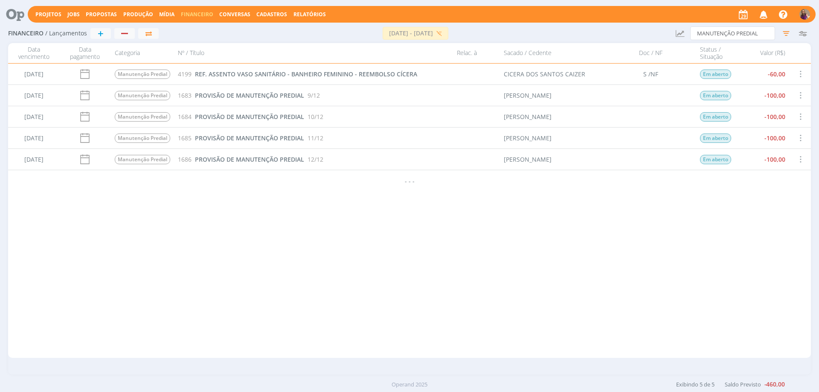
click at [801, 95] on span at bounding box center [799, 96] width 9 height 12
click at [757, 90] on div "Selecionar" at bounding box center [774, 90] width 84 height 12
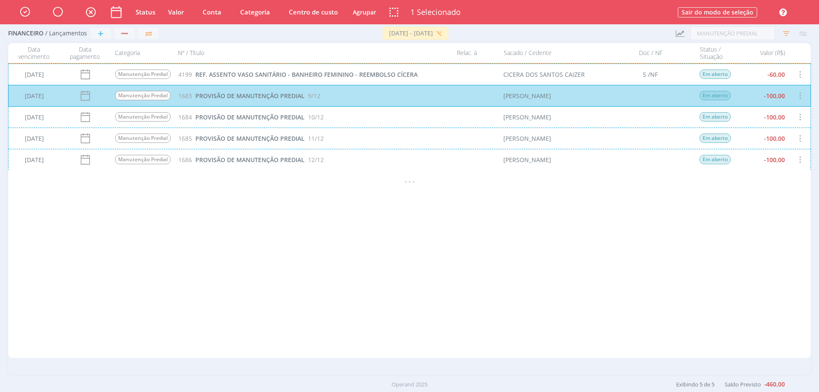
click at [803, 96] on div "[DATE] Manutenção Predial 1683 PROVISÃO DE MANUTENÇÃO PREDIAL 9/12 [PERSON_NAME…" at bounding box center [409, 95] width 802 height 21
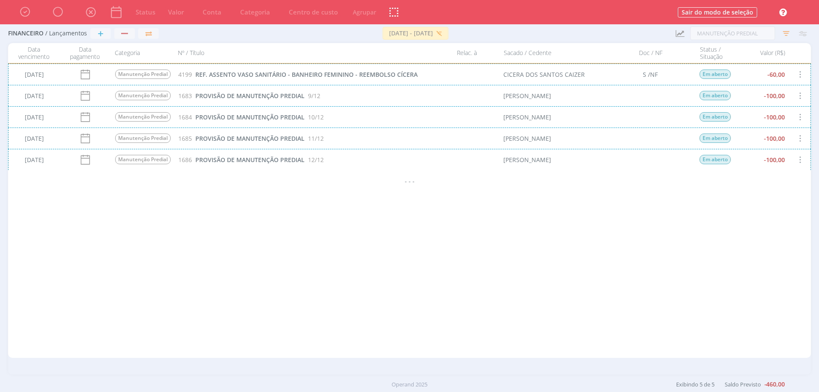
click at [799, 95] on div "[DATE] Manutenção Predial 1683 PROVISÃO DE MANUTENÇÃO PREDIAL 9/12 [PERSON_NAME…" at bounding box center [409, 95] width 802 height 21
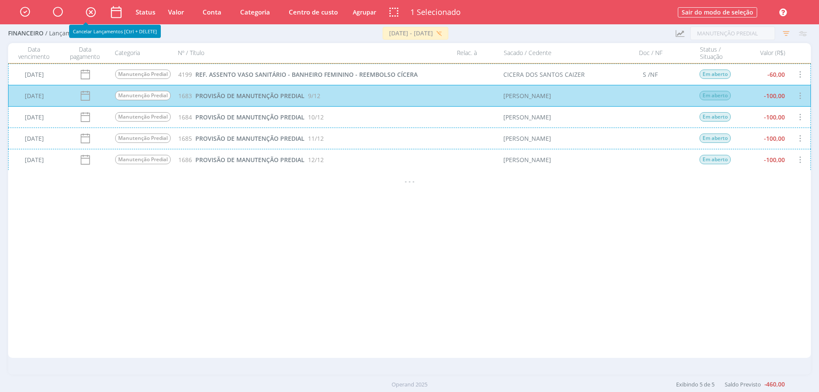
click at [90, 11] on icon "button" at bounding box center [90, 11] width 15 height 14
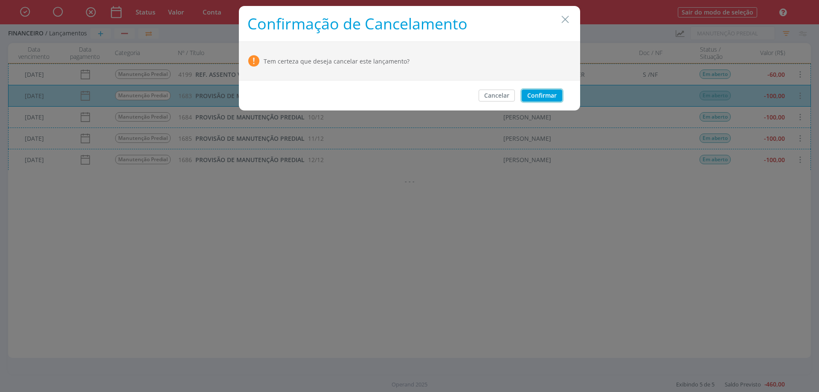
click at [536, 96] on button "Confirmar" at bounding box center [541, 96] width 41 height 12
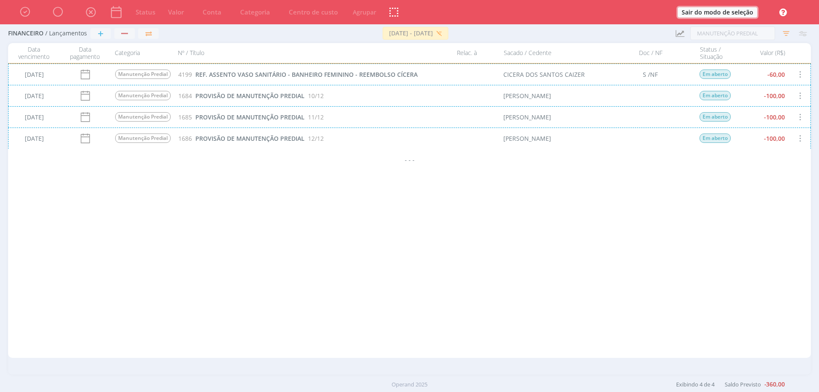
click at [724, 10] on button "Sair do modo de seleção" at bounding box center [716, 12] width 79 height 10
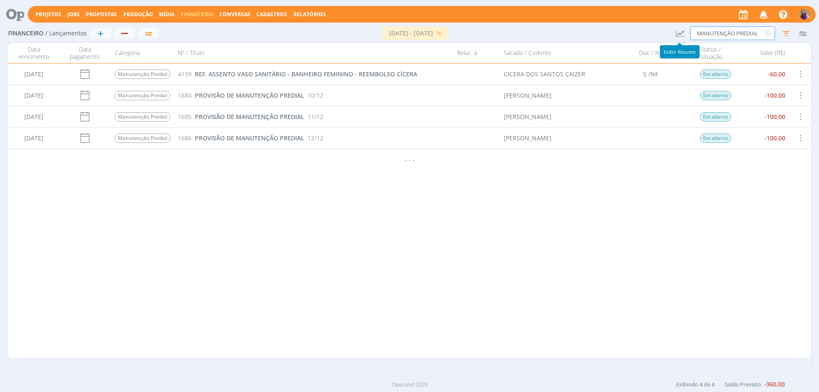
drag, startPoint x: 759, startPoint y: 32, endPoint x: 637, endPoint y: 21, distance: 122.4
click at [637, 21] on div "Projetos Jobs Propostas Produção [GEOGRAPHIC_DATA] Financeiro Conversas Cadastr…" at bounding box center [409, 196] width 819 height 392
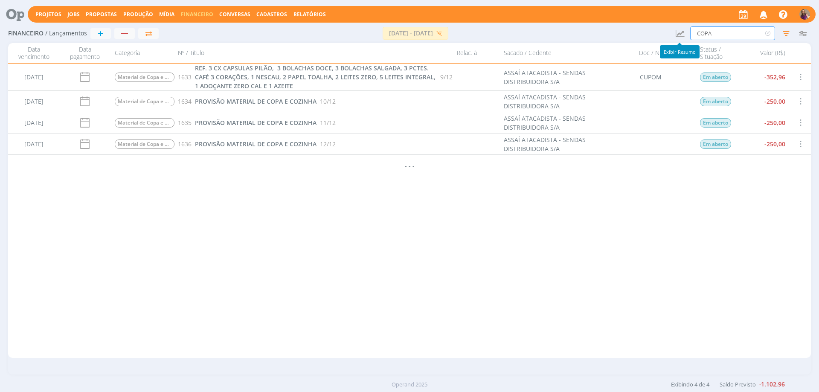
drag, startPoint x: 719, startPoint y: 35, endPoint x: 670, endPoint y: 28, distance: 49.6
click at [670, 28] on div "Financeiro / Lançamentos + [DATE] - [DATE] [GEOGRAPHIC_DATA] Atualizar Saldos R…" at bounding box center [409, 34] width 802 height 20
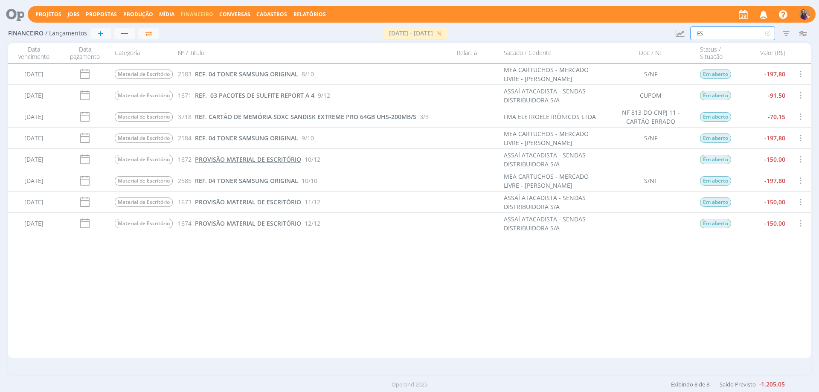
type input "E"
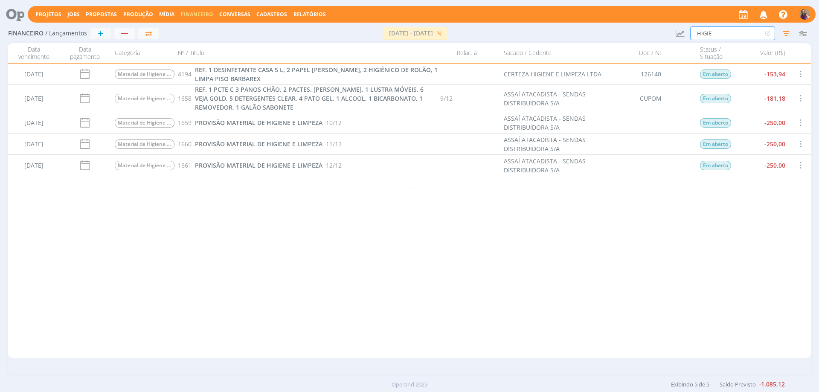
drag, startPoint x: 724, startPoint y: 35, endPoint x: 676, endPoint y: 23, distance: 50.1
click at [676, 23] on div "Projetos Jobs Propostas Produção [GEOGRAPHIC_DATA] Financeiro Conversas Cadastr…" at bounding box center [409, 196] width 819 height 392
type input "TARIFA COBR"
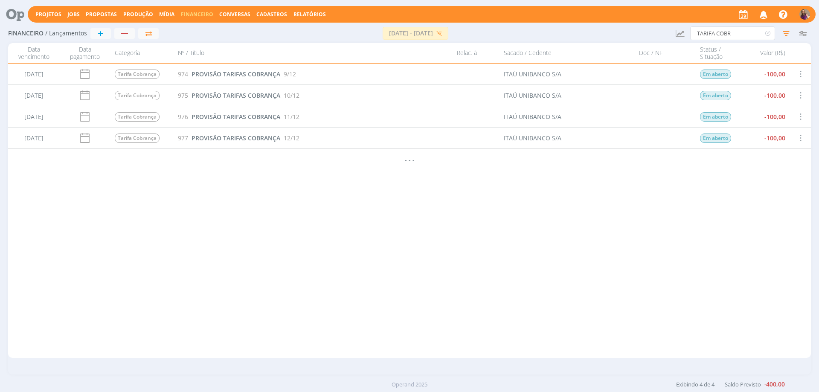
click at [801, 71] on span at bounding box center [799, 74] width 9 height 12
click at [756, 70] on div "Selecionar" at bounding box center [774, 69] width 84 height 12
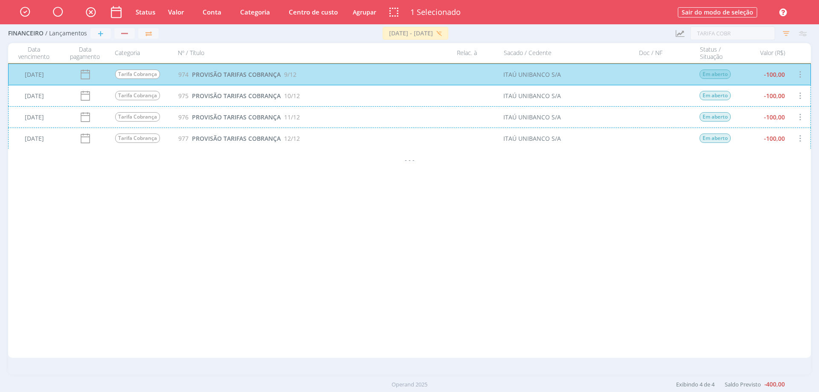
click at [782, 98] on div "[DATE] Tarifa Cobrança 975 PROVISÃO TARIFAS COBRANÇA 10/12 ITAÚ UNIBANCO S/A Em…" at bounding box center [409, 95] width 802 height 21
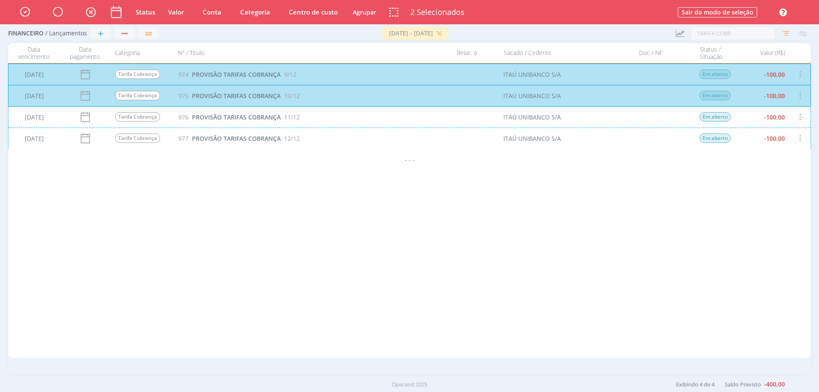
drag, startPoint x: 792, startPoint y: 116, endPoint x: 792, endPoint y: 122, distance: 5.1
click at [793, 116] on div "[DATE] Tarifa Cobrança 976 PROVISÃO TARIFAS COBRANÇA 11/12 ITAÚ UNIBANCO S/A Em…" at bounding box center [409, 116] width 802 height 21
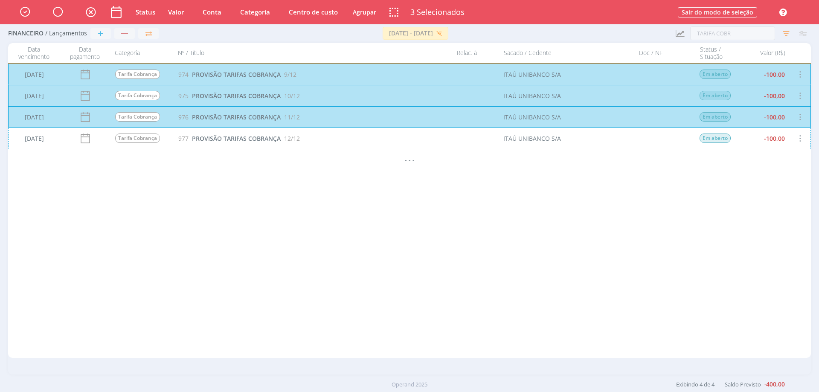
click at [795, 135] on div "[DATE] Tarifa Cobrança 977 PROVISÃO TARIFAS COBRANÇA 12/12 ITAÚ UNIBANCO S/A Em…" at bounding box center [409, 137] width 802 height 21
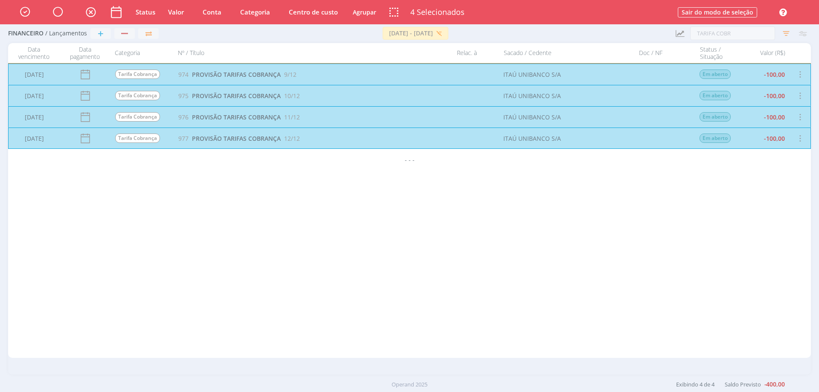
click at [185, 12] on button "Valor" at bounding box center [175, 12] width 23 height 11
type input "130,00"
click at [214, 57] on button "Ok" at bounding box center [215, 56] width 12 height 9
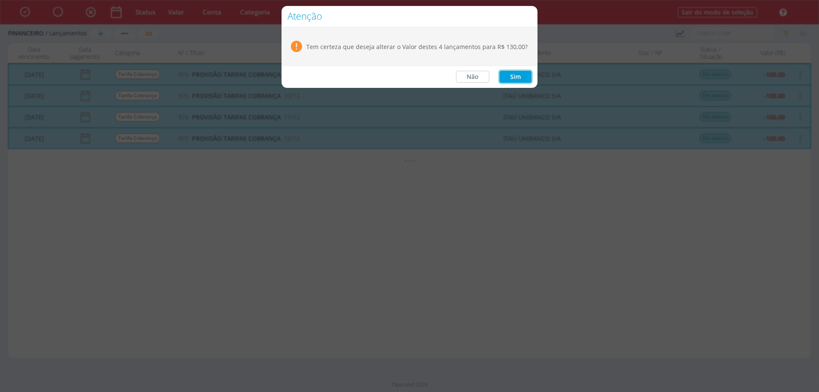
click at [513, 79] on button "Sim" at bounding box center [515, 77] width 32 height 12
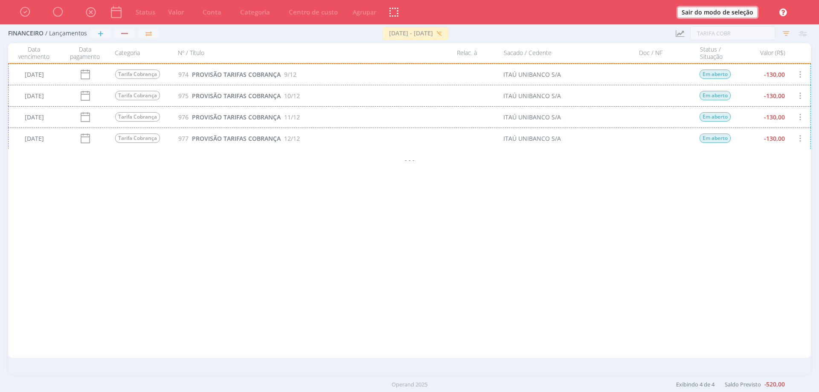
click at [727, 13] on button "Sair do modo de seleção" at bounding box center [716, 12] width 79 height 10
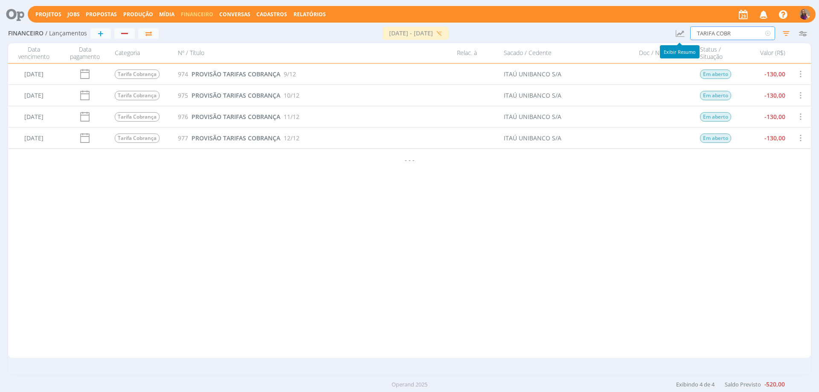
drag, startPoint x: 738, startPoint y: 39, endPoint x: 676, endPoint y: 37, distance: 61.9
click at [676, 37] on div "Financeiro / Lançamentos + [DATE] - [DATE] [GEOGRAPHIC_DATA] Atualizar Saldos R…" at bounding box center [409, 34] width 802 height 20
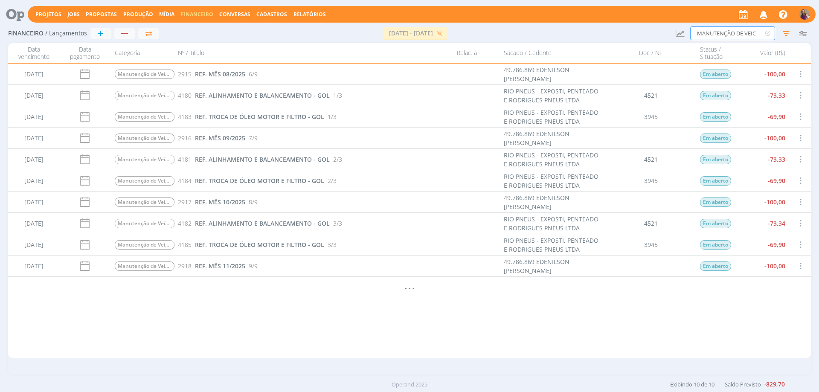
type input "MANUTENÇÃO DE VEIC"
click at [802, 136] on span at bounding box center [799, 138] width 9 height 12
click at [739, 135] on div "Selecionar" at bounding box center [774, 133] width 84 height 12
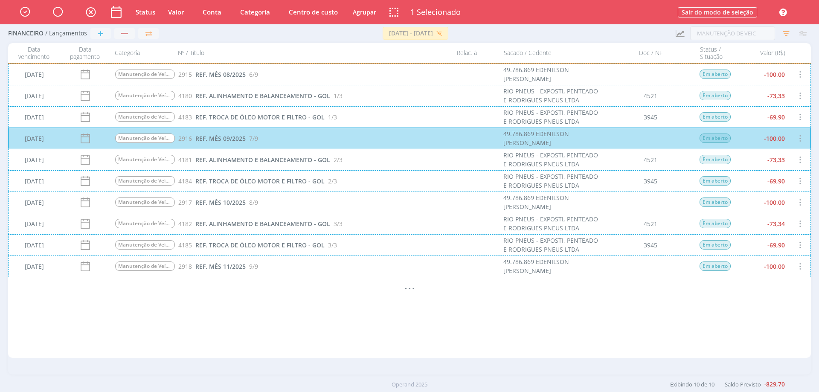
click at [801, 201] on div "[DATE] Manutenção de Veículos 2917 REF. MÊS 10/2025 8/9 49.786.869 [PERSON_NAME…" at bounding box center [409, 201] width 802 height 21
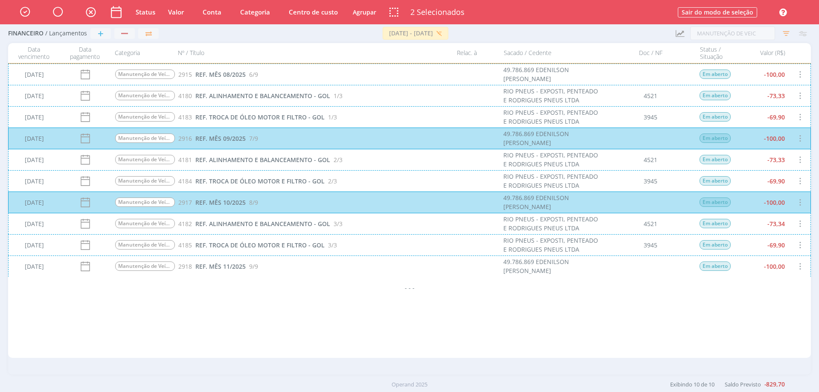
click at [801, 266] on div "[DATE] Manutenção de Veículos 2918 REF. MÊS 11/2025 9/9 49.786.869 [PERSON_NAME…" at bounding box center [409, 265] width 802 height 21
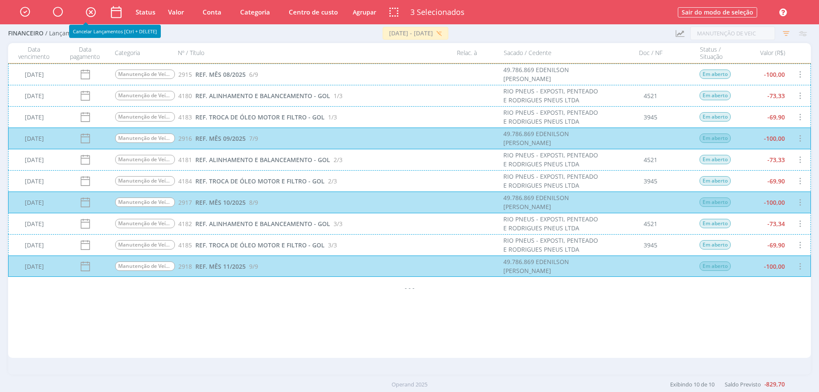
click at [89, 9] on icon "button" at bounding box center [90, 11] width 15 height 14
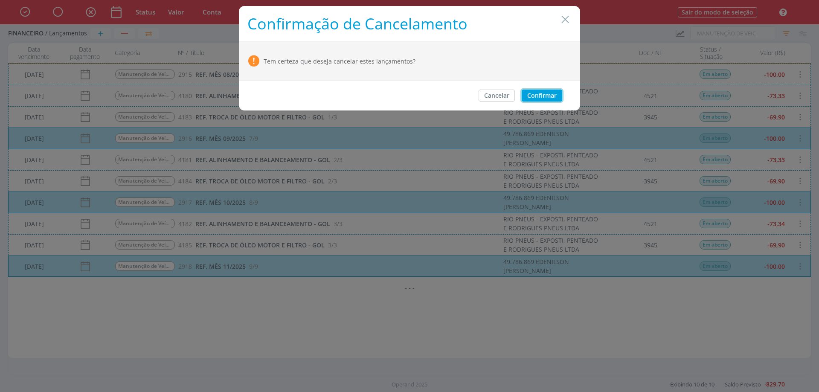
click at [545, 93] on button "Confirmar" at bounding box center [541, 96] width 41 height 12
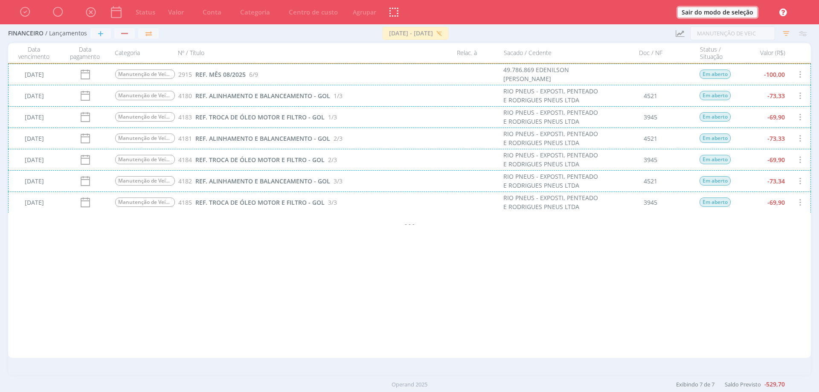
click at [737, 12] on button "Sair do modo de seleção" at bounding box center [716, 12] width 79 height 10
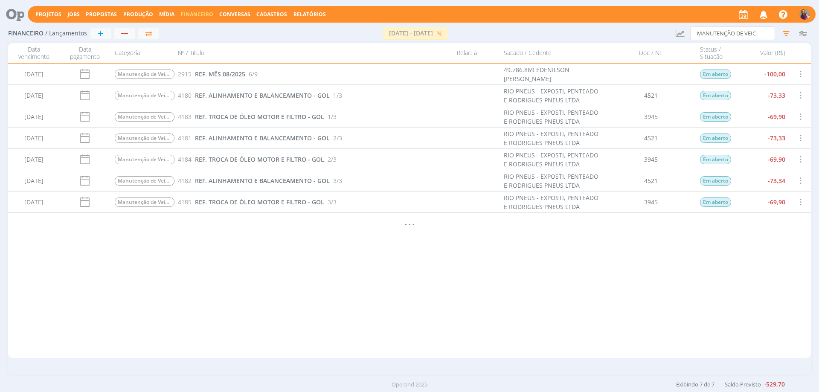
click at [240, 75] on span "REF. MÊS 08/2025" at bounding box center [220, 74] width 50 height 8
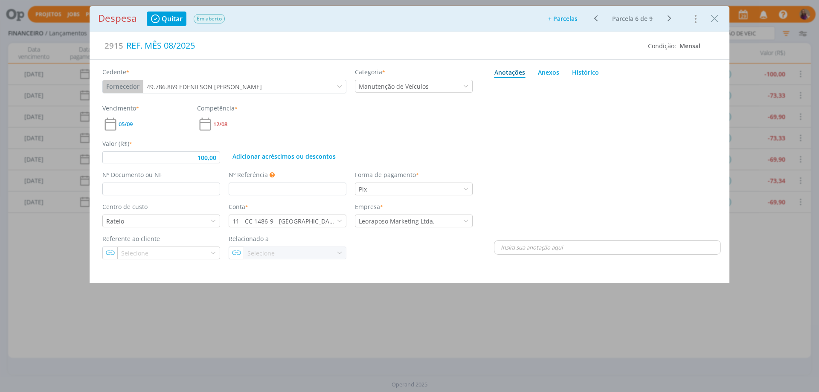
click at [671, 18] on icon "dialog" at bounding box center [668, 18] width 11 height 10
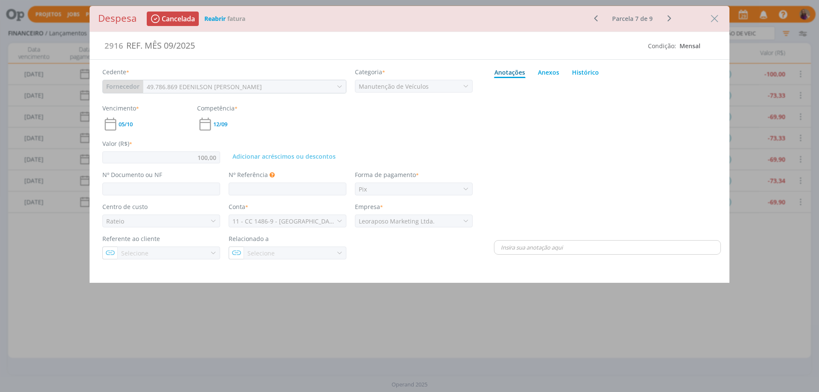
click at [217, 15] on b "Reabrir" at bounding box center [214, 18] width 21 height 8
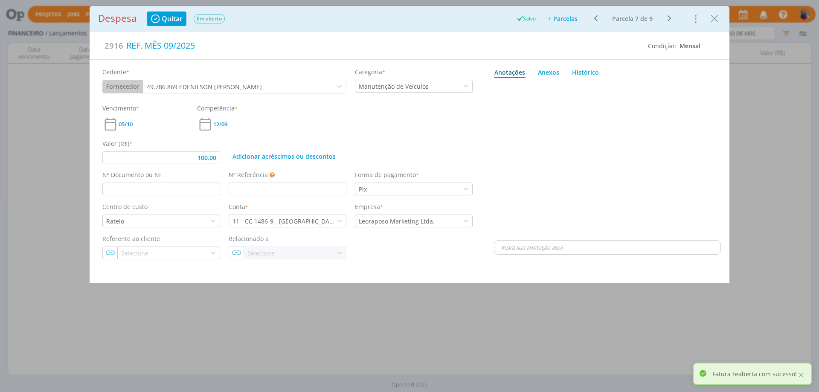
click at [669, 14] on icon "dialog" at bounding box center [668, 18] width 11 height 10
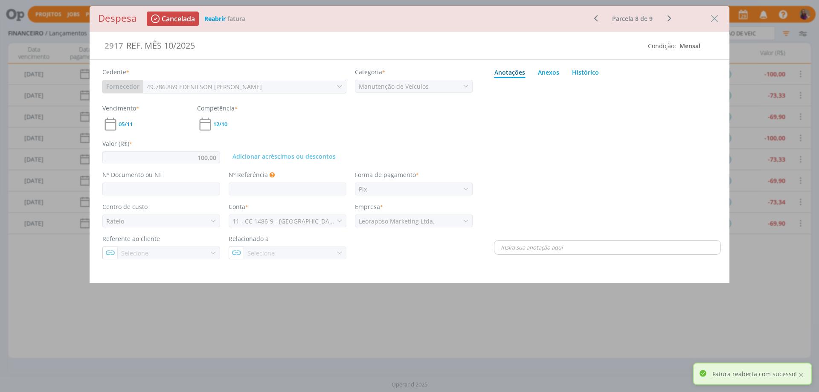
click at [221, 16] on b "Reabrir" at bounding box center [214, 18] width 21 height 8
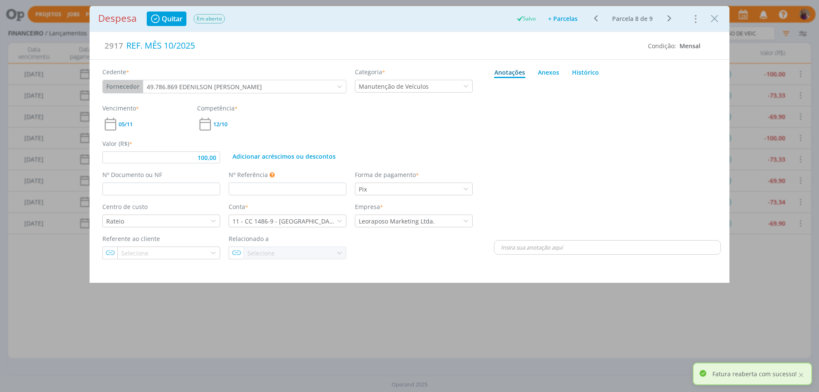
click at [667, 18] on icon "dialog" at bounding box center [668, 18] width 11 height 10
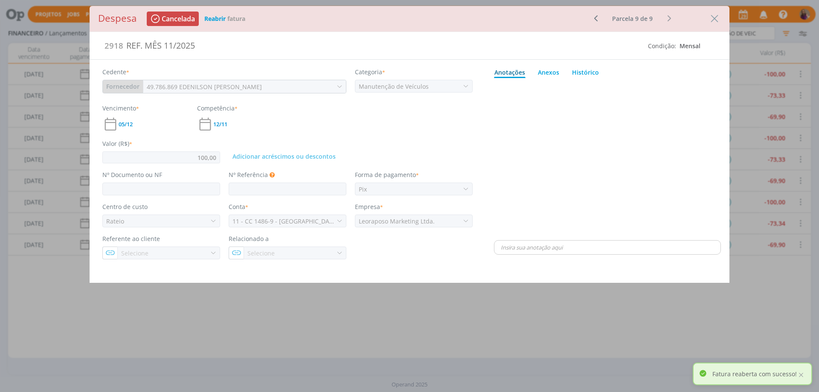
click at [222, 17] on b "Reabrir" at bounding box center [214, 18] width 21 height 8
type input "100,00"
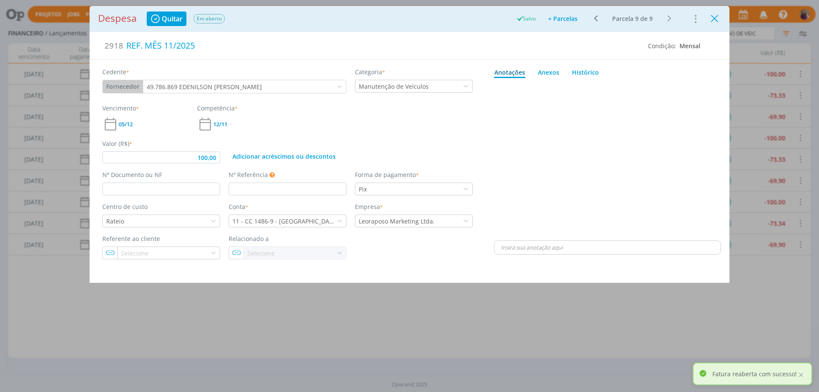
click at [714, 17] on icon "Close" at bounding box center [714, 18] width 13 height 13
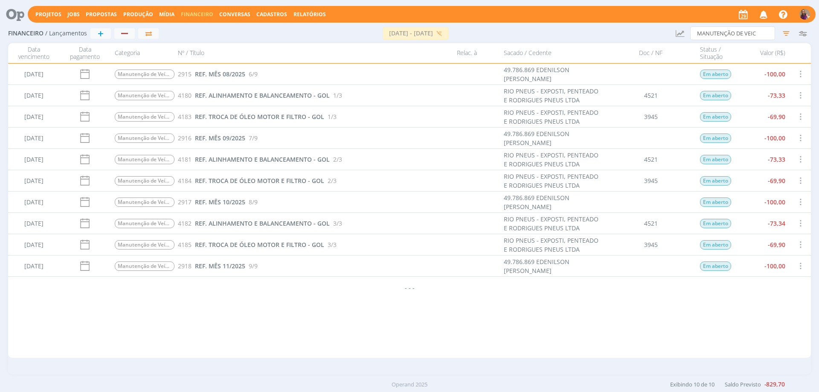
click at [184, 13] on span "Financeiro" at bounding box center [197, 14] width 32 height 7
click at [787, 34] on icon "button" at bounding box center [785, 33] width 15 height 15
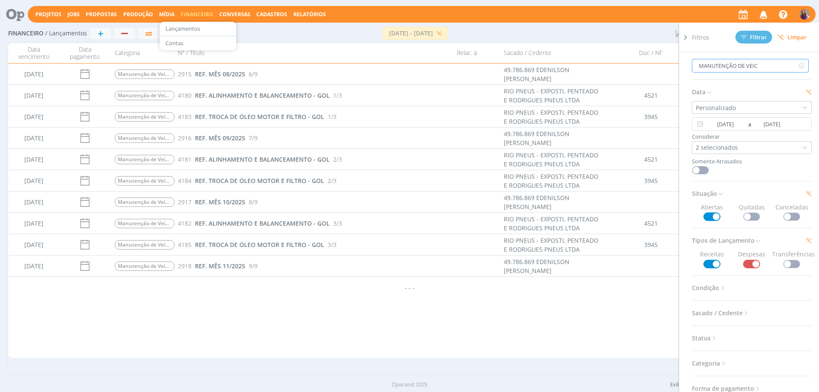
drag, startPoint x: 774, startPoint y: 64, endPoint x: 678, endPoint y: 61, distance: 96.0
click at [678, 61] on div "Filtros Filtrar Limpar MANUTENÇÃO DE VEIC Data Personalizado [DATE] a [DATE] Co…" at bounding box center [748, 207] width 141 height 369
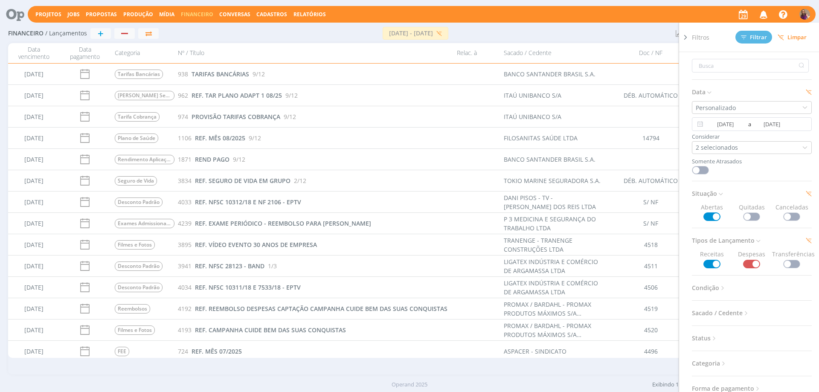
click at [685, 36] on icon at bounding box center [685, 37] width 9 height 9
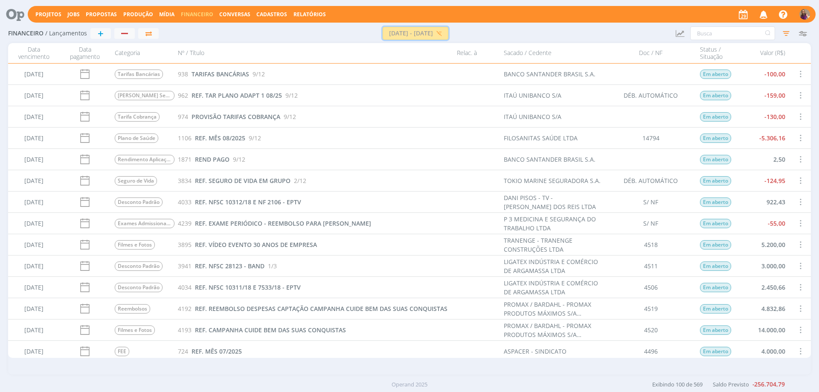
click at [448, 31] on button "[DATE] - [DATE]" at bounding box center [415, 33] width 66 height 13
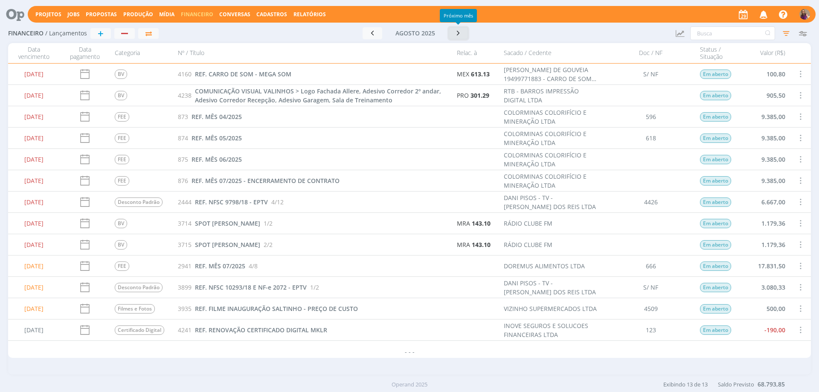
click at [459, 33] on icon "button" at bounding box center [458, 33] width 9 height 8
